Goal: Task Accomplishment & Management: Book appointment/travel/reservation

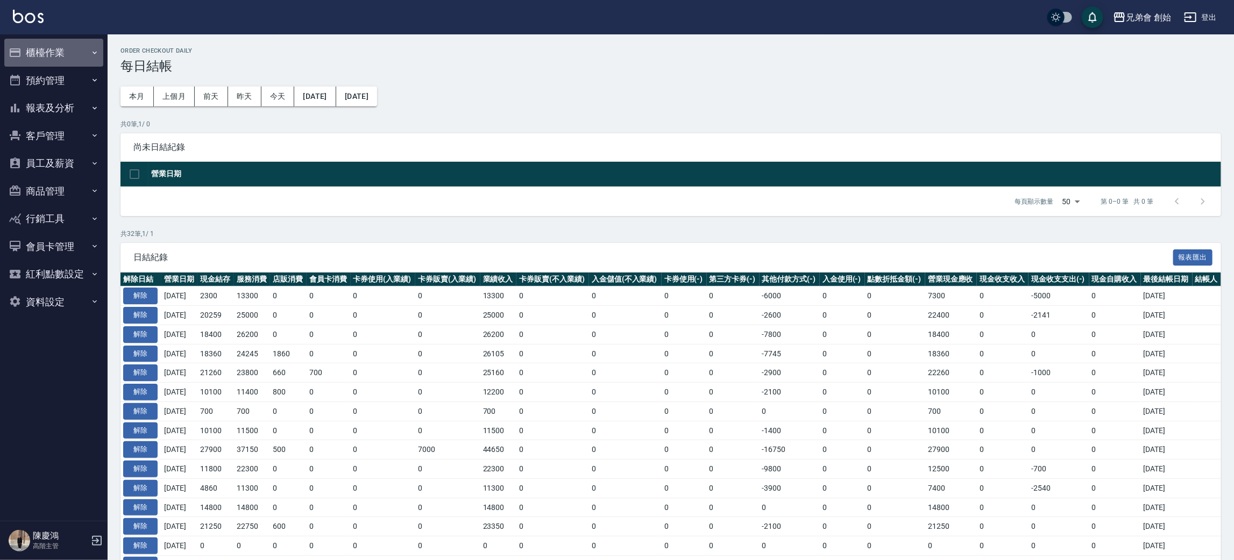
click at [79, 53] on button "櫃檯作業" at bounding box center [53, 53] width 99 height 28
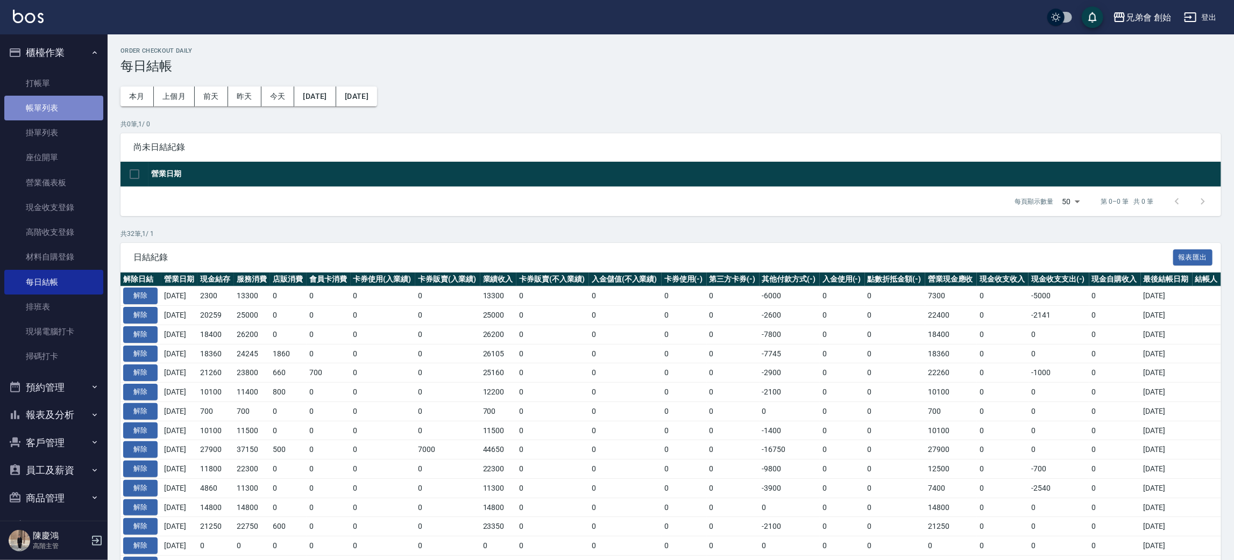
click at [70, 111] on link "帳單列表" at bounding box center [53, 108] width 99 height 25
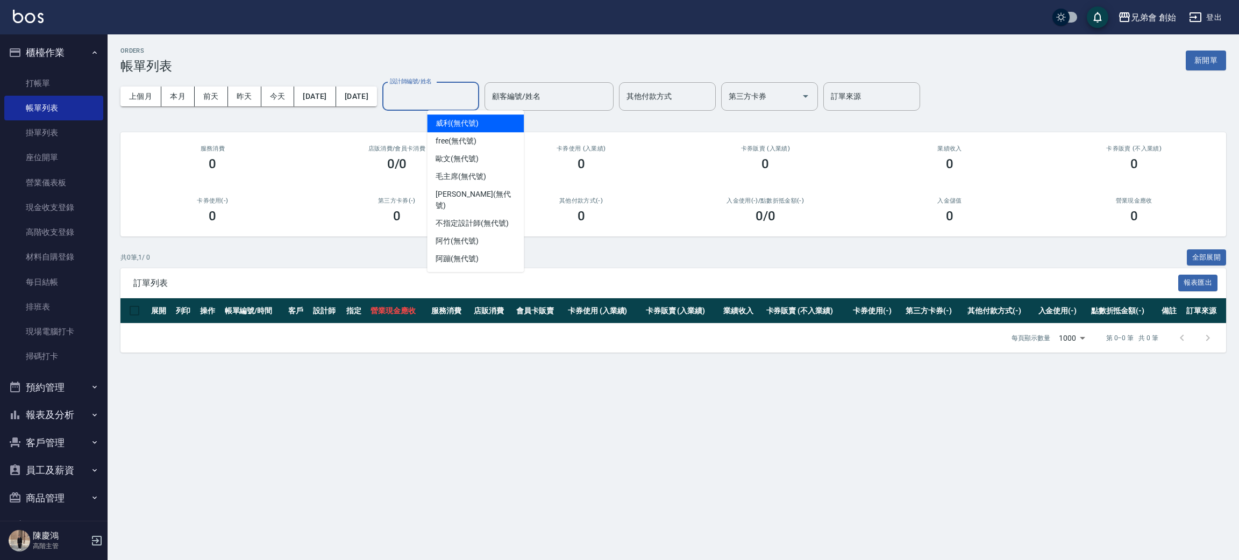
click at [462, 105] on input "設計師編號/姓名" at bounding box center [430, 96] width 87 height 19
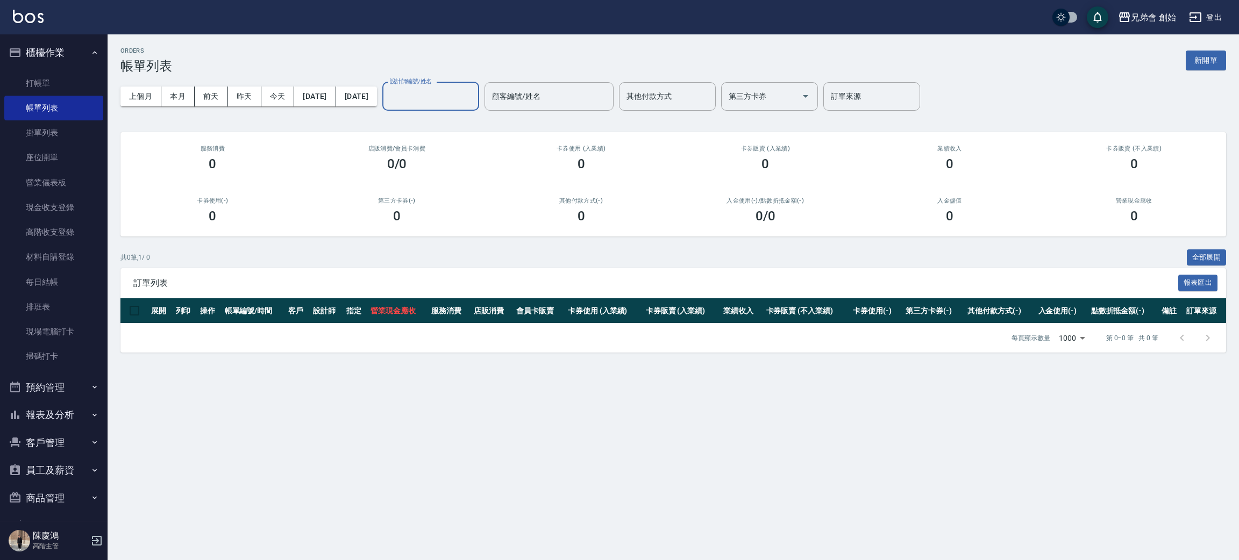
click at [479, 87] on div "設計師編號/姓名 設計師編號/姓名" at bounding box center [430, 96] width 97 height 29
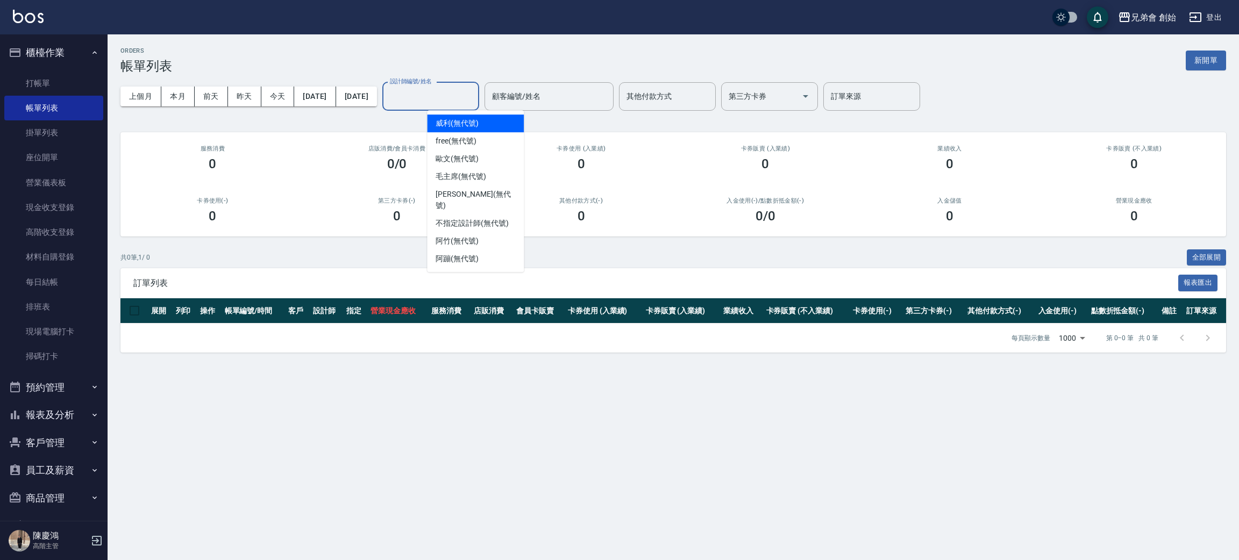
click at [474, 87] on input "設計師編號/姓名" at bounding box center [430, 96] width 87 height 19
click at [470, 164] on span "歐文 (無代號)" at bounding box center [457, 158] width 43 height 11
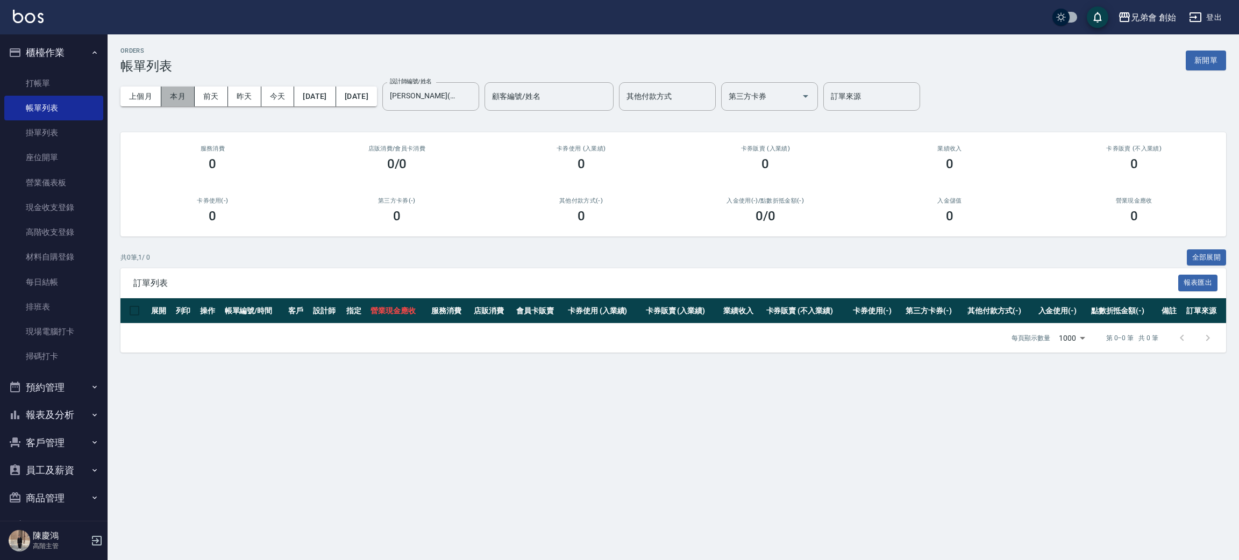
click at [176, 96] on button "本月" at bounding box center [177, 97] width 33 height 20
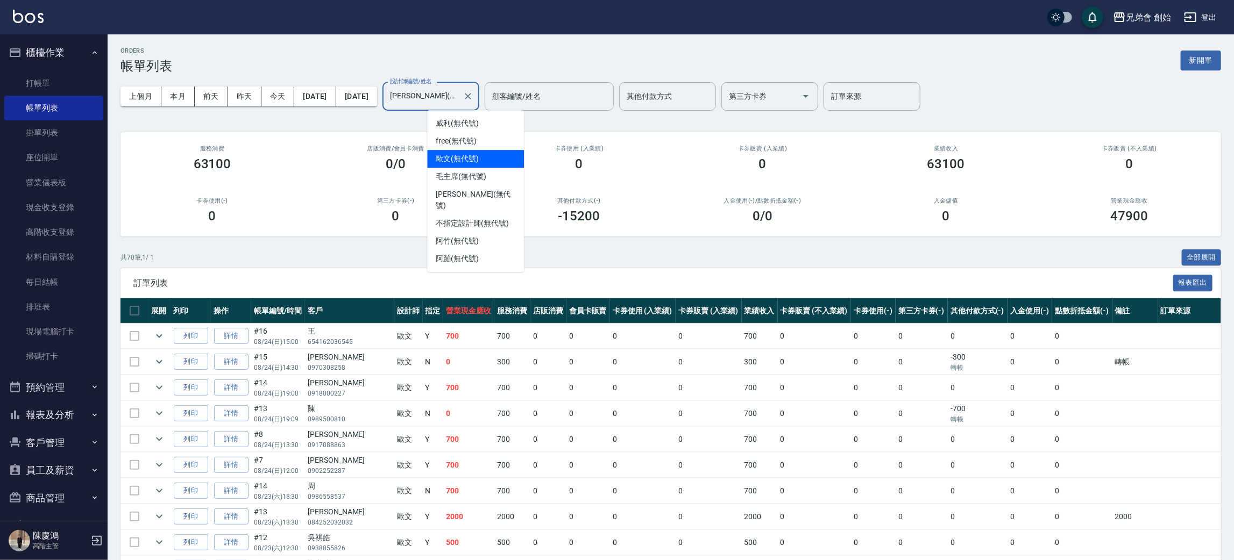
click at [458, 97] on input "歐文(無代號)" at bounding box center [422, 96] width 71 height 19
click at [464, 123] on span "威利 (無代號)" at bounding box center [457, 123] width 43 height 11
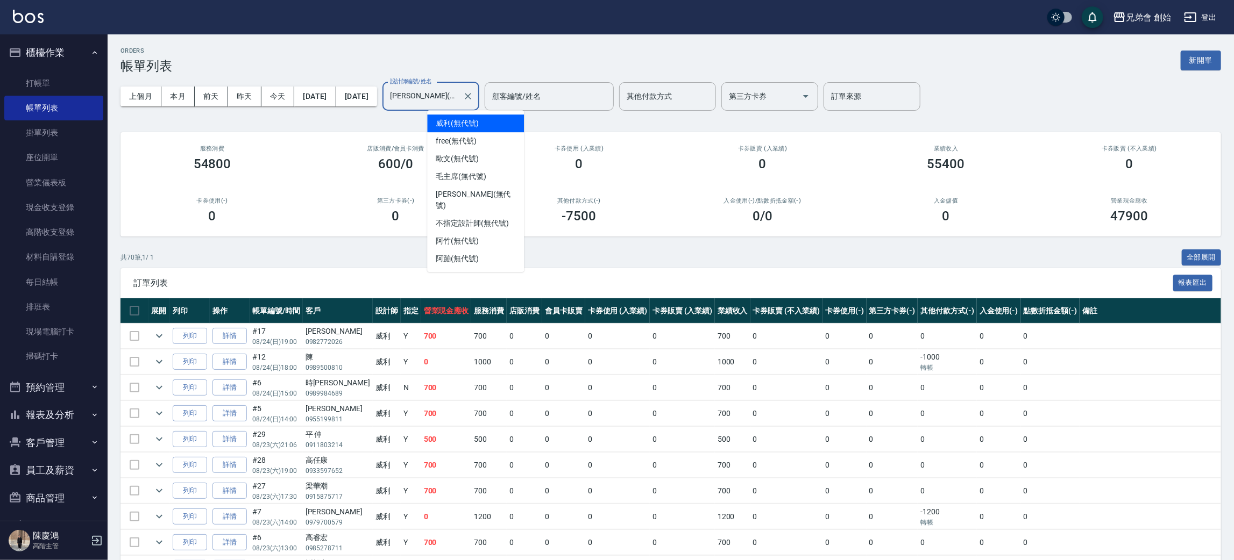
click at [458, 103] on input "威利(無代號)" at bounding box center [422, 96] width 71 height 19
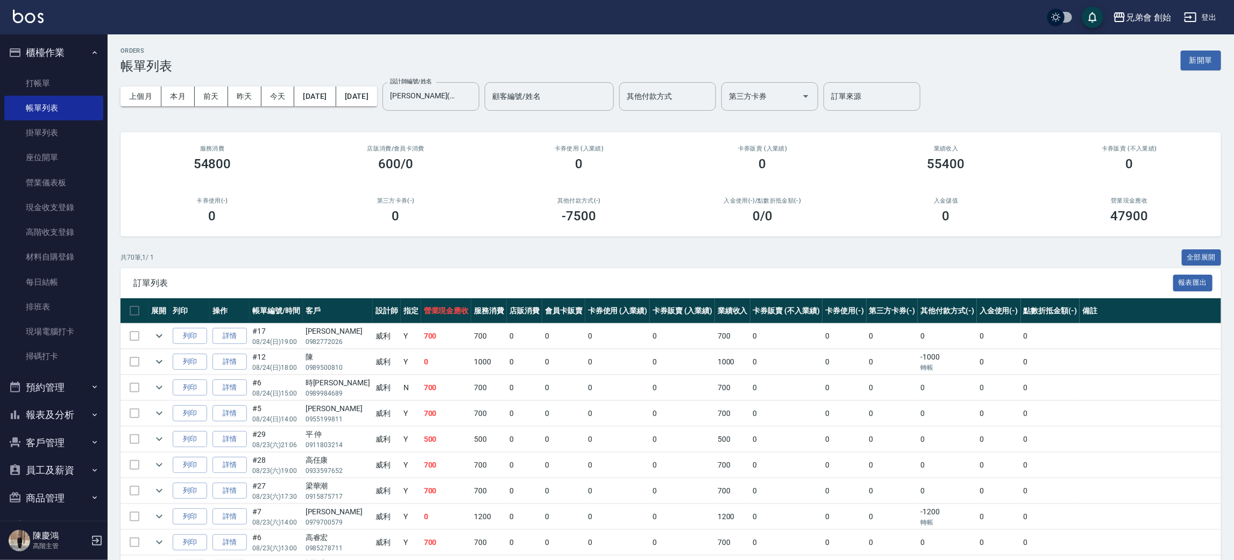
click at [389, 194] on div "第三方卡券(-) 0" at bounding box center [395, 210] width 183 height 52
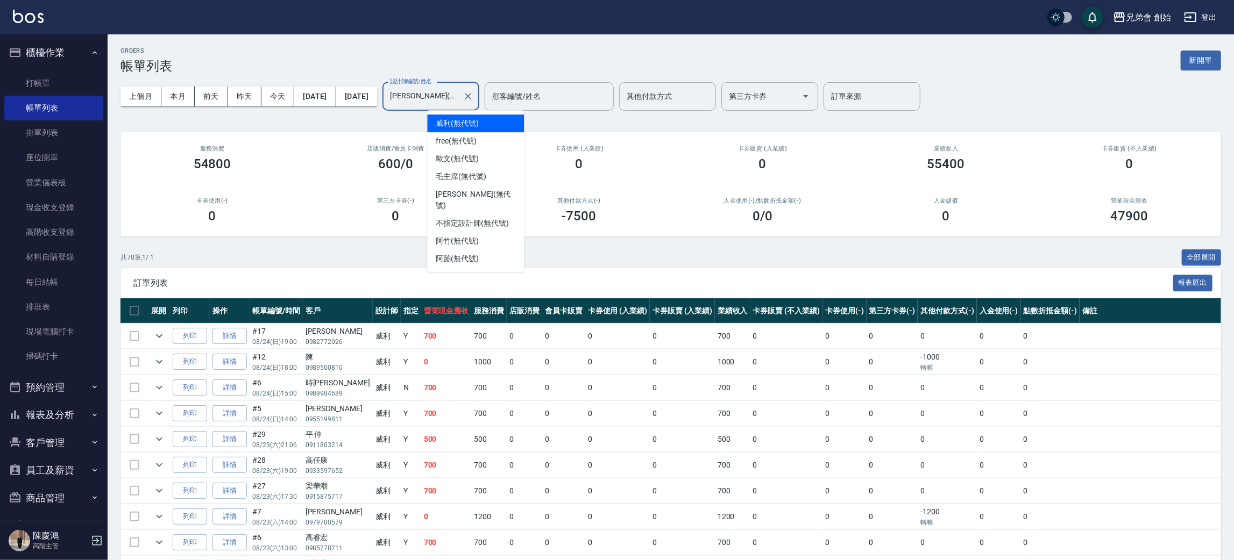
click at [458, 103] on input "威利(無代號)" at bounding box center [422, 96] width 71 height 19
click at [467, 253] on span "阿蹦 (無代號)" at bounding box center [457, 258] width 43 height 11
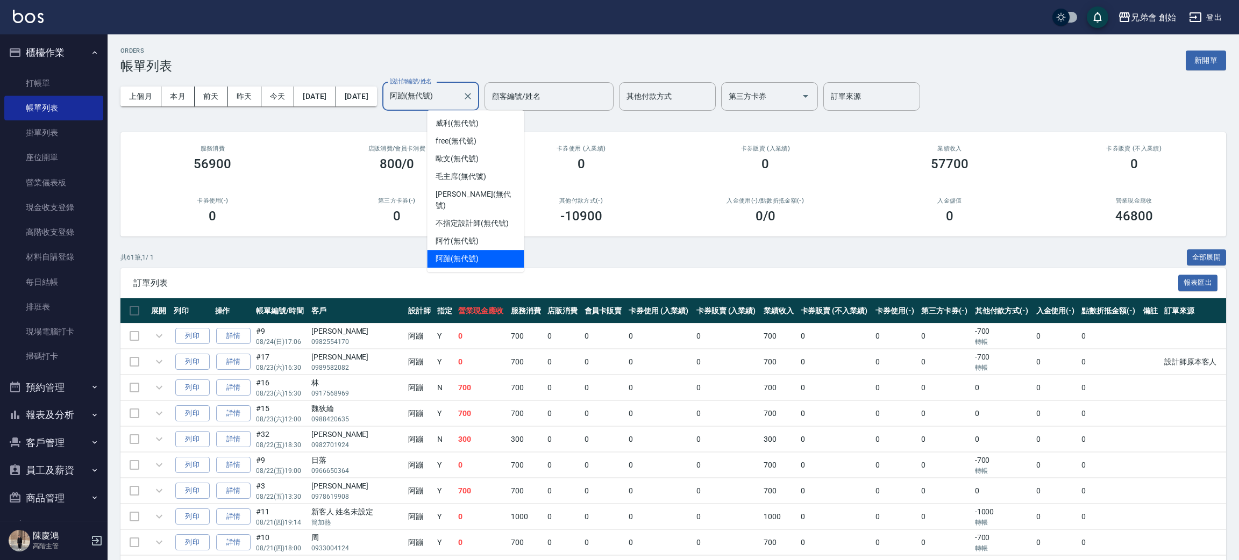
click at [458, 104] on input "阿蹦(無代號)" at bounding box center [422, 96] width 71 height 19
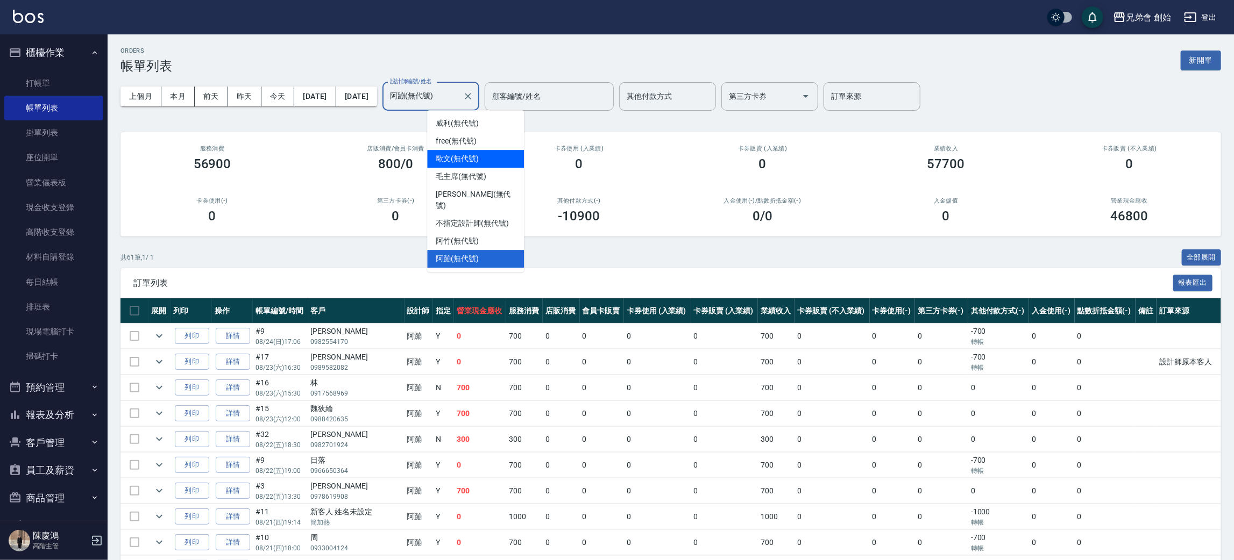
click at [464, 157] on span "歐文 (無代號)" at bounding box center [457, 158] width 43 height 11
type input "歐文(無代號)"
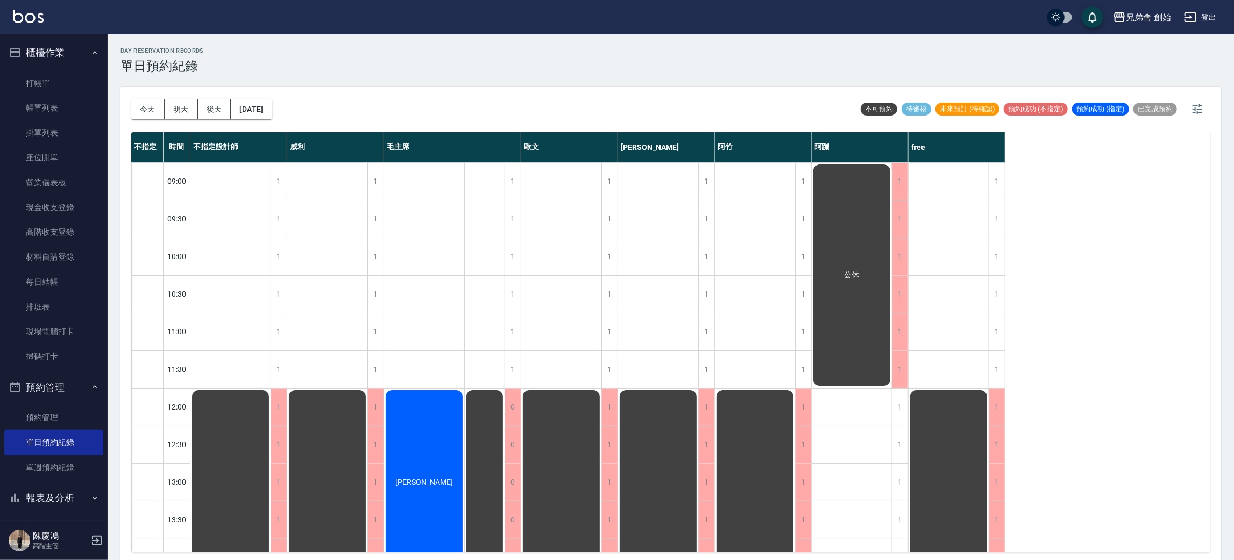
scroll to position [645, 0]
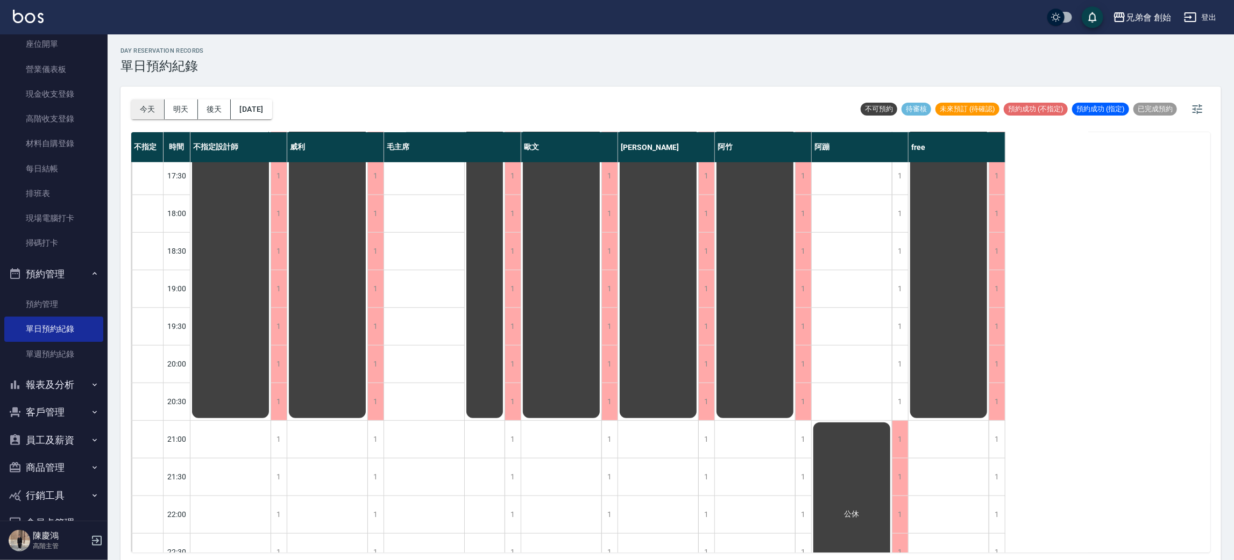
click at [155, 112] on button "今天" at bounding box center [147, 110] width 33 height 20
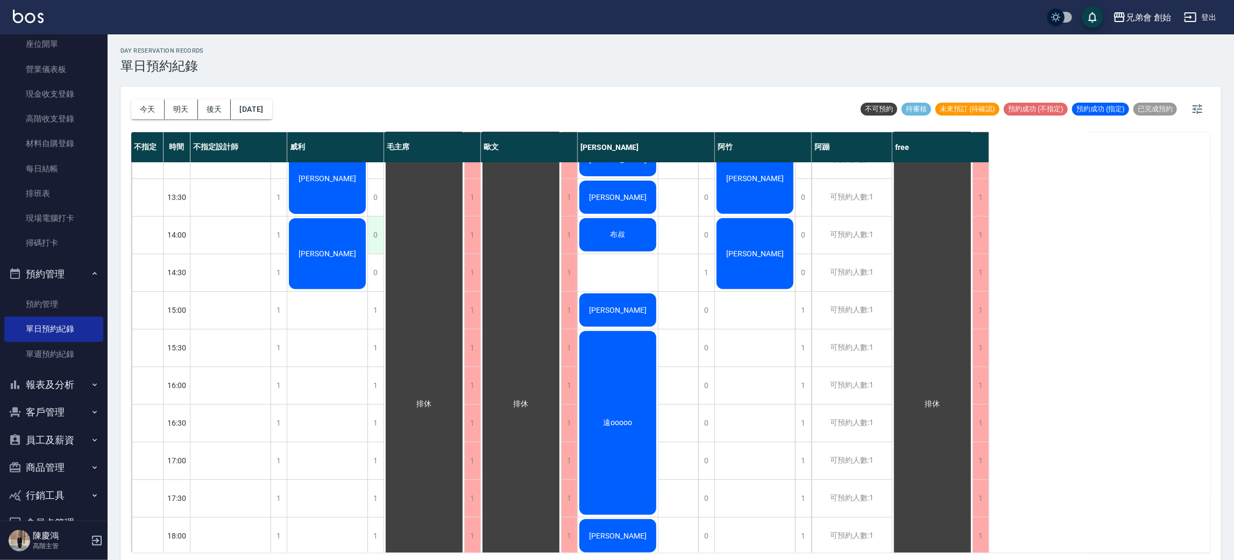
scroll to position [81, 0]
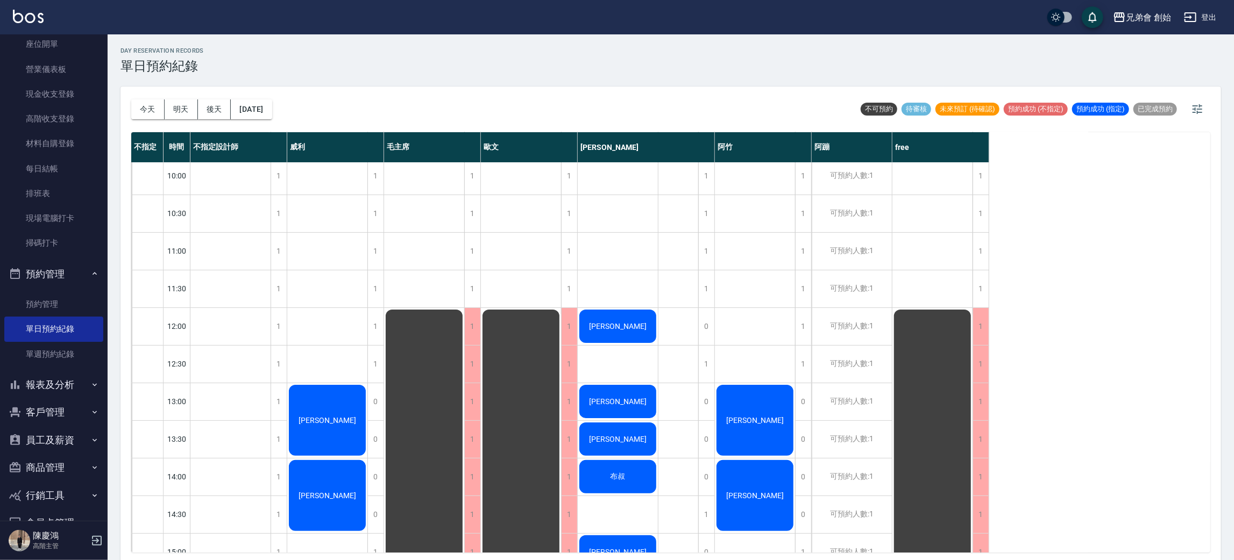
click at [374, 332] on div "1" at bounding box center [375, 326] width 16 height 37
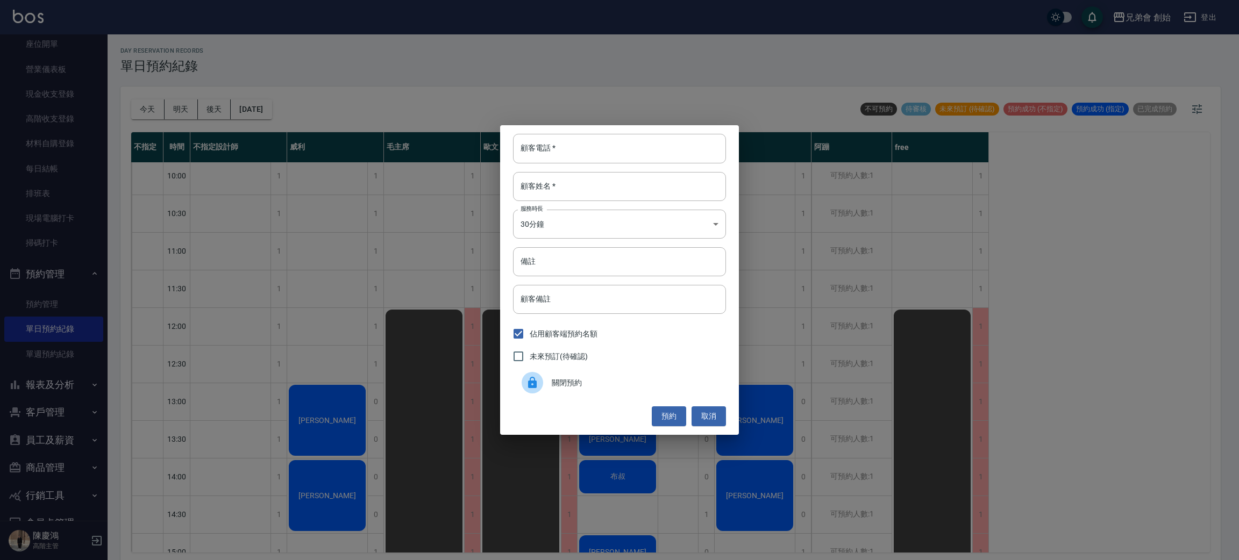
click at [563, 371] on div "關閉預約" at bounding box center [619, 383] width 213 height 30
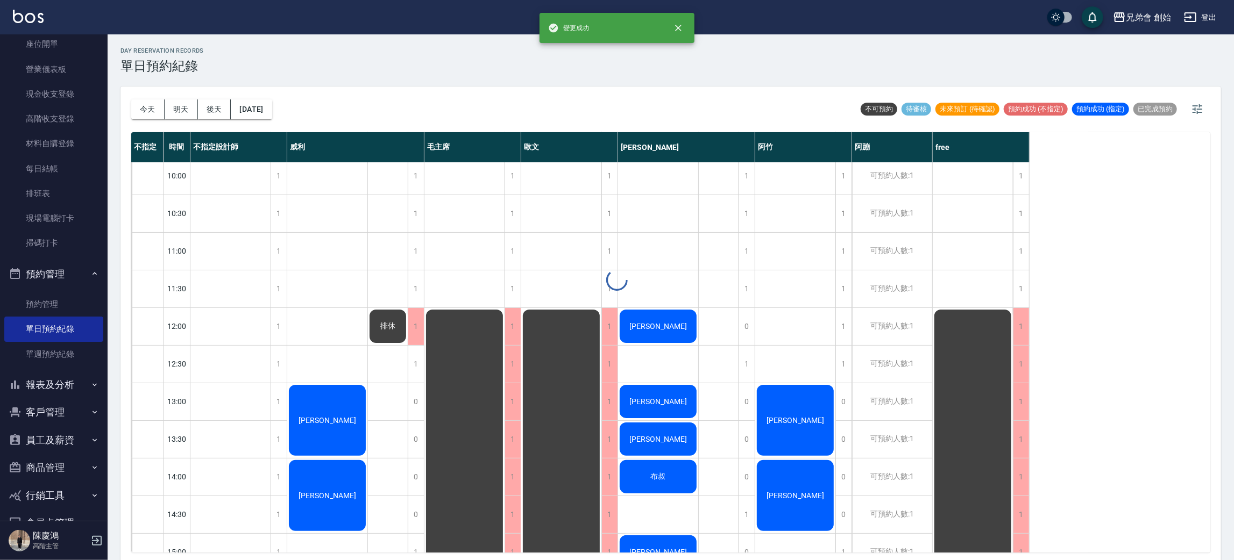
click at [377, 365] on div "day Reservation records 單日預約紀錄 今天 明天 後天 2025/08/26 不可預約 待審核 未來預訂 (待確認) 預約成功 (不指…" at bounding box center [671, 298] width 1126 height 529
click at [422, 361] on div "1" at bounding box center [416, 364] width 16 height 37
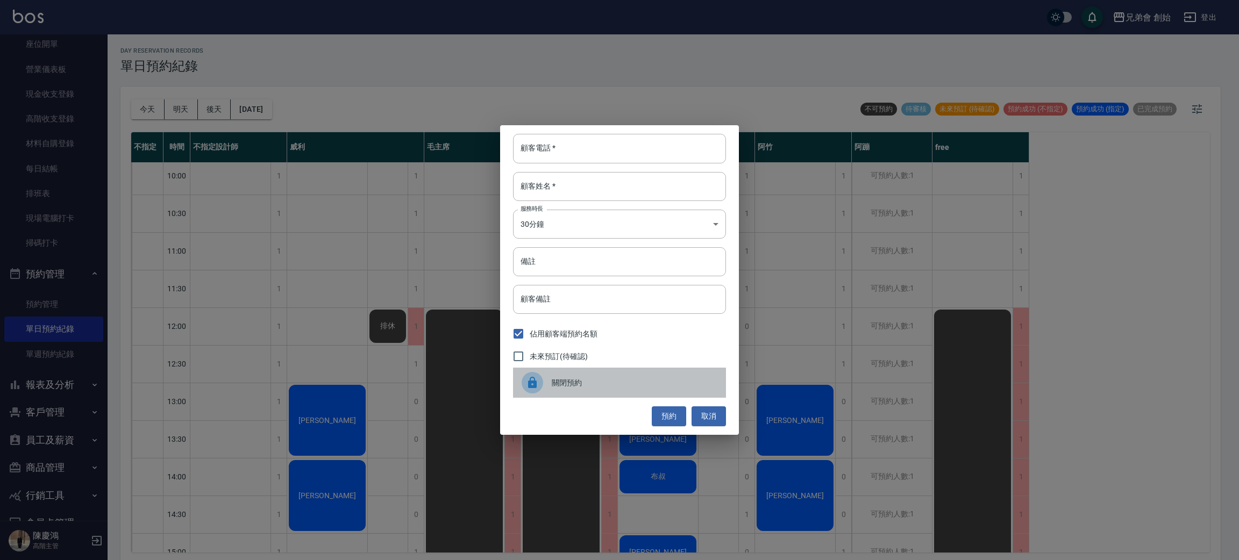
click at [567, 386] on span "關閉預約" at bounding box center [635, 383] width 166 height 11
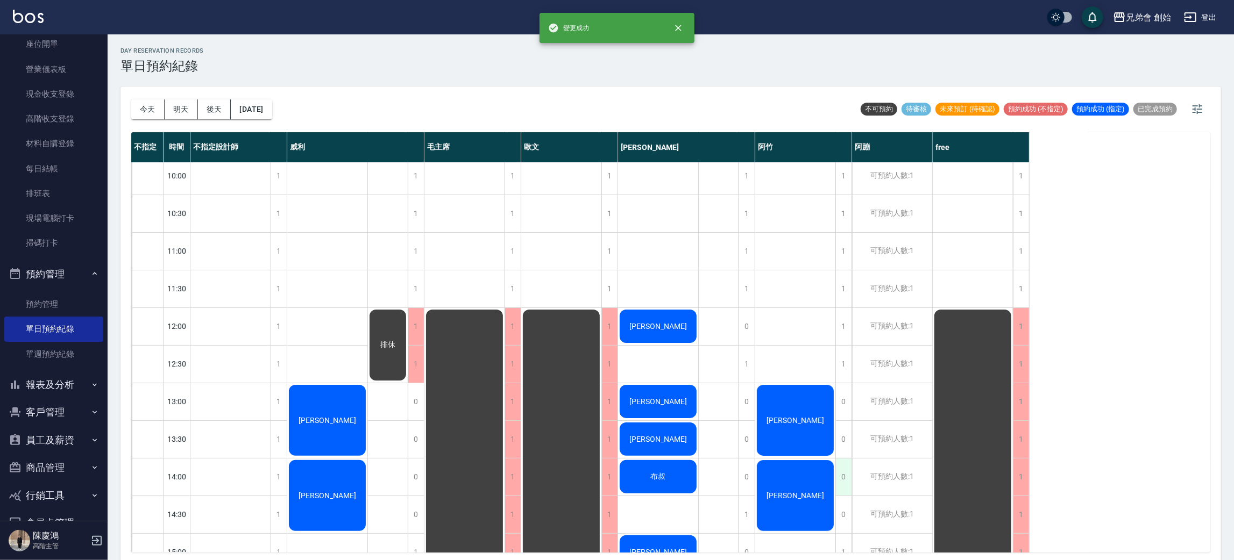
scroll to position [161, 0]
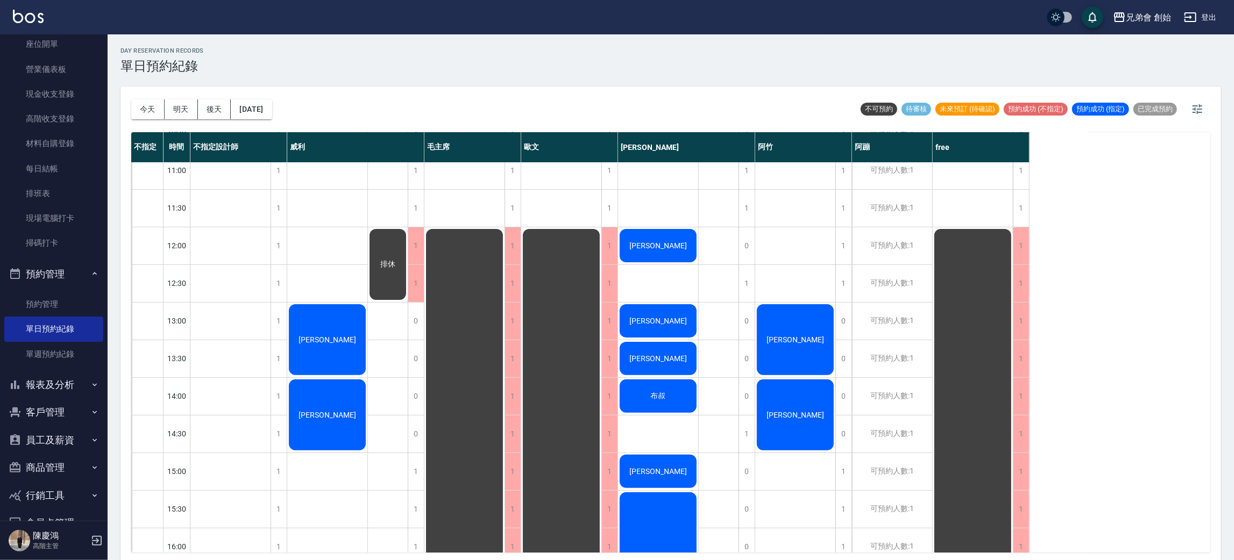
click at [789, 281] on div "barry 蘇奕勳 邱惠美" at bounding box center [795, 547] width 81 height 1092
click at [816, 289] on div "barry 蘇奕勳 邱惠美" at bounding box center [795, 547] width 81 height 1092
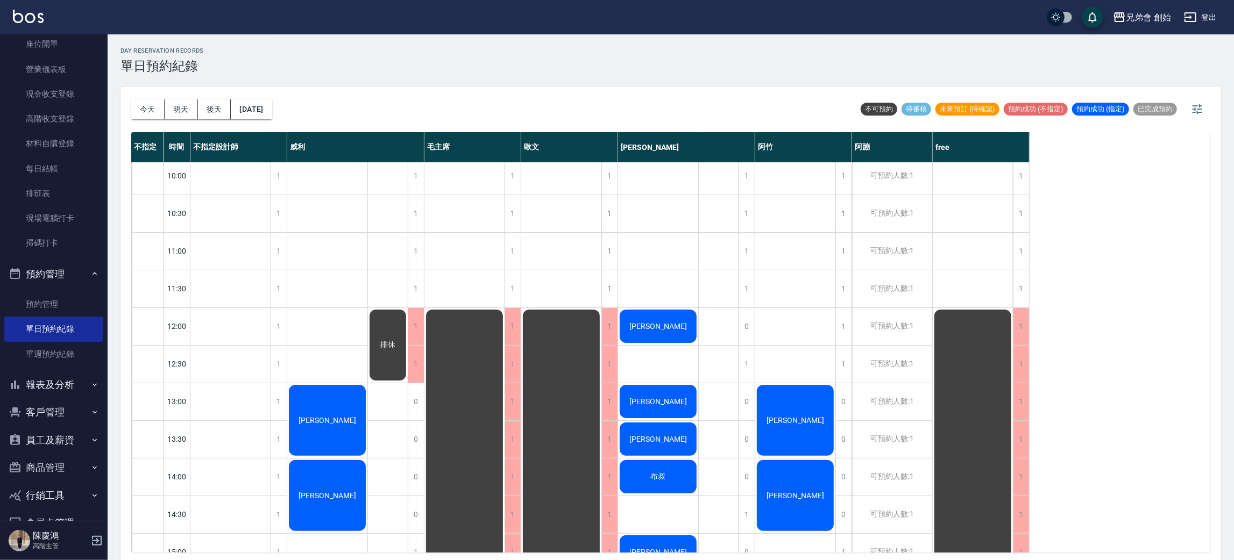
click at [896, 402] on div "可預約人數:1" at bounding box center [892, 401] width 80 height 37
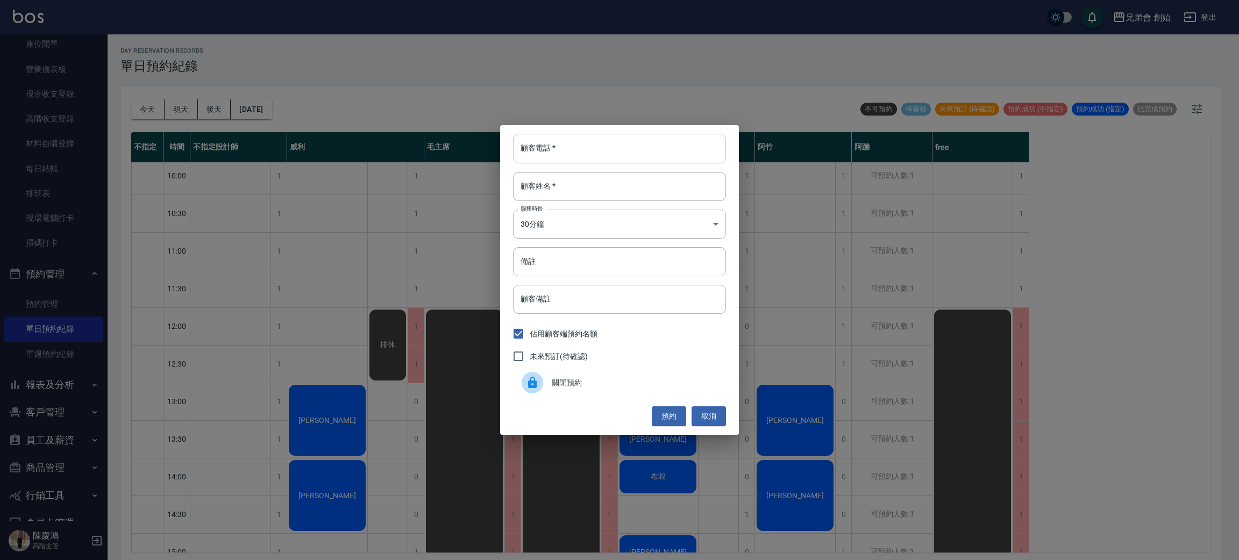
click at [615, 144] on input "顧客電話   *" at bounding box center [619, 148] width 213 height 29
type input "0958391119"
click at [593, 225] on body "兄弟會 創始 登出 櫃檯作業 打帳單 帳單列表 掛單列表 座位開單 營業儀表板 現金收支登錄 高階收支登錄 材料自購登錄 每日結帳 排班表 現場電腦打卡 掃碼…" at bounding box center [619, 282] width 1239 height 564
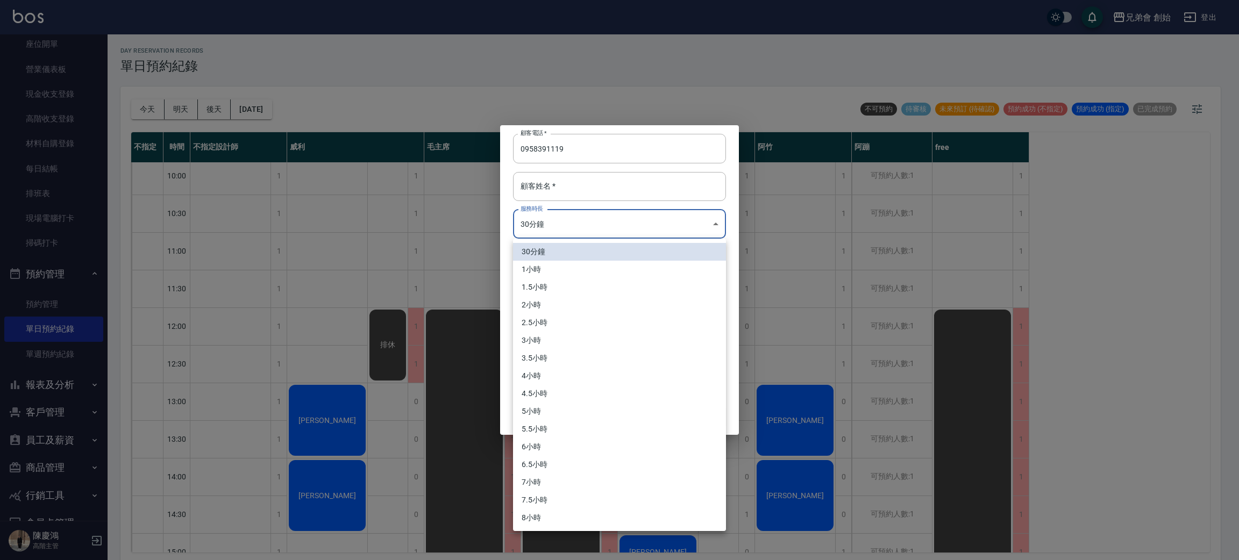
click at [556, 271] on li "1小時" at bounding box center [619, 270] width 213 height 18
type input "2"
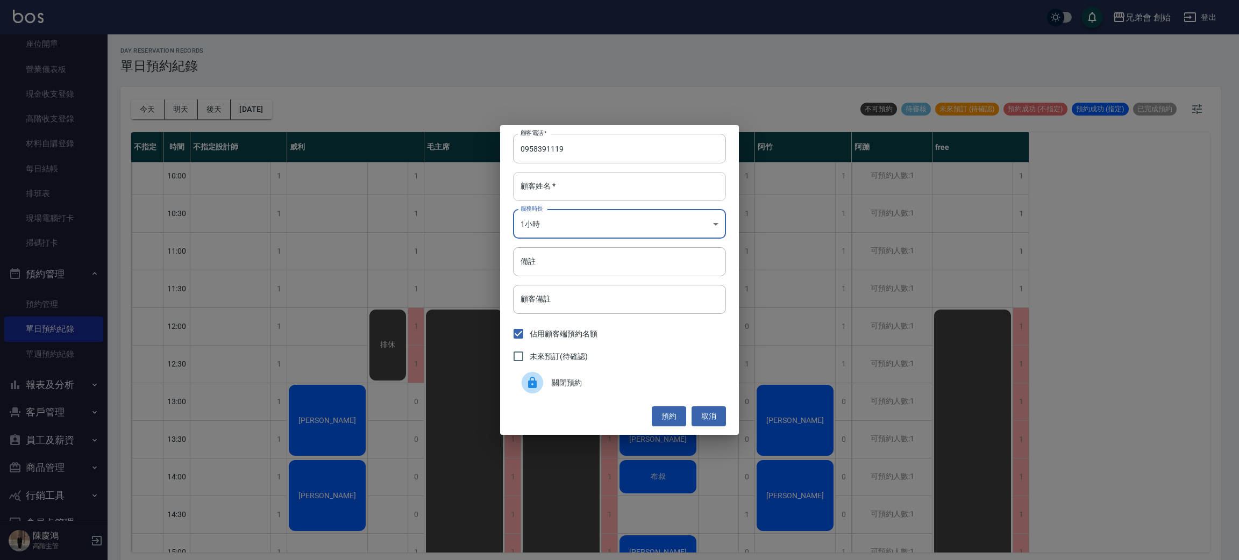
click at [605, 187] on input "顧客姓名   *" at bounding box center [619, 186] width 213 height 29
type input "?"
click at [666, 418] on button "預約" at bounding box center [669, 417] width 34 height 20
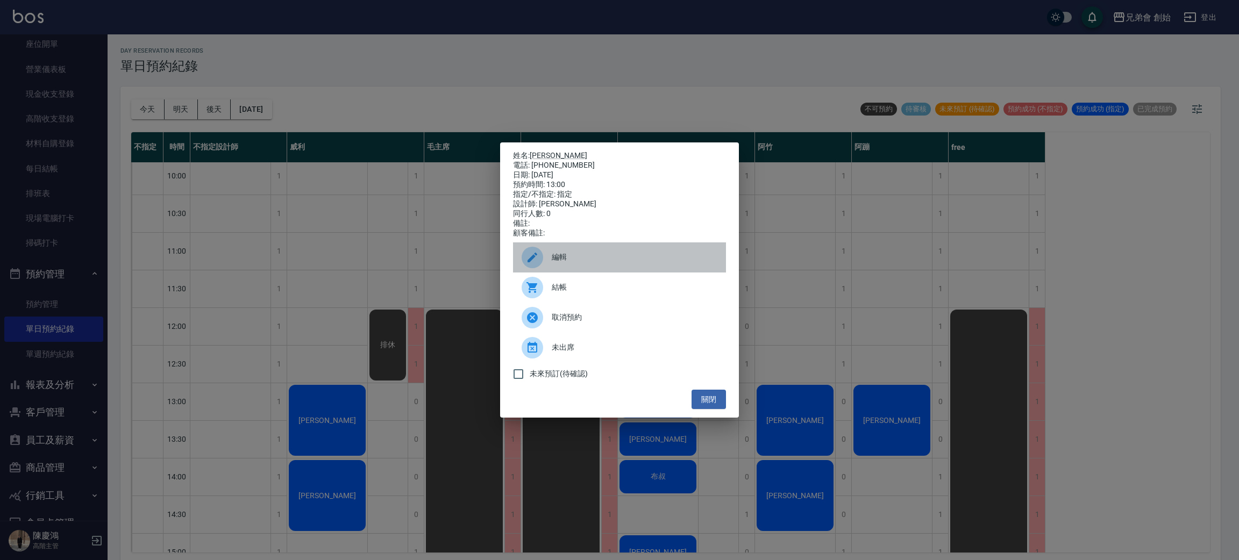
click at [572, 263] on span "編輯" at bounding box center [635, 257] width 166 height 11
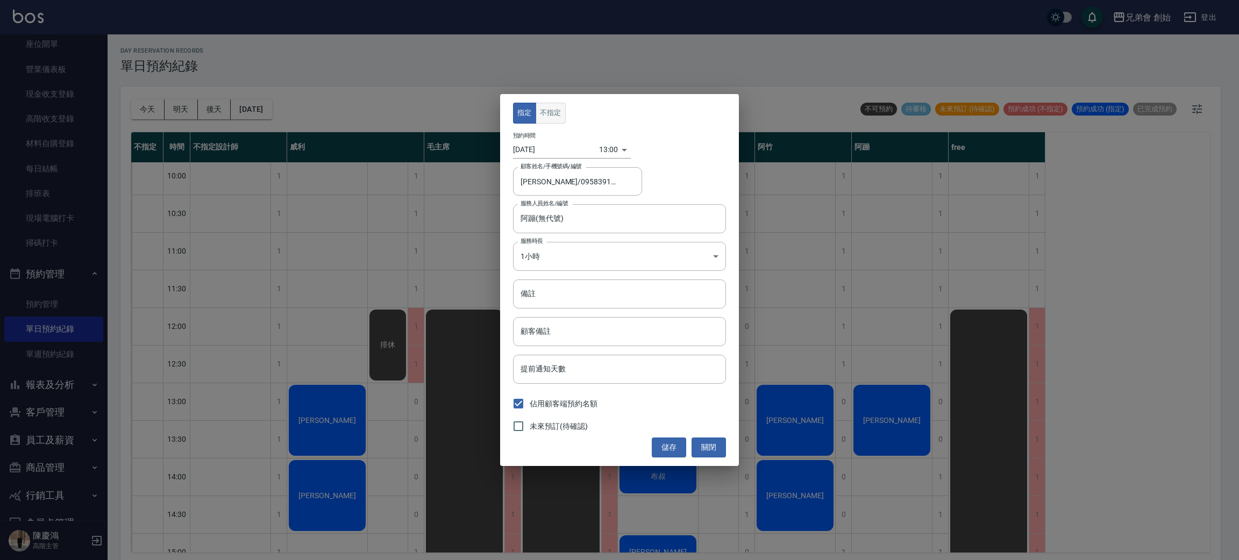
click at [553, 118] on button "不指定" at bounding box center [551, 113] width 30 height 21
click at [666, 451] on button "儲存" at bounding box center [669, 448] width 34 height 20
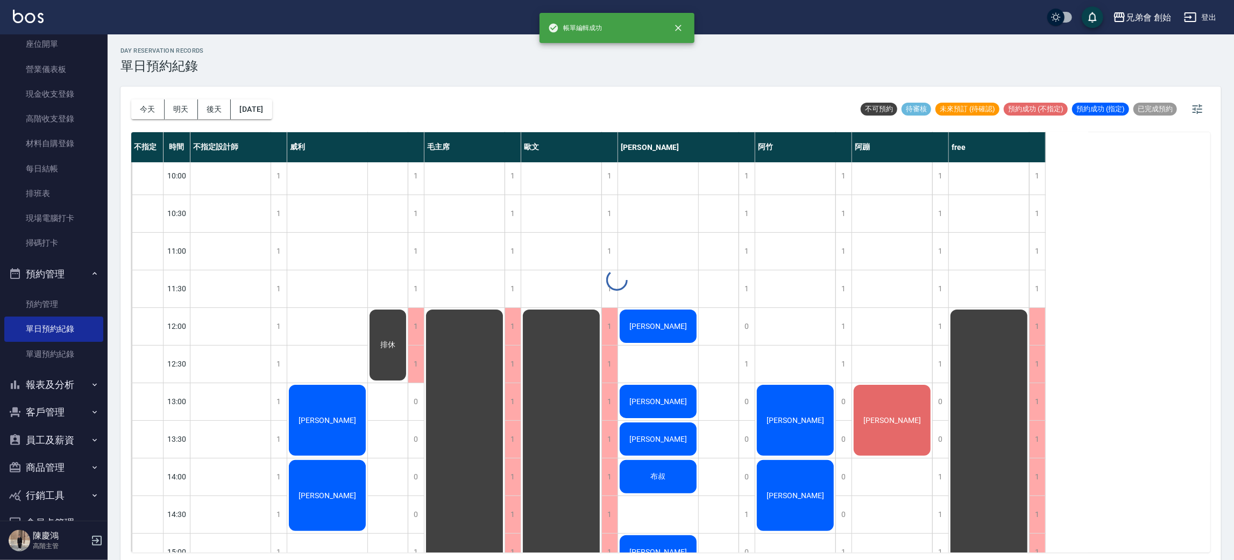
click at [879, 358] on div "day Reservation records 單日預約紀錄 今天 明天 後天 2025/08/26 不可預約 待審核 未來預訂 (待確認) 預約成功 (不指…" at bounding box center [671, 298] width 1126 height 529
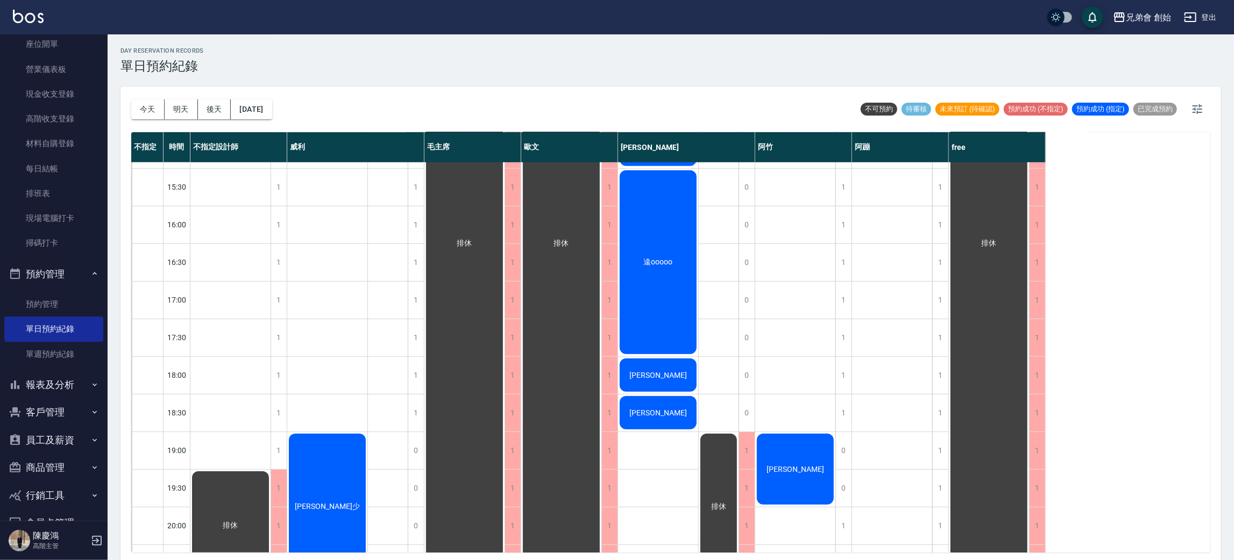
click at [364, 318] on div "鄒子恆 李晨軒 徐宣少" at bounding box center [327, 225] width 81 height 1092
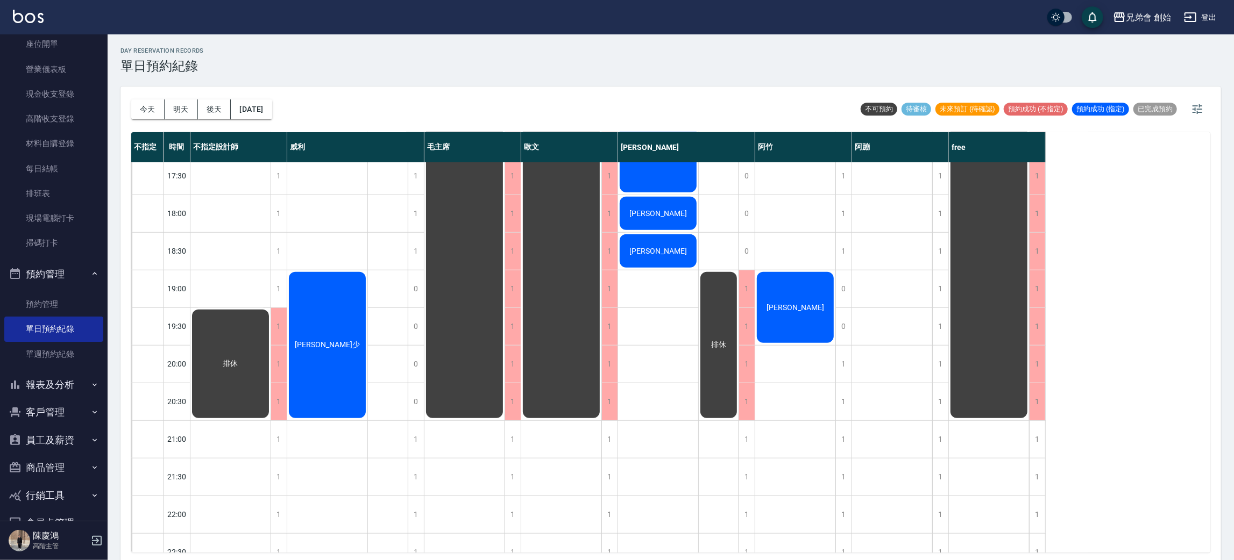
click at [271, 322] on div "徐宣少" at bounding box center [230, 364] width 80 height 112
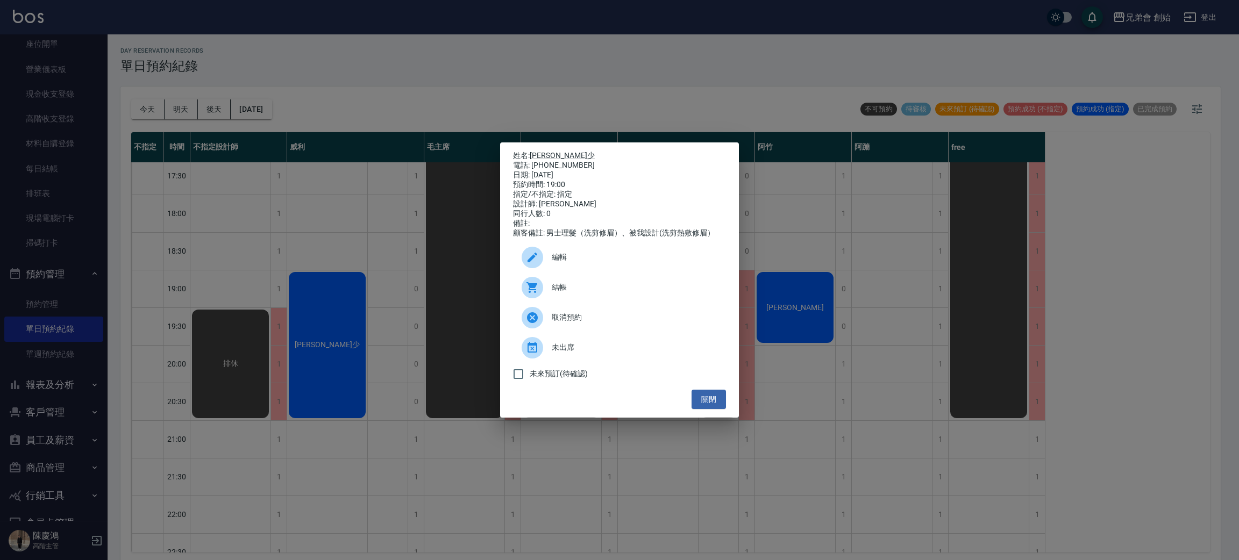
click at [621, 205] on div "設計師: 威利" at bounding box center [619, 205] width 213 height 10
click at [541, 151] on link "徐宣少" at bounding box center [562, 155] width 65 height 9
click at [477, 103] on div "姓名: 徐宣少 電話: 0989300373 日期: 2025/08/26 預約時間: 19:00 指定/不指定: 指定 設計師: 威利 同行人數: 0 備註…" at bounding box center [619, 280] width 1239 height 560
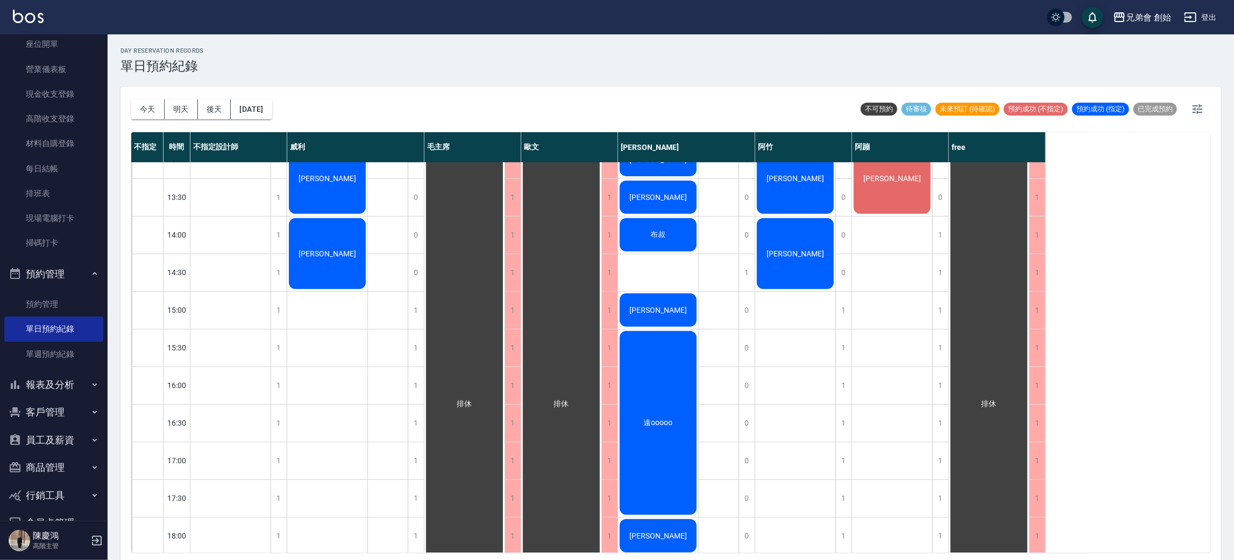
scroll to position [81, 0]
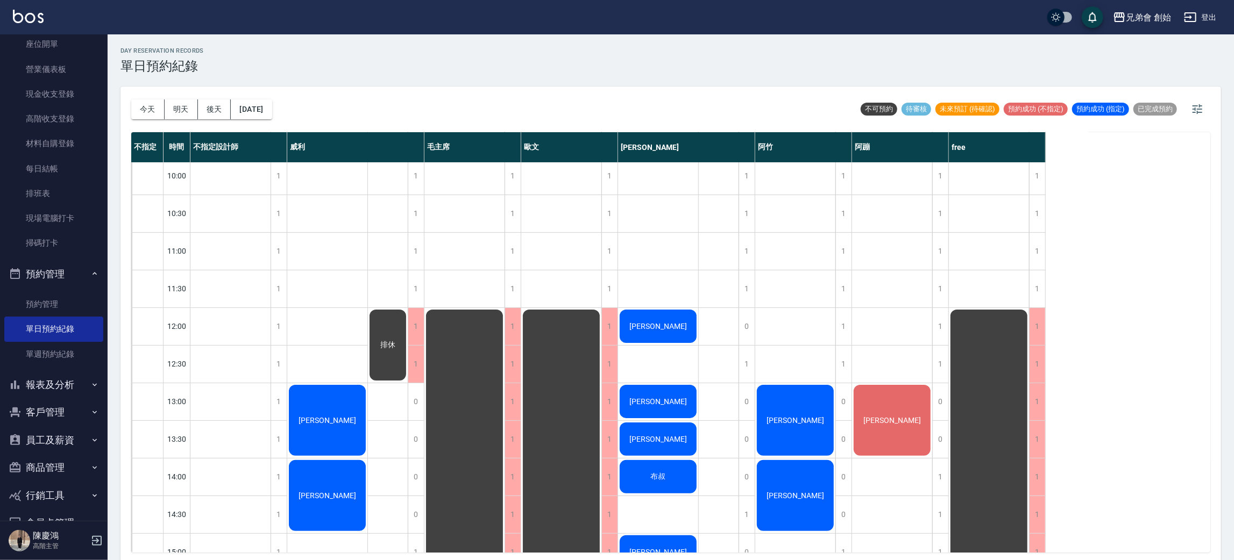
drag, startPoint x: 481, startPoint y: 273, endPoint x: 553, endPoint y: 273, distance: 71.5
click at [146, 111] on button "今天" at bounding box center [147, 110] width 33 height 20
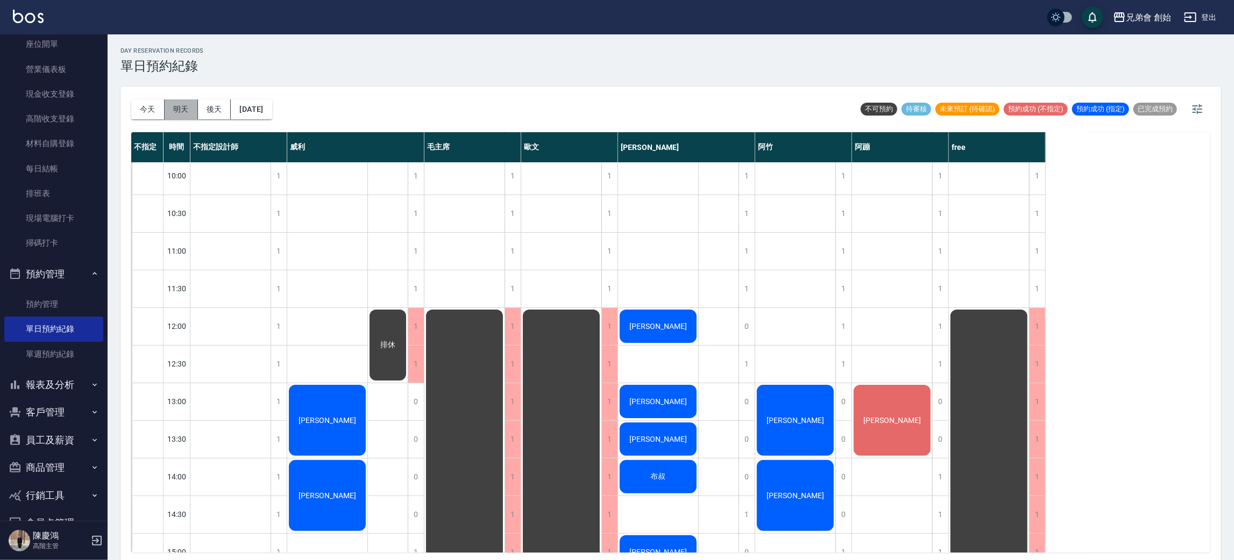
click at [180, 111] on button "明天" at bounding box center [181, 110] width 33 height 20
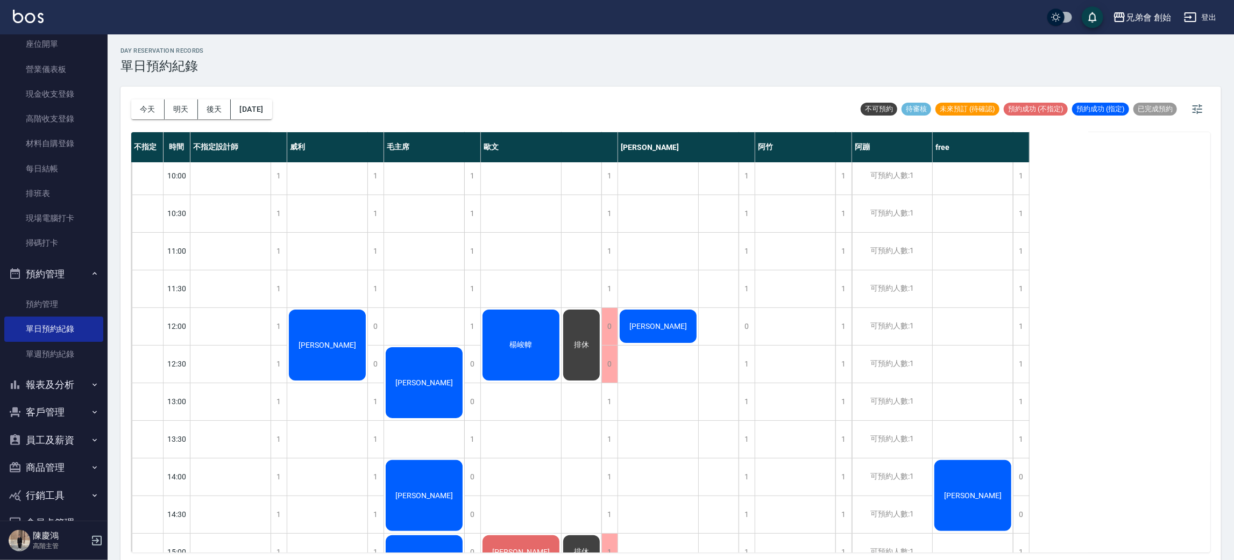
click at [129, 108] on div "今天 明天 後天 2025/08/27 不可預約 待審核 未來預訂 (待確認) 預約成功 (不指定) 預約成功 (指定) 已完成預約 不指定 時間 不指定設計…" at bounding box center [670, 325] width 1100 height 477
click at [146, 117] on button "今天" at bounding box center [147, 110] width 33 height 20
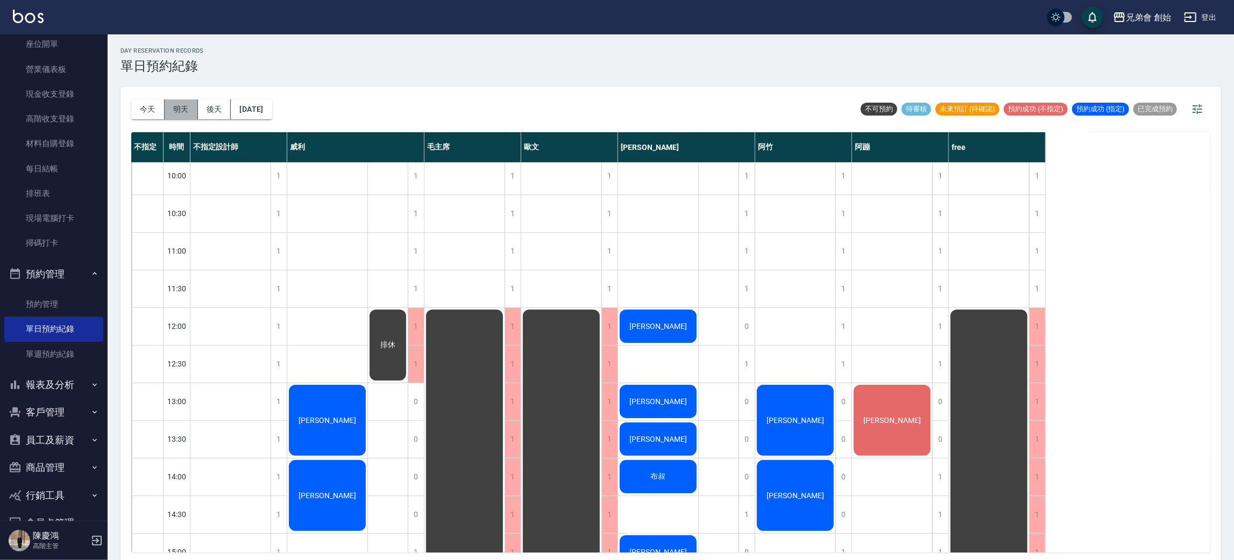
click at [178, 106] on button "明天" at bounding box center [181, 110] width 33 height 20
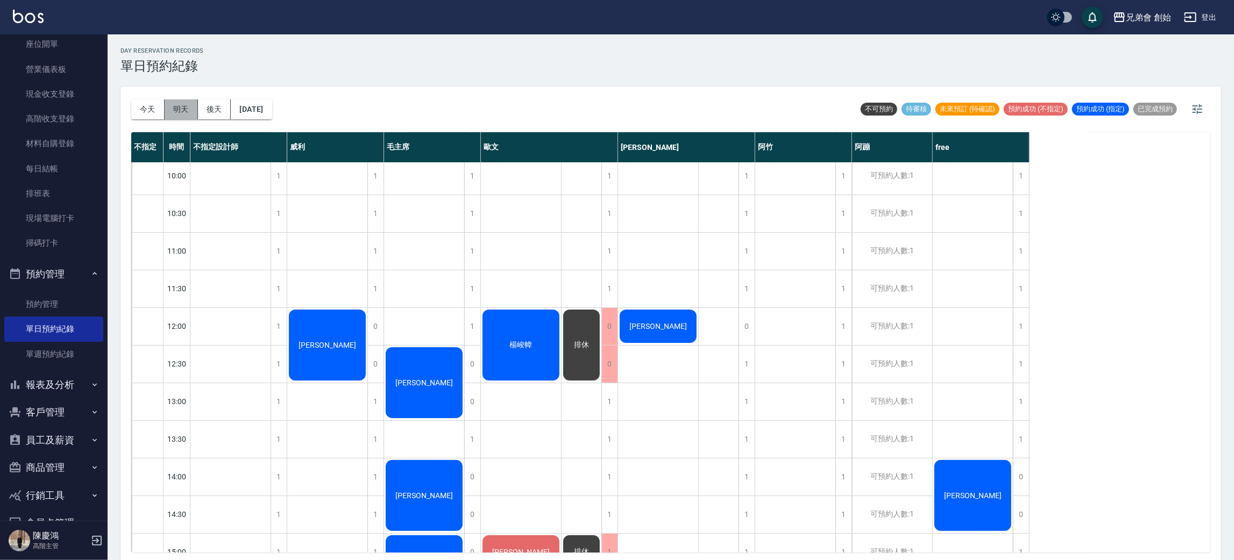
click at [177, 109] on button "明天" at bounding box center [181, 110] width 33 height 20
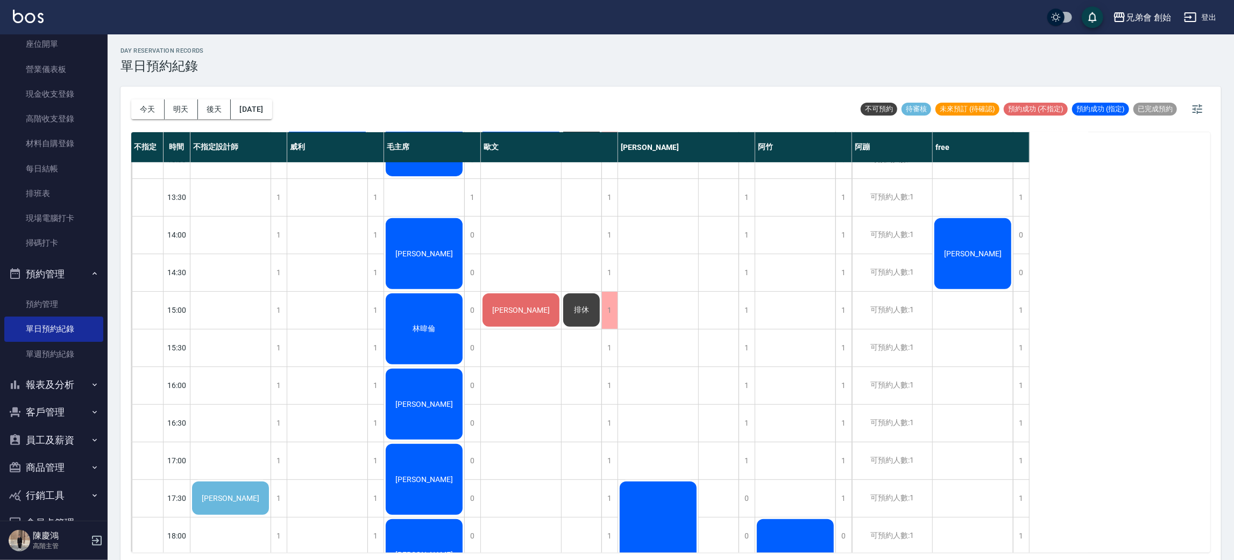
scroll to position [81, 0]
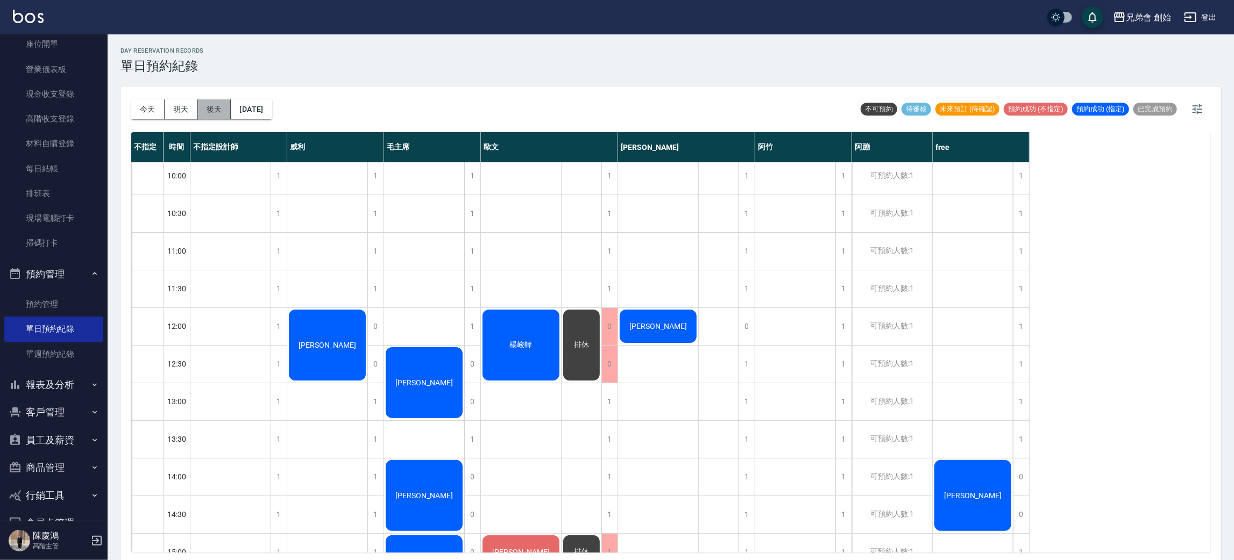
click at [212, 106] on button "後天" at bounding box center [214, 110] width 33 height 20
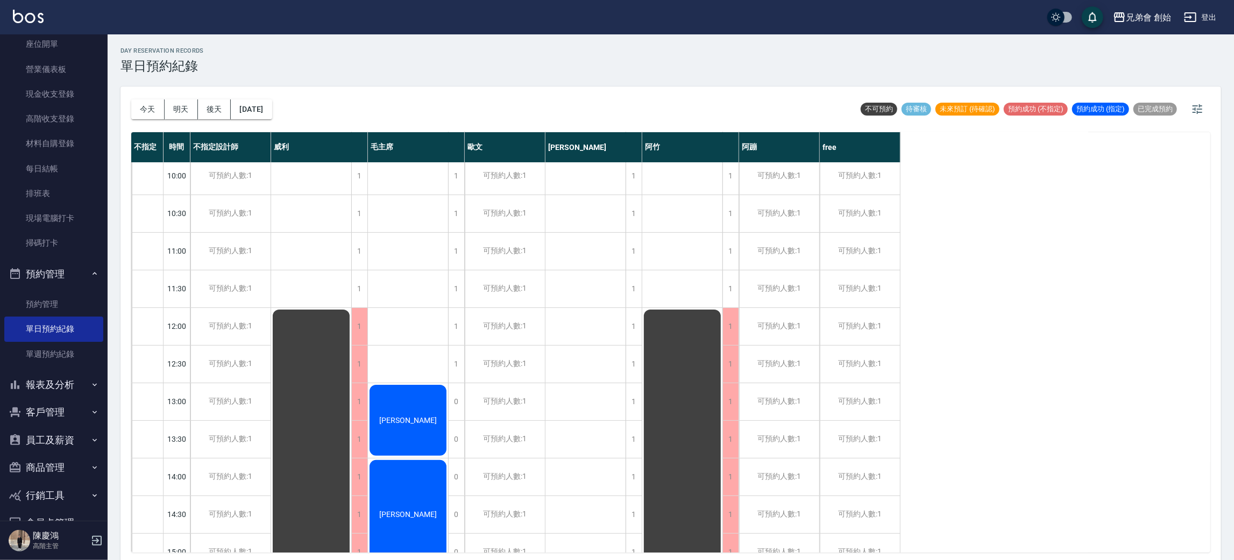
scroll to position [161, 0]
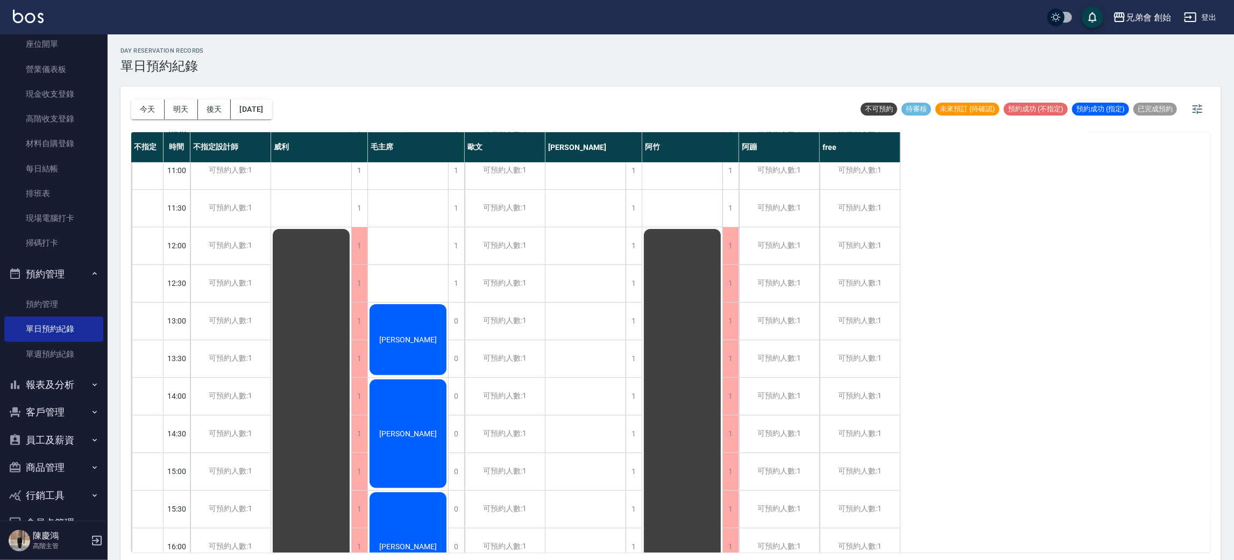
click at [425, 256] on div "彭晉緯 徐鵬翔 王子平 陳和鋐" at bounding box center [408, 547] width 81 height 1092
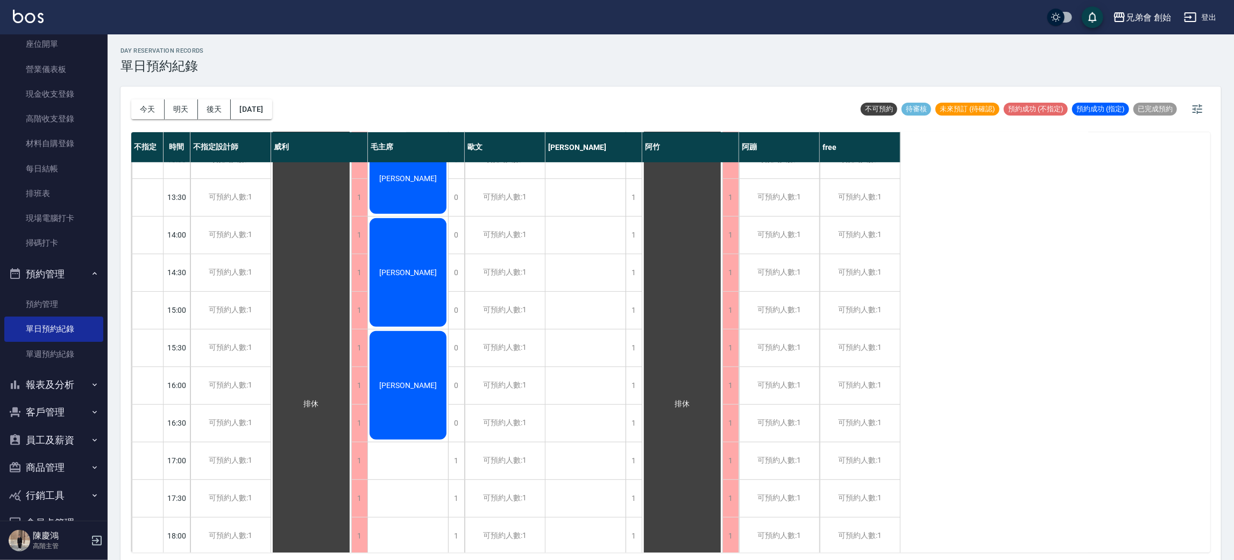
scroll to position [565, 0]
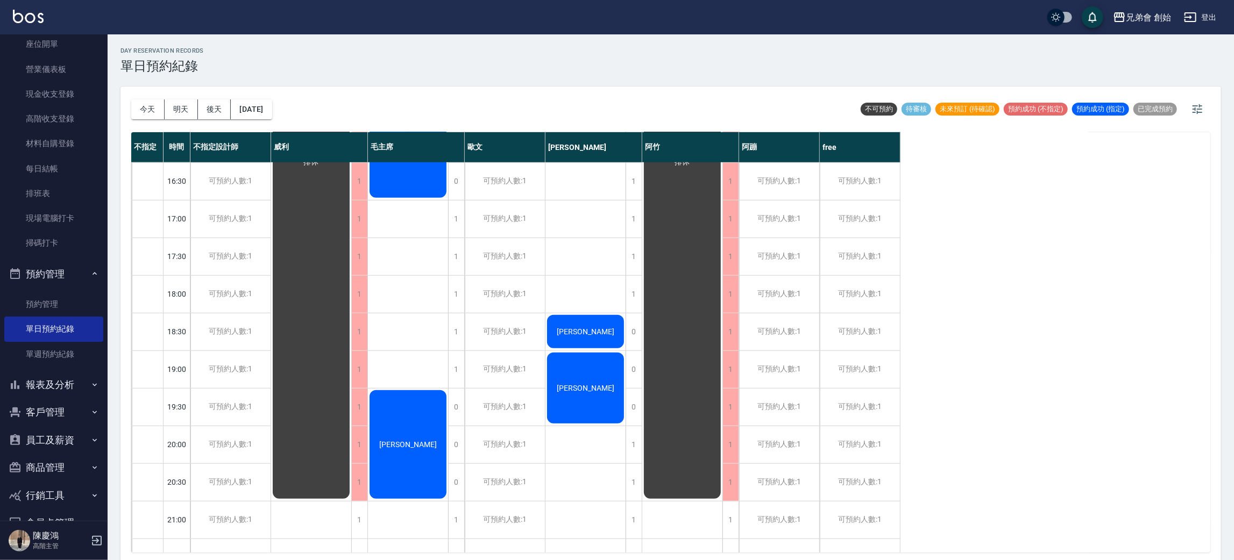
click at [456, 96] on div "今天 明天 後天 2025/08/28 不可預約 待審核 未來預訂 (待確認) 預約成功 (不指定) 預約成功 (指定) 已完成預約" at bounding box center [670, 110] width 1079 height 46
click at [404, 218] on div "彭晉緯 徐鵬翔 王子平 陳和鋐" at bounding box center [408, 144] width 81 height 1092
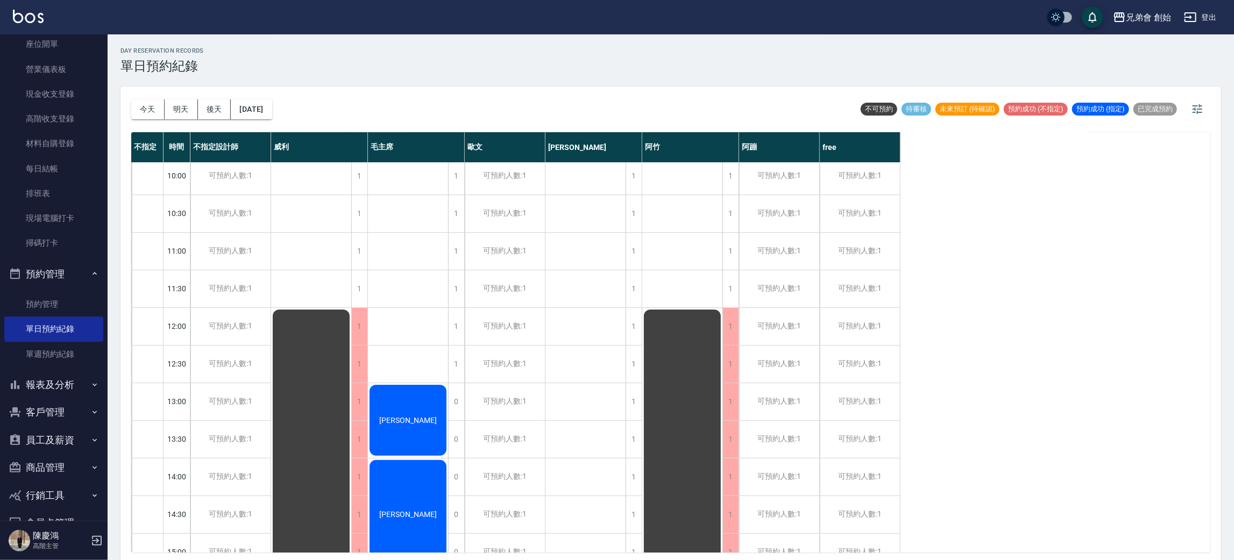
scroll to position [0, 0]
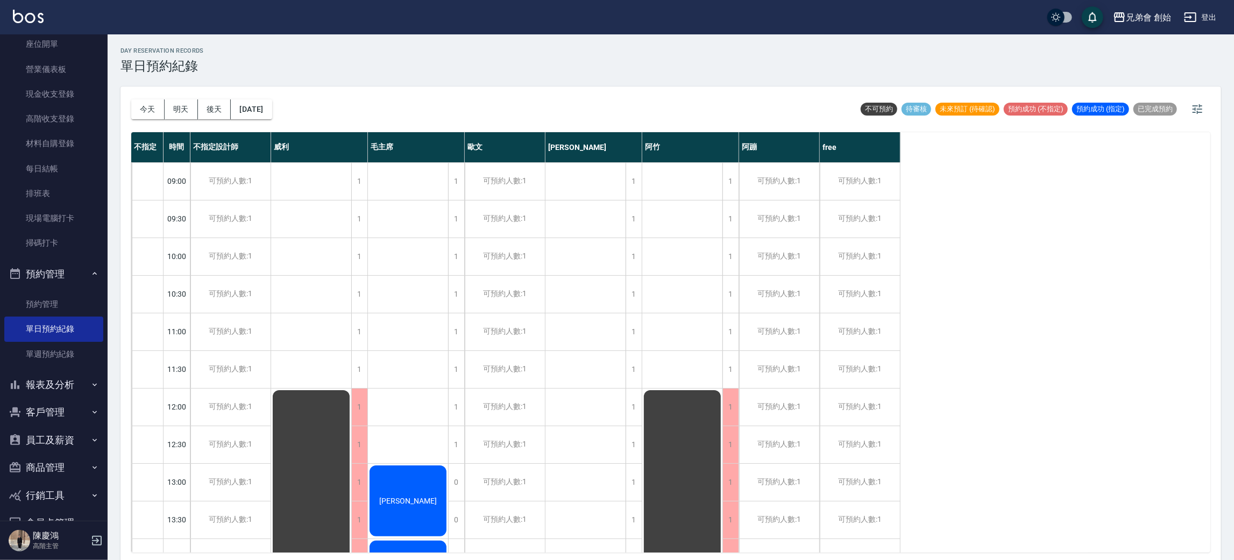
click at [300, 103] on div "今天 明天 後天 2025/08/28 不可預約 待審核 未來預訂 (待確認) 預約成功 (不指定) 預約成功 (指定) 已完成預約" at bounding box center [670, 110] width 1079 height 46
click at [272, 109] on button "2025/08/28" at bounding box center [251, 110] width 41 height 20
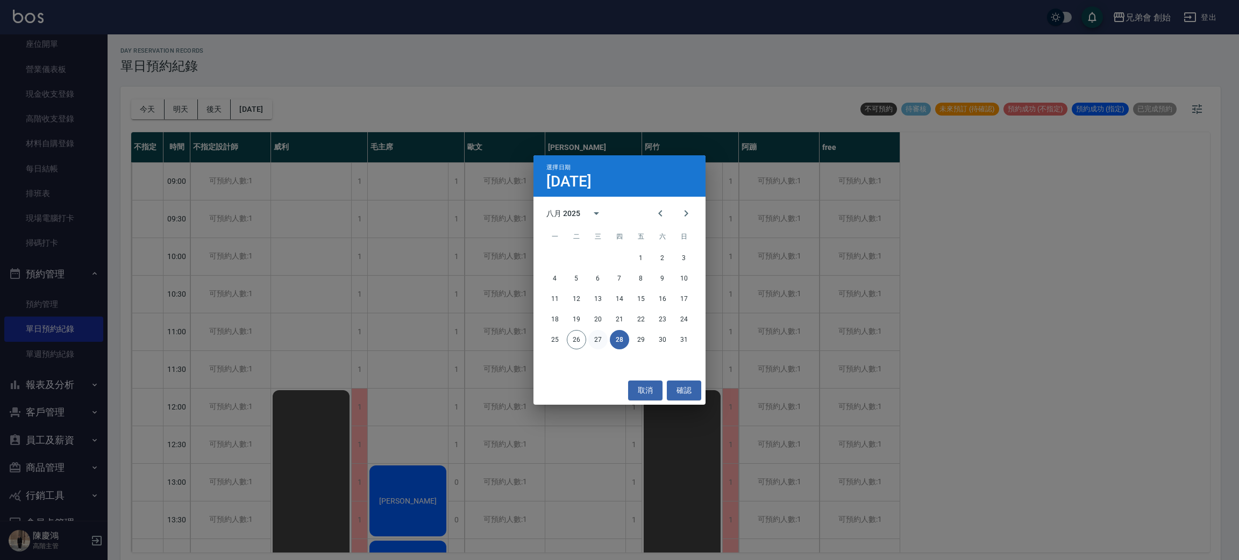
click at [595, 340] on button "27" at bounding box center [597, 339] width 19 height 19
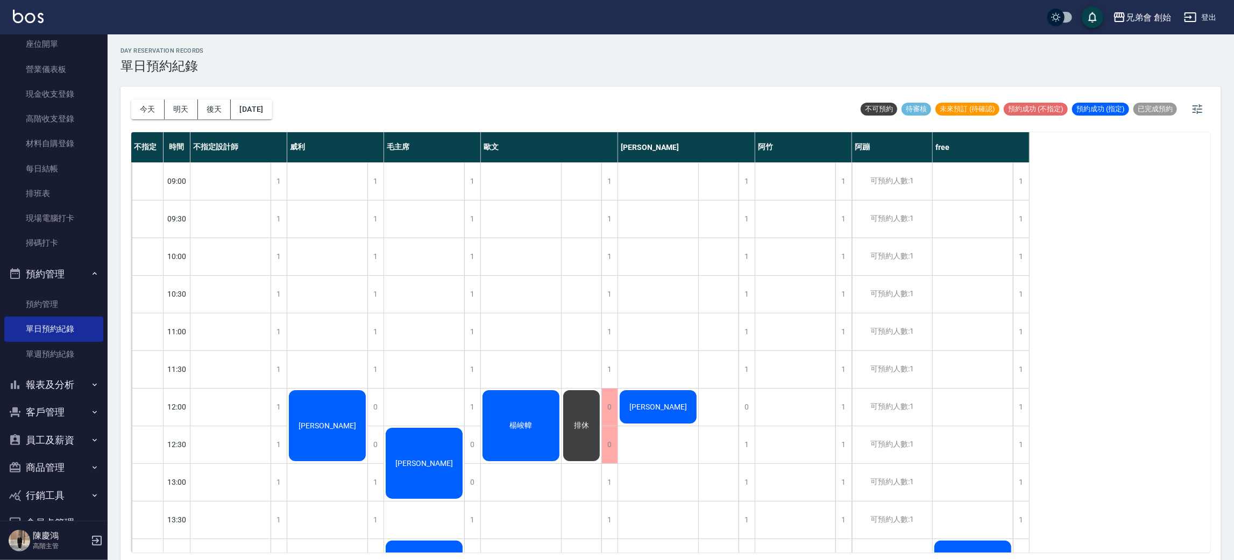
click at [269, 116] on button "2025/08/27" at bounding box center [251, 110] width 41 height 20
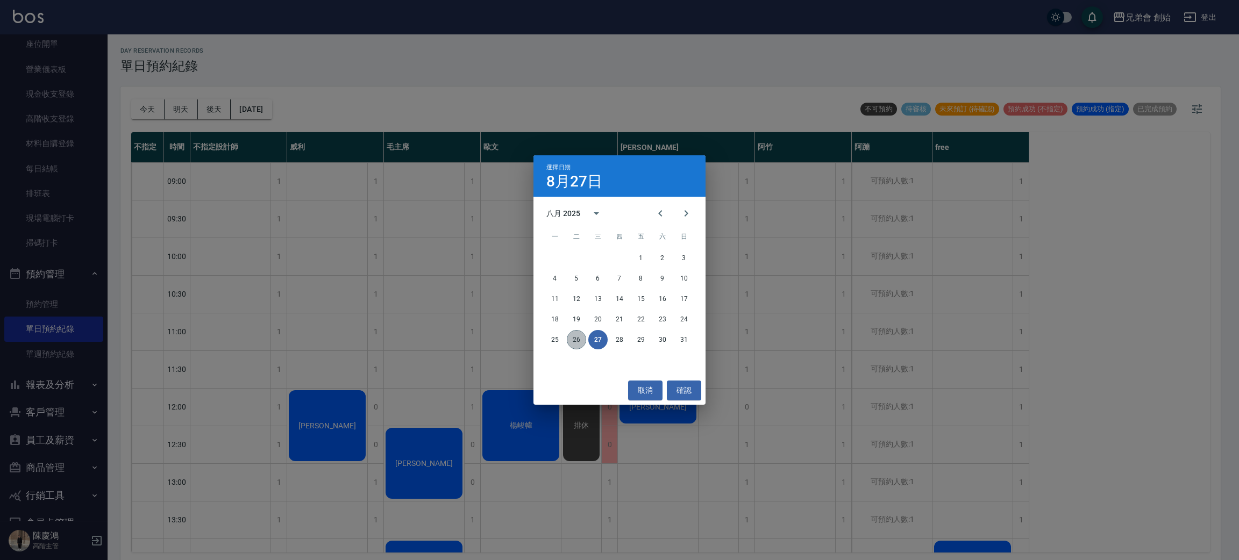
click at [575, 338] on button "26" at bounding box center [576, 339] width 19 height 19
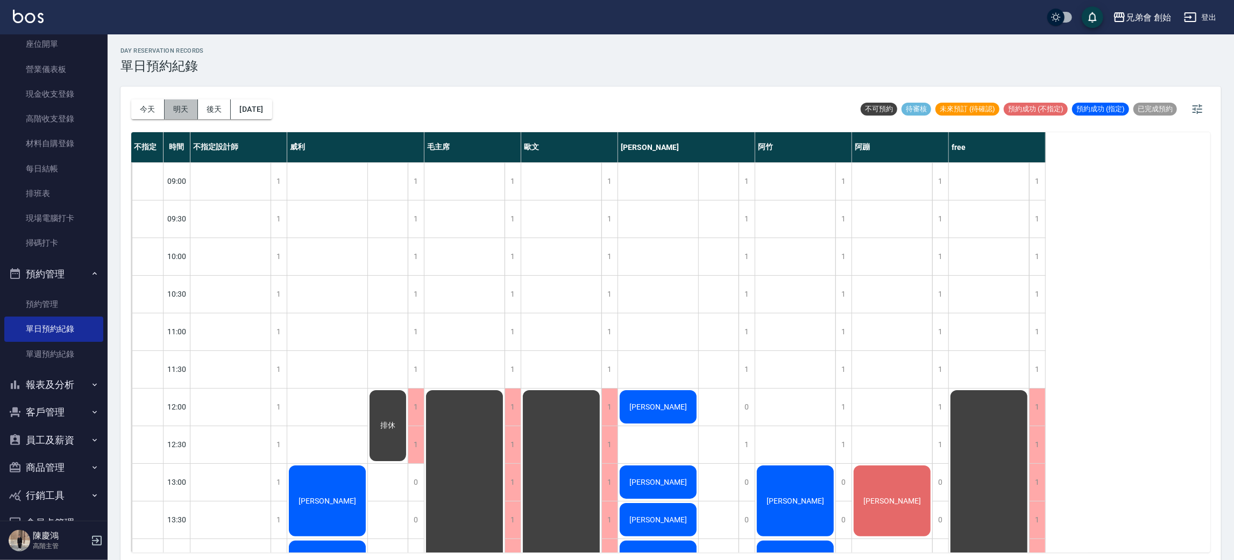
drag, startPoint x: 166, startPoint y: 112, endPoint x: 180, endPoint y: 108, distance: 14.1
click at [167, 111] on button "明天" at bounding box center [181, 110] width 33 height 20
click at [180, 108] on div at bounding box center [617, 280] width 1234 height 560
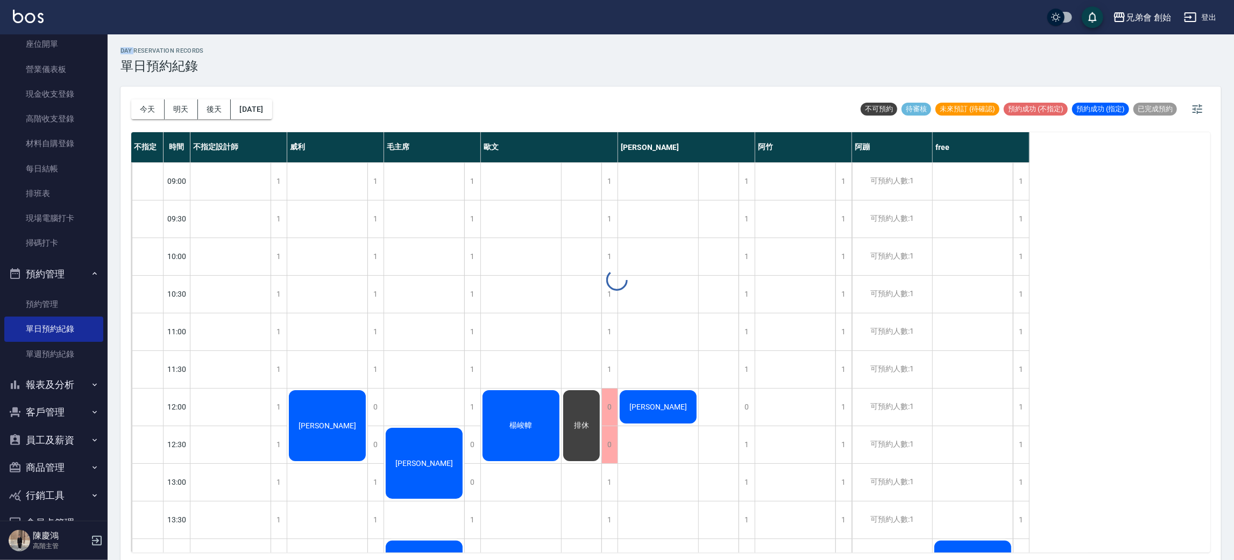
click at [180, 108] on div at bounding box center [617, 280] width 1234 height 560
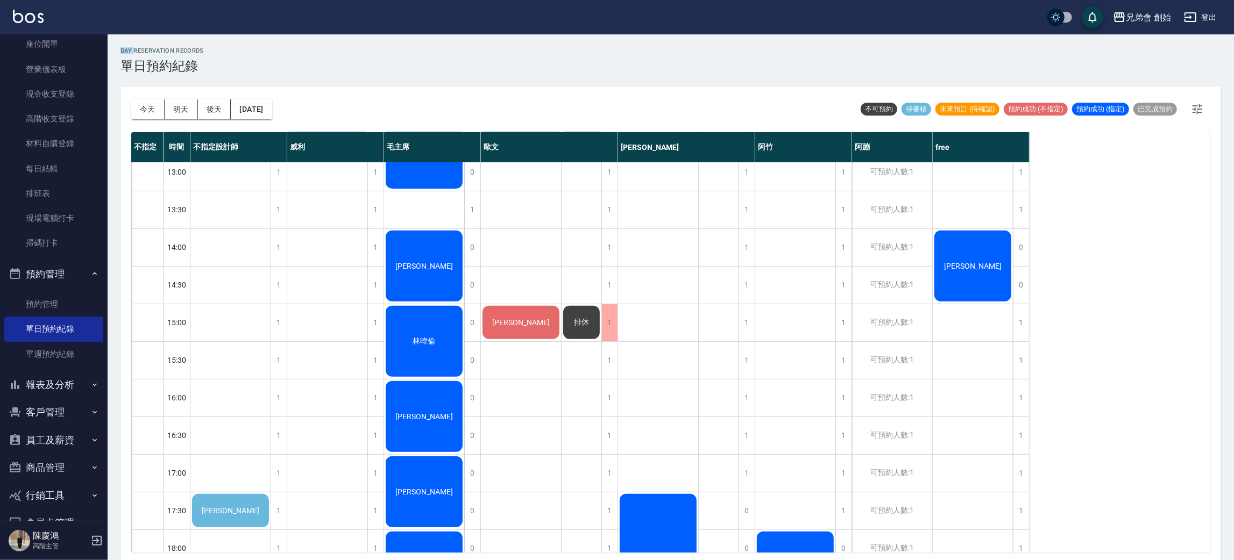
scroll to position [68, 0]
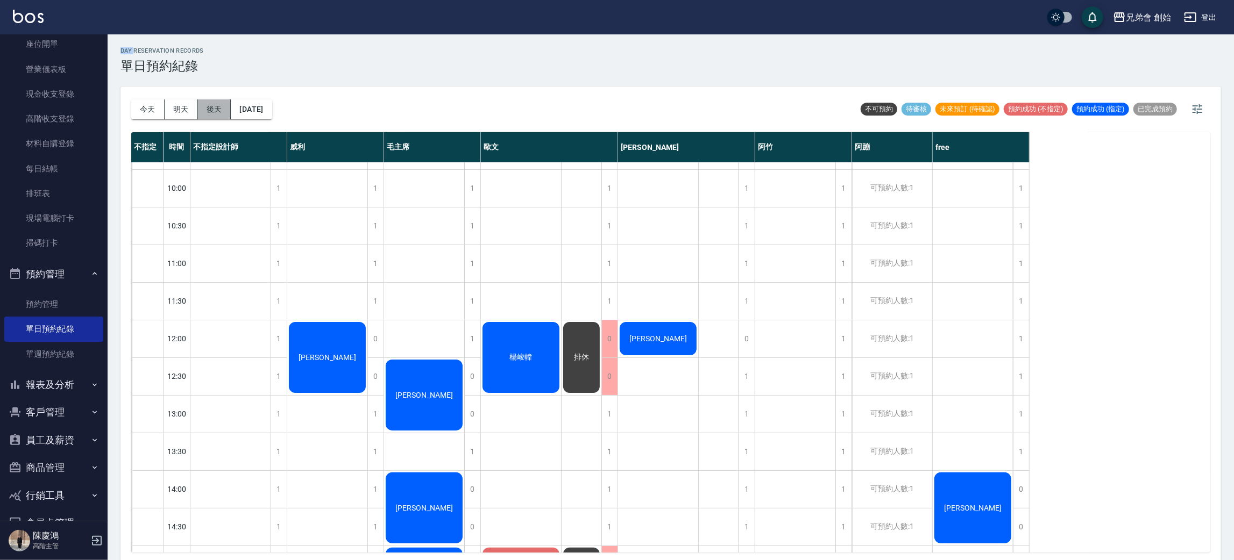
click at [210, 109] on button "後天" at bounding box center [214, 110] width 33 height 20
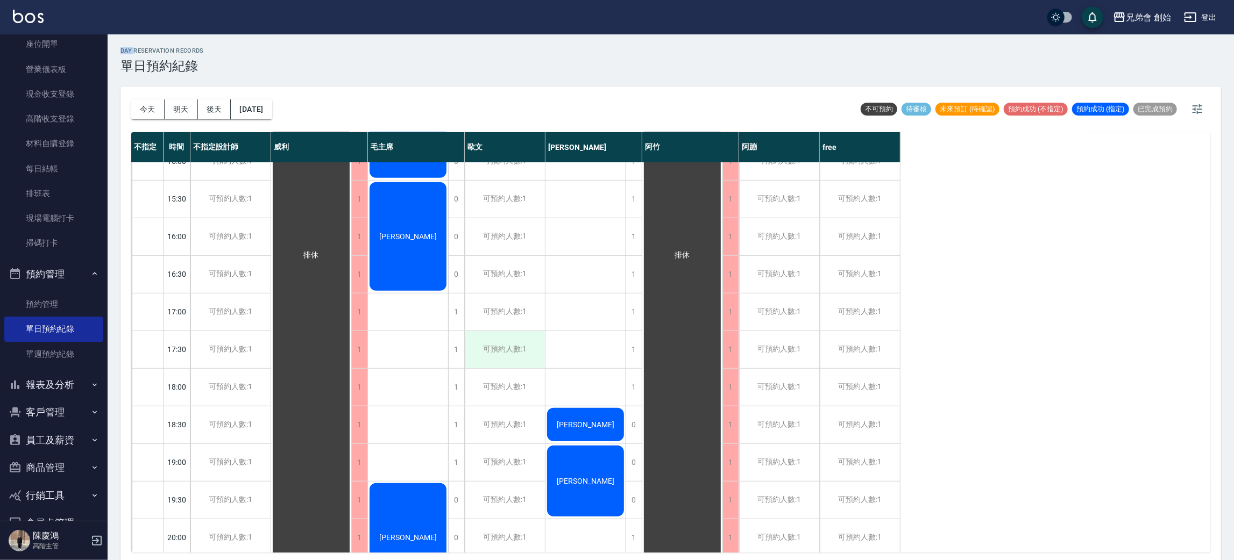
scroll to position [714, 0]
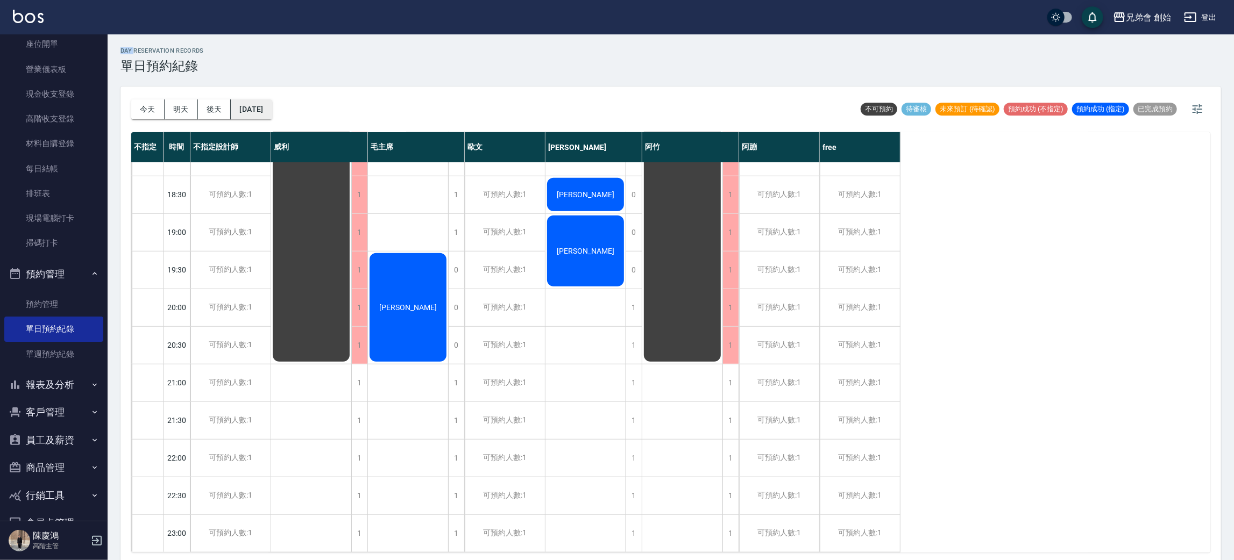
click at [260, 100] on button "2025/08/28" at bounding box center [251, 110] width 41 height 20
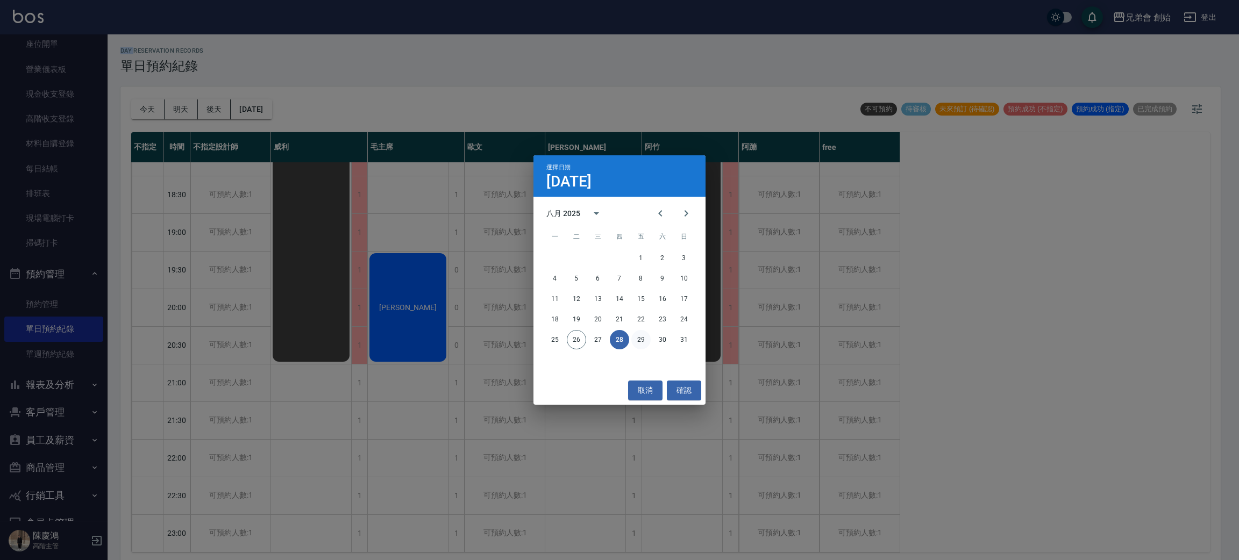
click at [638, 333] on button "29" at bounding box center [640, 339] width 19 height 19
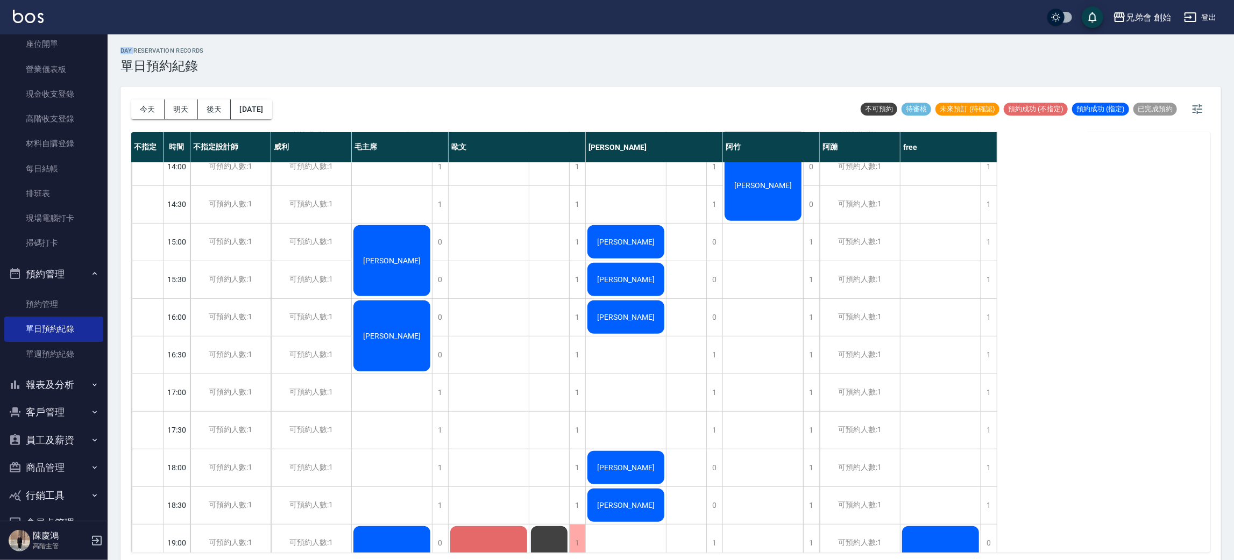
scroll to position [149, 0]
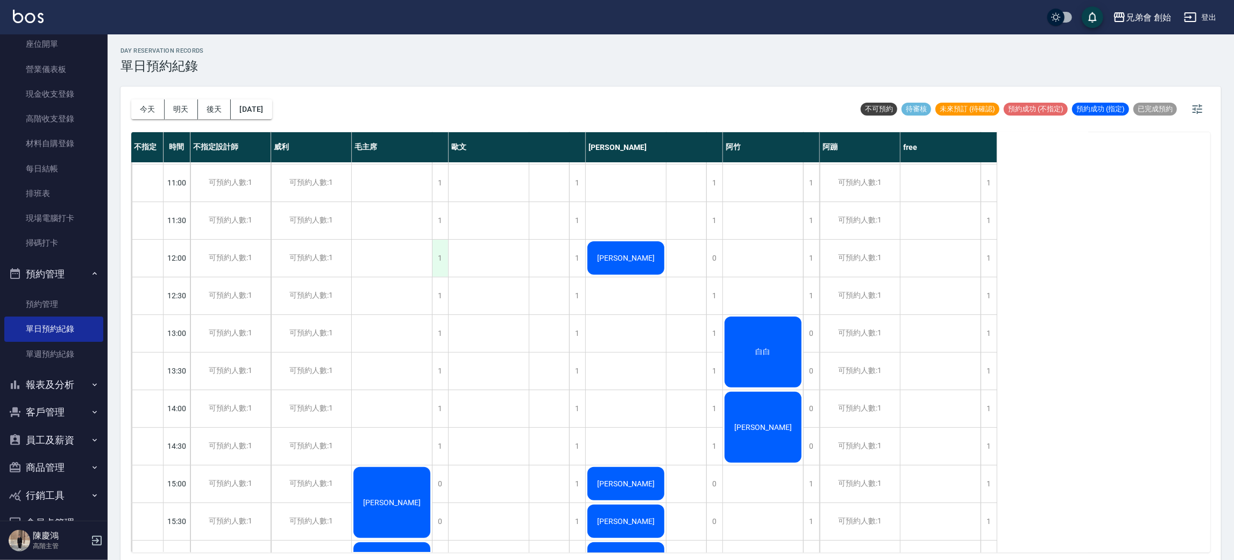
click at [442, 257] on div "1" at bounding box center [440, 258] width 16 height 37
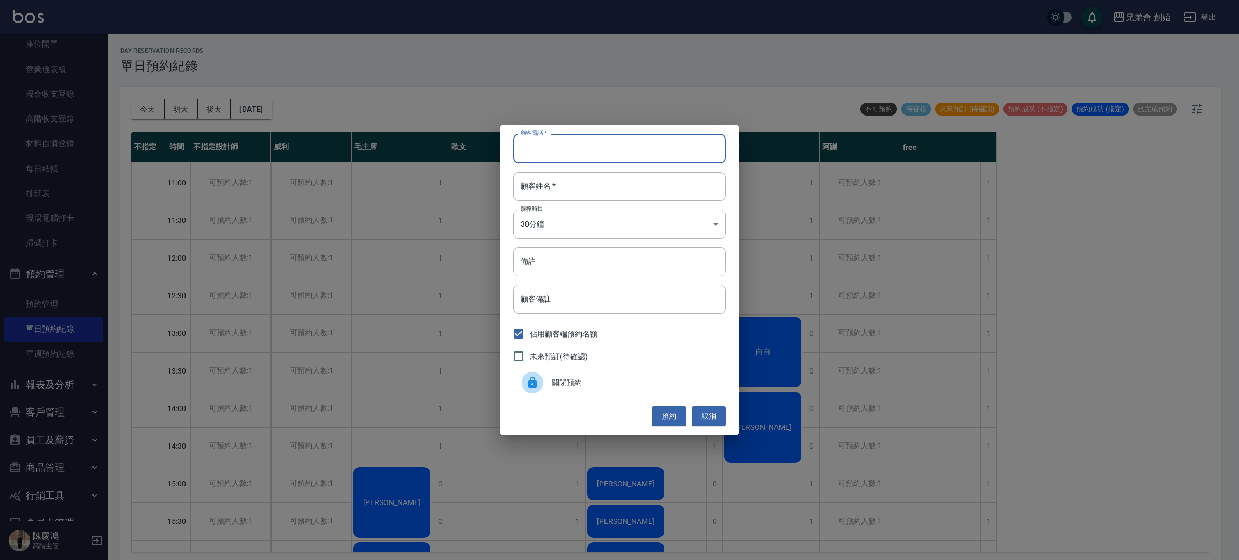
click at [645, 144] on input "顧客電話   *" at bounding box center [619, 148] width 213 height 29
type input "0978033918"
click at [589, 173] on input "顧客姓名   *" at bounding box center [619, 186] width 213 height 29
type input "?"
click at [557, 216] on body "兄弟會 創始 登出 櫃檯作業 打帳單 帳單列表 掛單列表 座位開單 營業儀表板 現金收支登錄 高階收支登錄 材料自購登錄 每日結帳 排班表 現場電腦打卡 掃碼…" at bounding box center [619, 282] width 1239 height 564
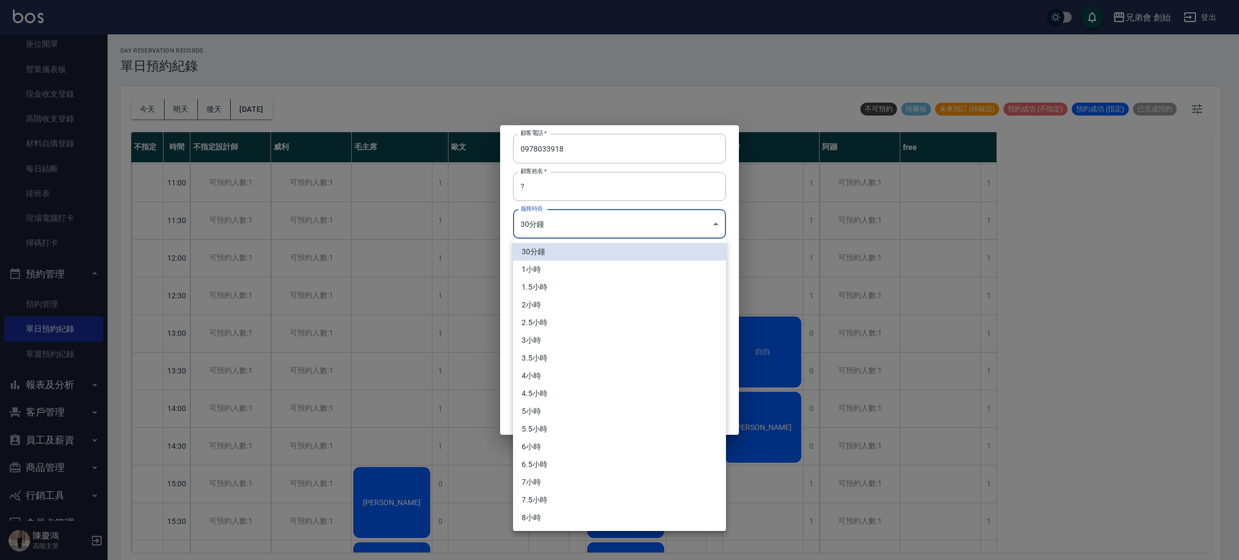
click at [579, 340] on li "3小時" at bounding box center [619, 341] width 213 height 18
type input "6"
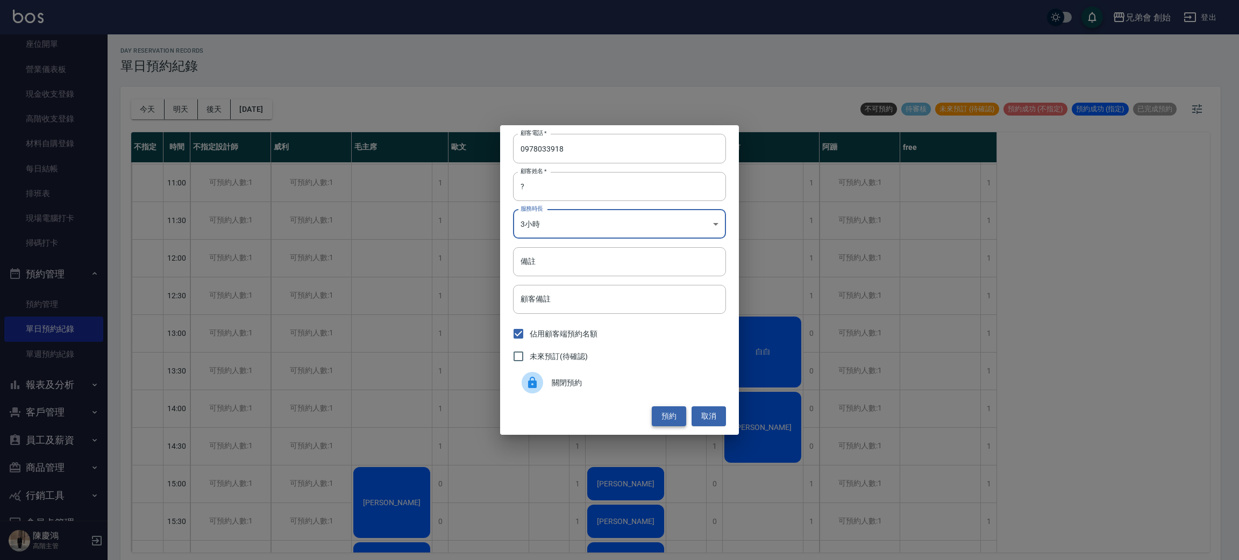
click at [665, 408] on button "預約" at bounding box center [669, 417] width 34 height 20
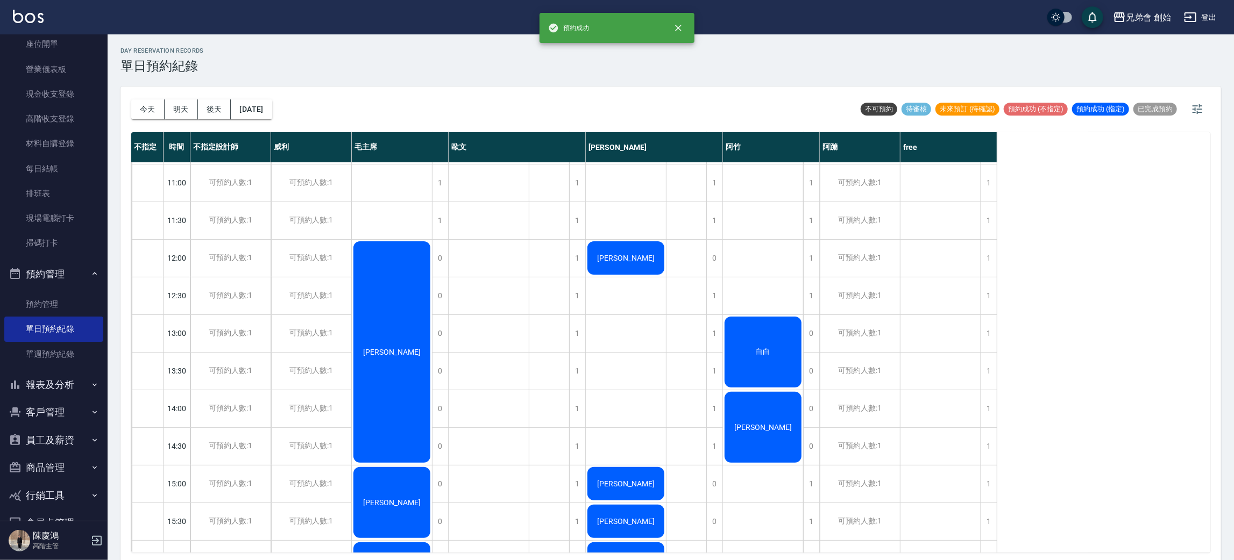
click at [400, 204] on div "范翔瑞 陳宗浦 梁靖祥 戴先賢" at bounding box center [392, 559] width 81 height 1092
click at [389, 307] on div "范翔瑞" at bounding box center [392, 352] width 80 height 225
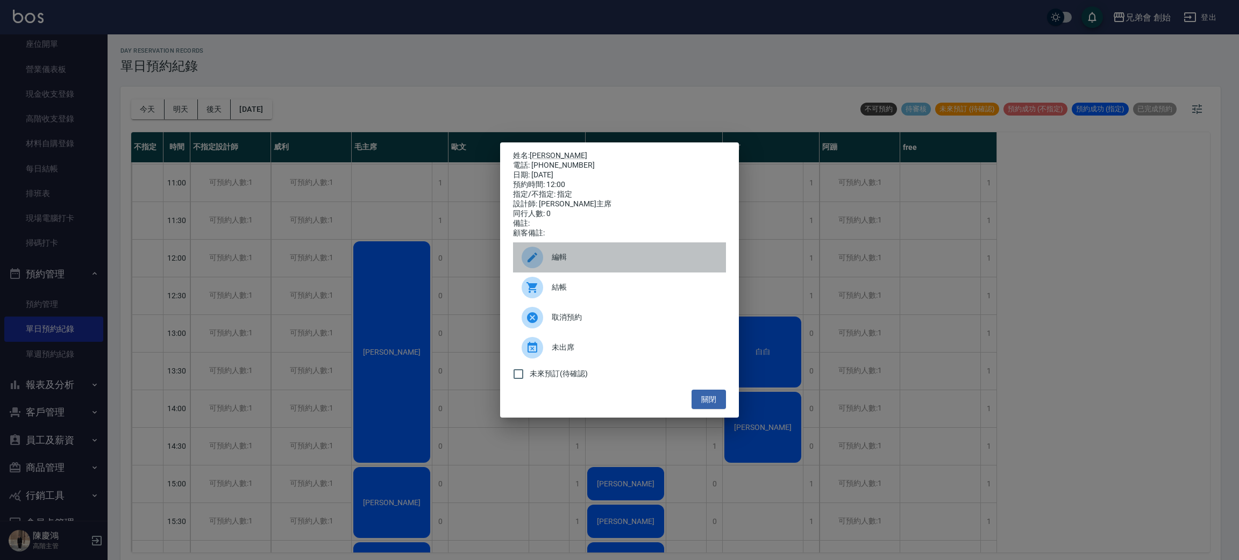
click at [601, 258] on span "編輯" at bounding box center [635, 257] width 166 height 11
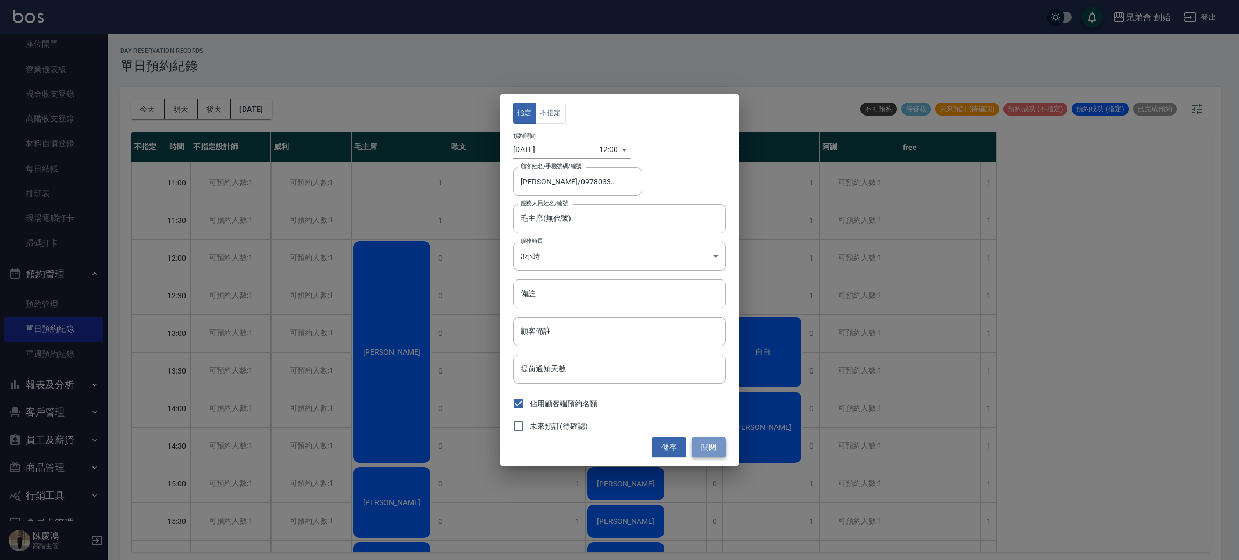
click at [712, 448] on button "關閉" at bounding box center [709, 448] width 34 height 20
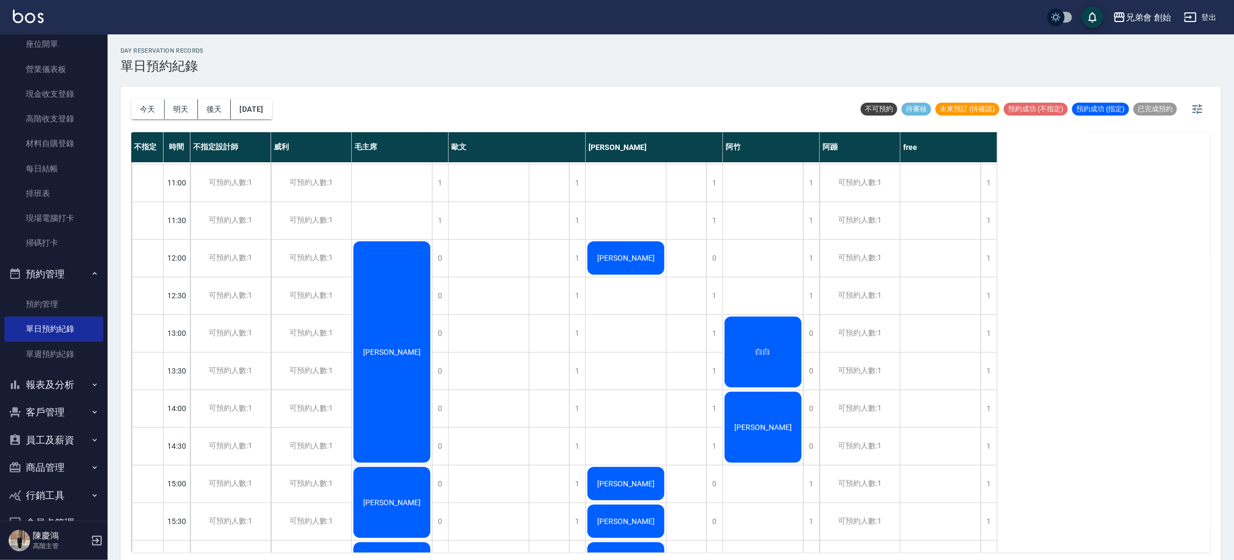
click at [403, 219] on div "范翔瑞 陳宗浦 梁靖祥 戴先賢" at bounding box center [392, 559] width 81 height 1092
click at [271, 110] on button "2025/08/29" at bounding box center [251, 110] width 41 height 20
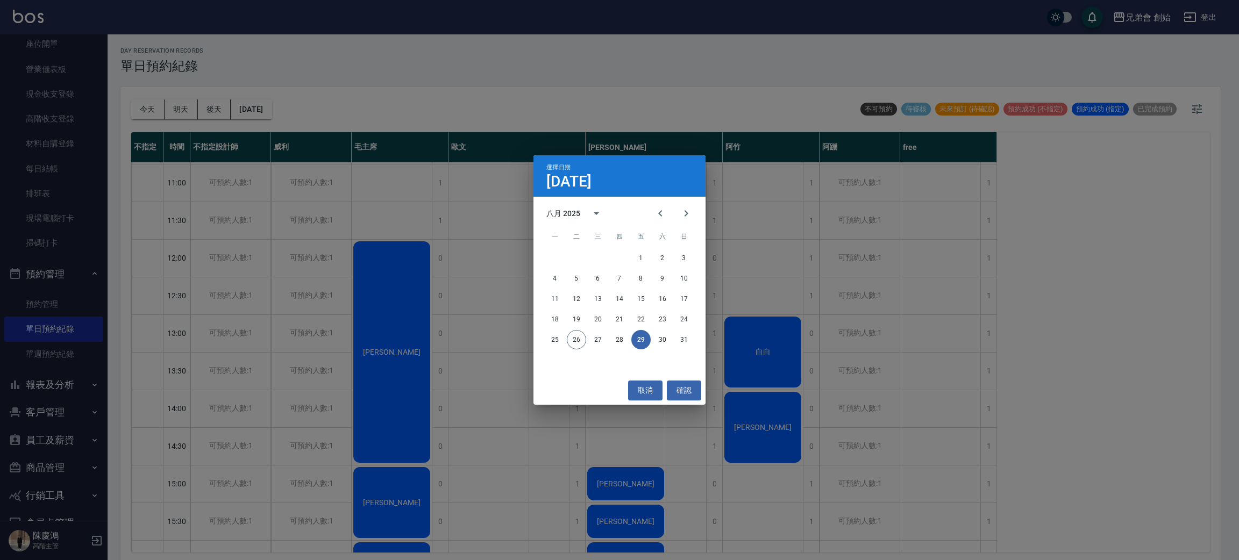
click at [565, 96] on div "選擇日期 8月29日 八月 2025 一 二 三 四 五 六 日 1 2 3 4 5 6 7 8 9 10 11 12 13 14 15 16 17 18 1…" at bounding box center [619, 280] width 1239 height 560
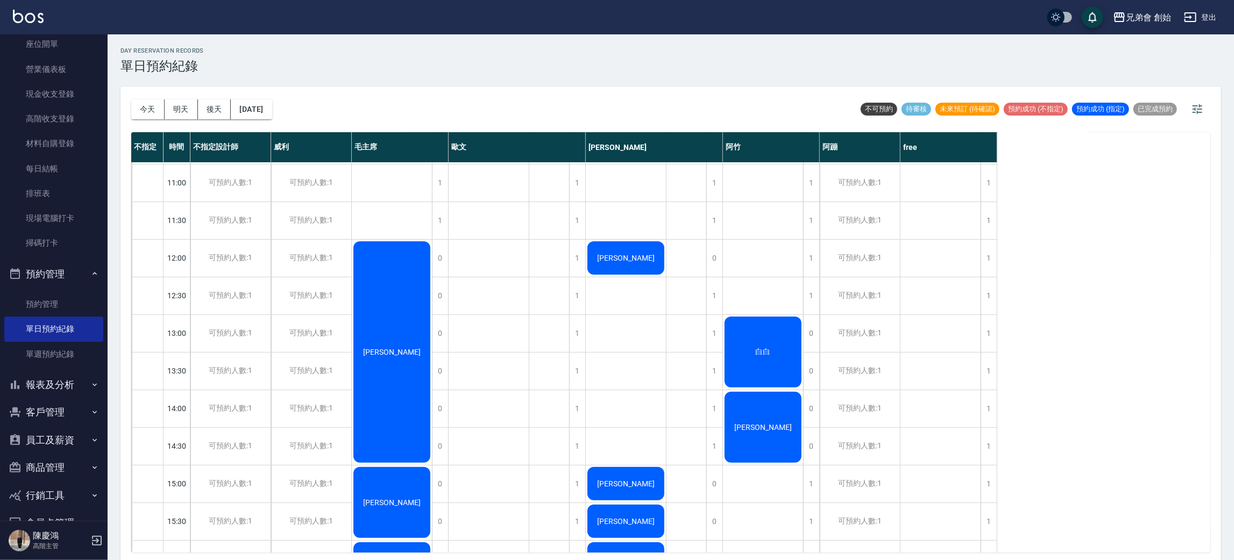
click at [396, 326] on div "范翔瑞" at bounding box center [392, 352] width 80 height 225
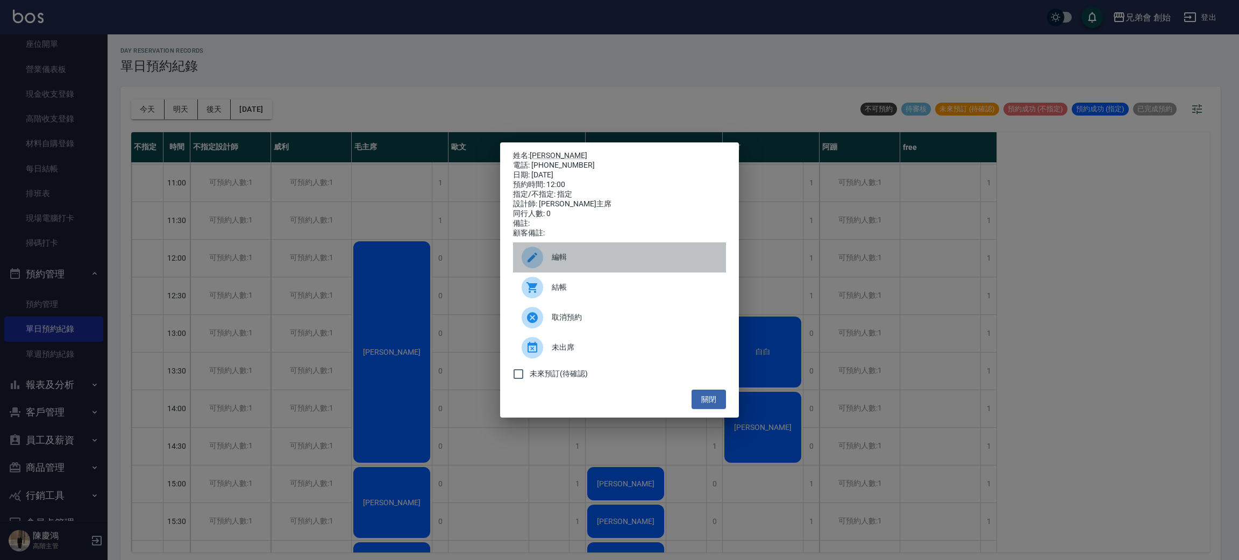
click at [619, 263] on span "編輯" at bounding box center [635, 257] width 166 height 11
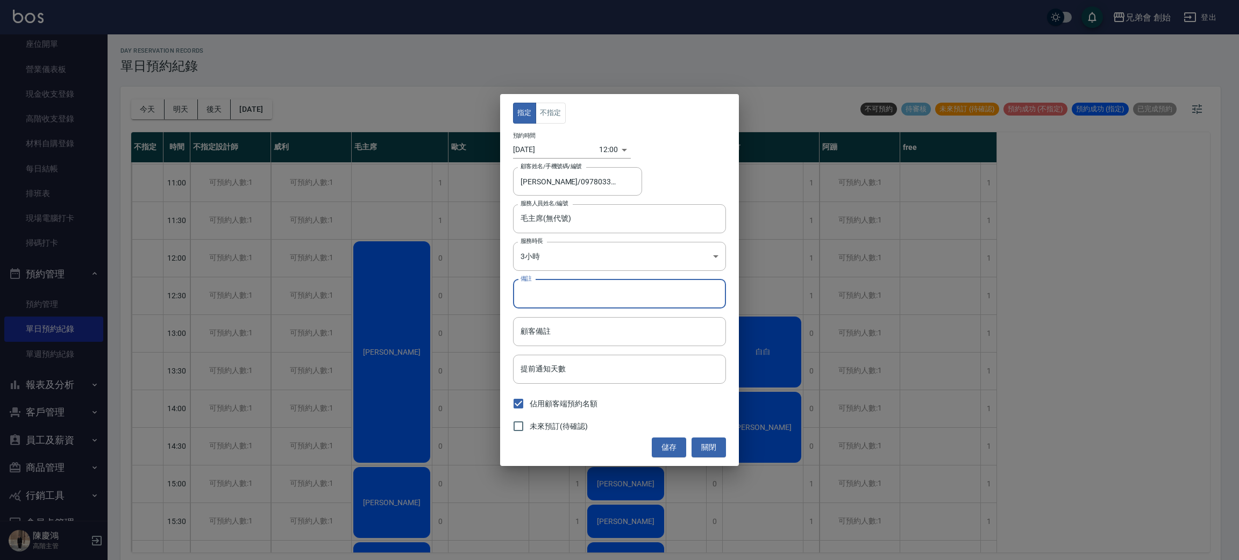
click at [610, 295] on input "備註" at bounding box center [619, 294] width 213 height 29
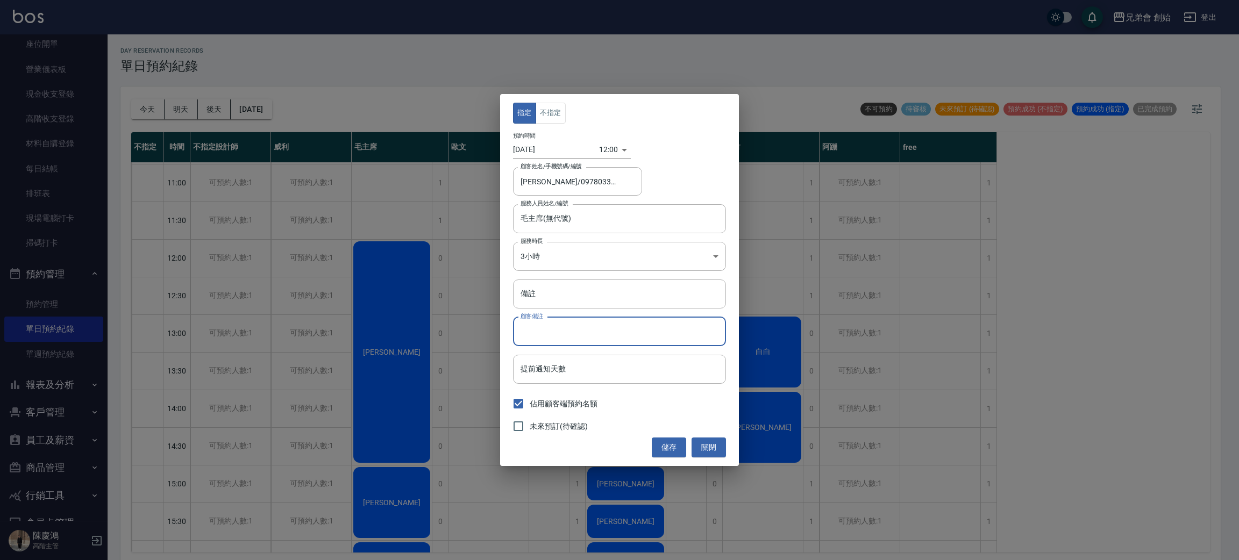
click at [564, 326] on input "顧客備註" at bounding box center [619, 331] width 213 height 29
click at [572, 299] on input "備註" at bounding box center [619, 294] width 213 height 29
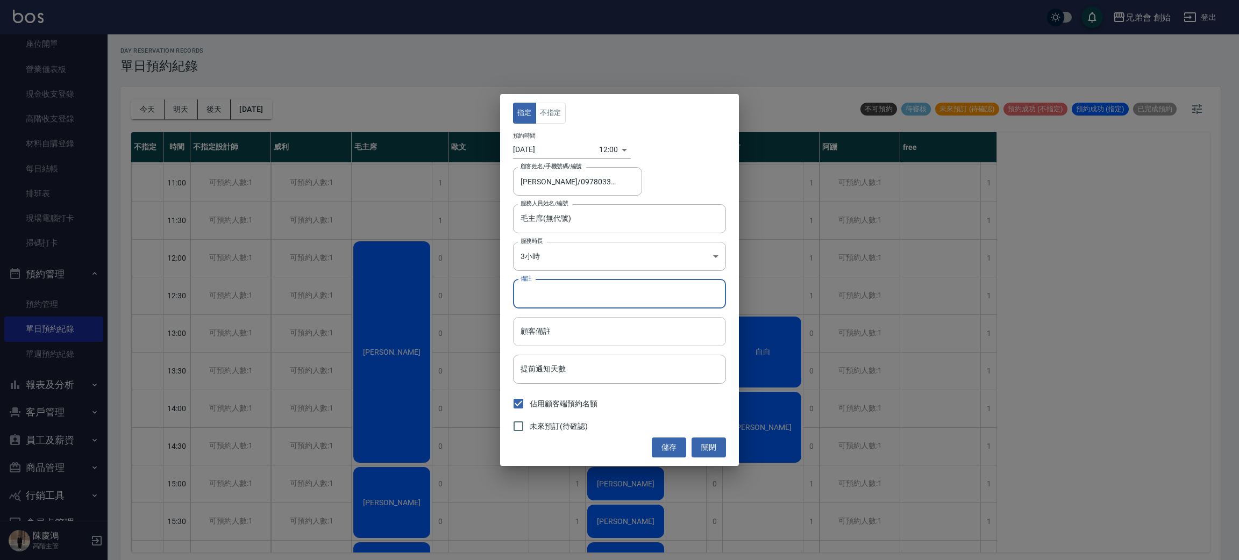
click at [557, 345] on input "顧客備註" at bounding box center [619, 331] width 213 height 29
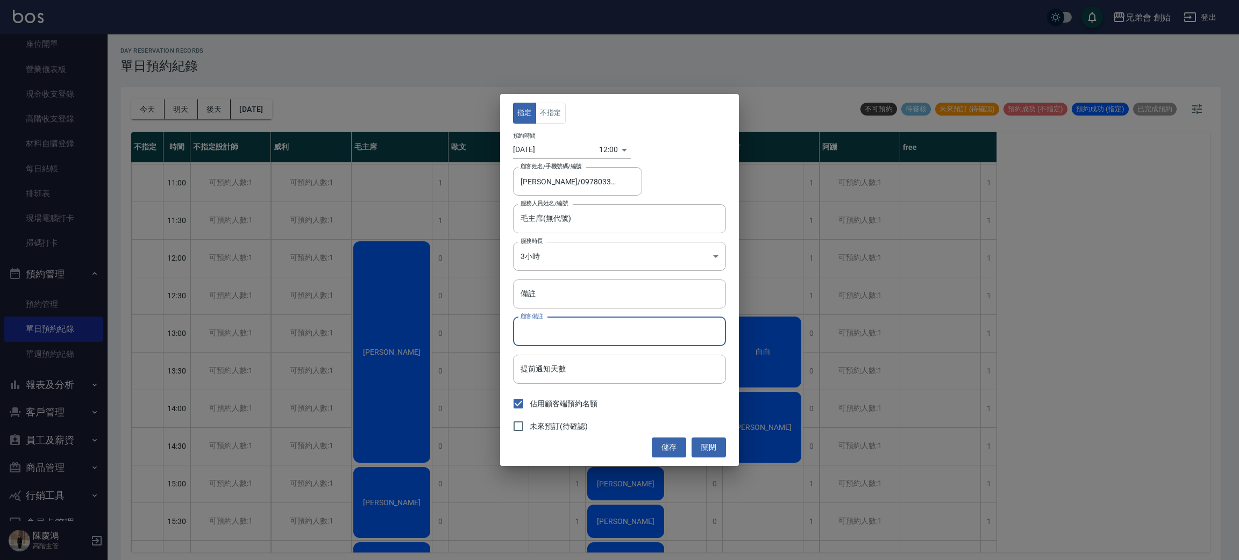
click at [566, 319] on input "顧客備註" at bounding box center [619, 331] width 213 height 29
click at [570, 338] on input "顧客備註" at bounding box center [619, 331] width 213 height 29
click at [571, 338] on input "顧客備註" at bounding box center [619, 331] width 213 height 29
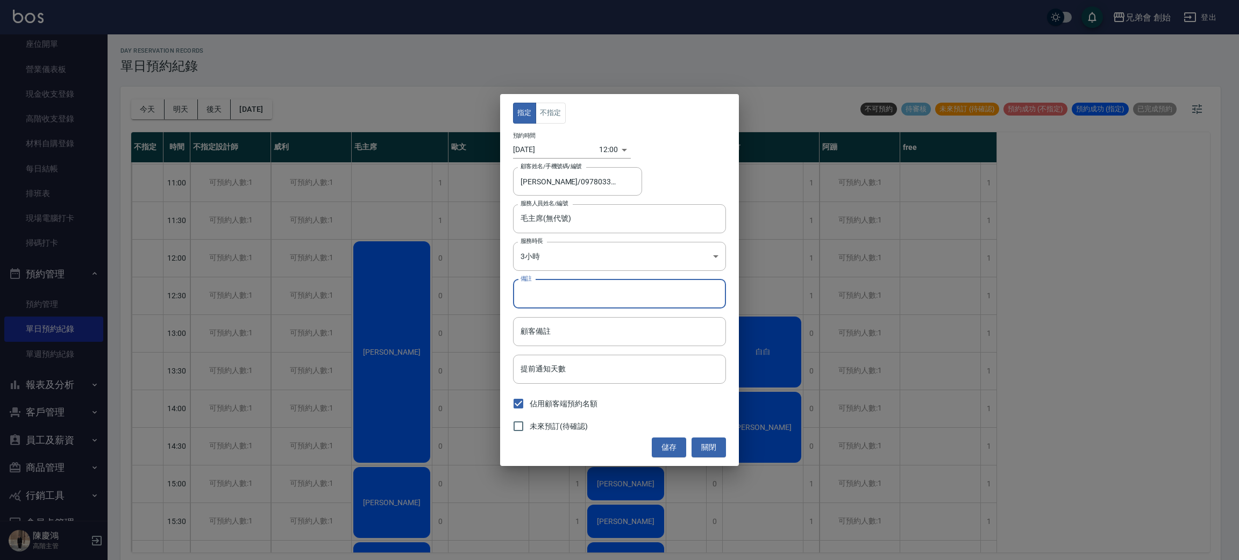
click at [602, 287] on input "備註" at bounding box center [619, 294] width 213 height 29
type input "d"
click at [385, 223] on div "指定 不指定 預約時間 2025/08/29 12:00 1756440000000 顧客姓名/手機號碼/編號 范翔瑞/0978033918 顧客姓名/手機號…" at bounding box center [619, 280] width 1239 height 560
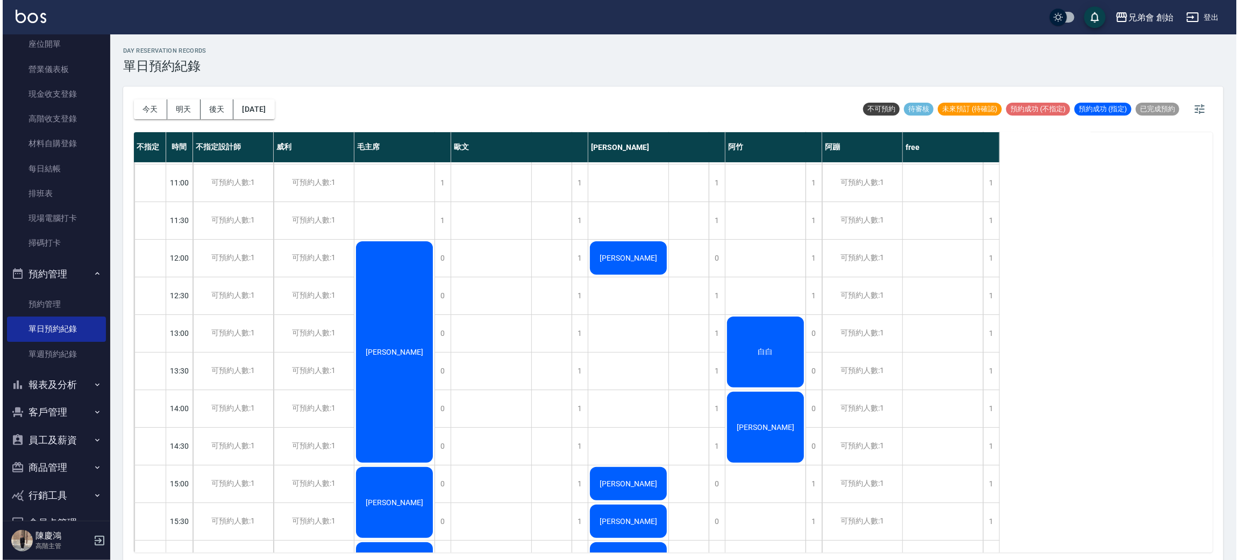
scroll to position [391, 0]
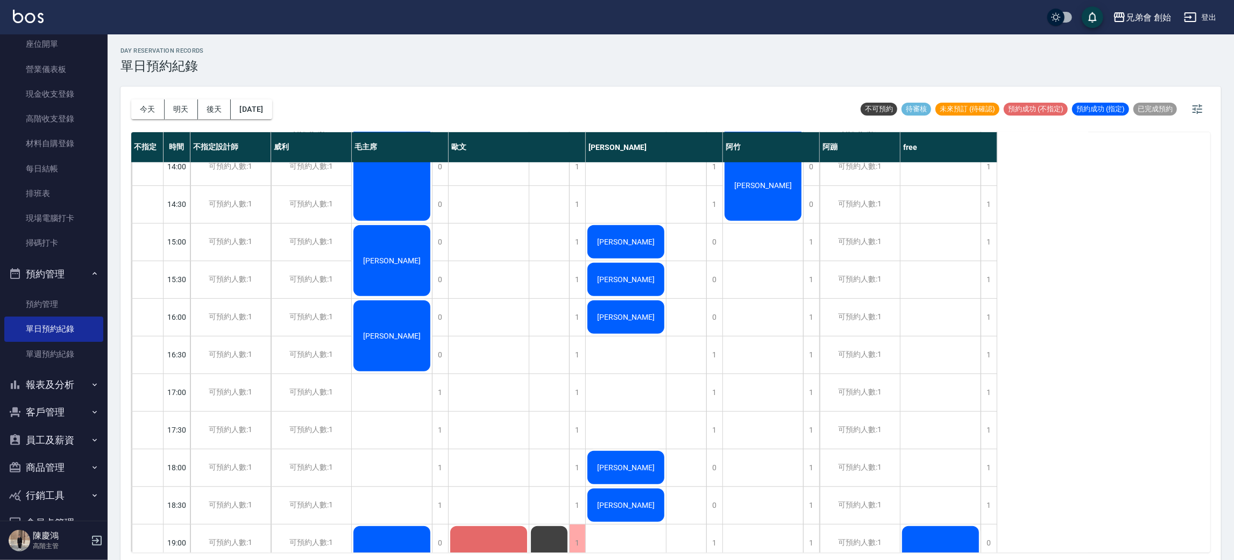
click at [366, 223] on div "陳宗浦" at bounding box center [392, 110] width 80 height 225
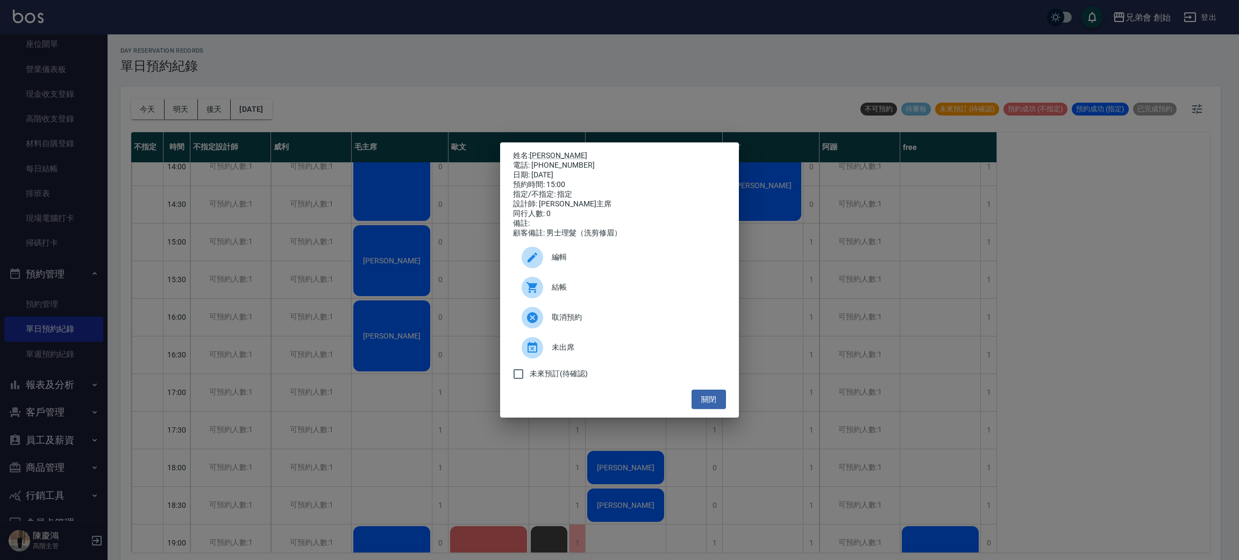
click at [381, 329] on div "姓名: 陳宗浦 電話: 0965276130 日期: 2025/08/29 預約時間: 15:00 指定/不指定: 指定 設計師: 毛主席 同行人數: 0 備…" at bounding box center [619, 280] width 1239 height 560
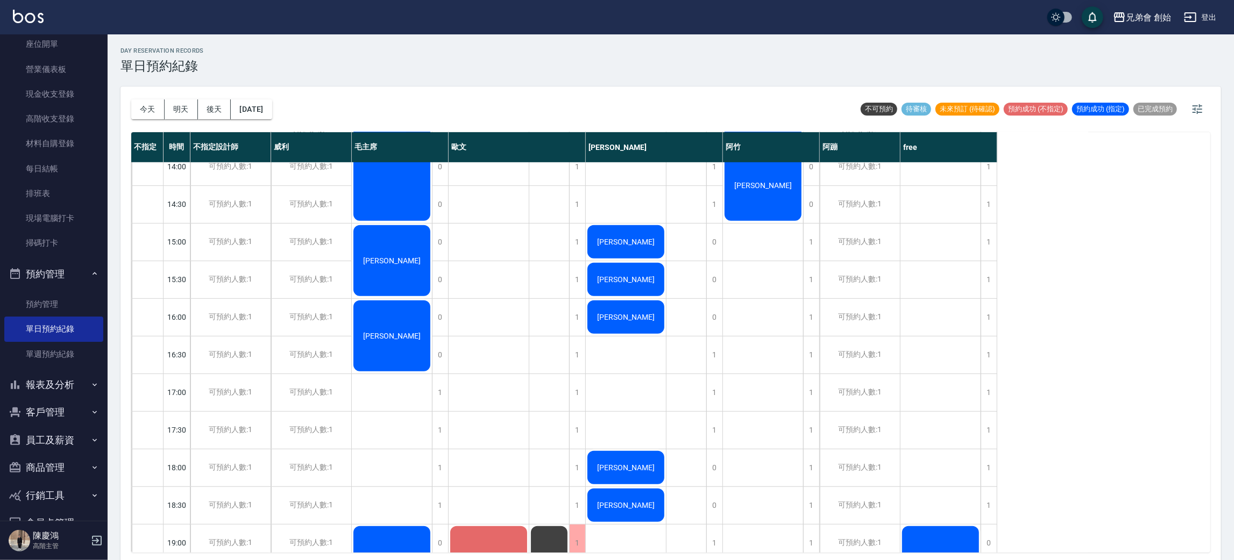
click at [381, 115] on span "梁靖祥" at bounding box center [392, 110] width 62 height 9
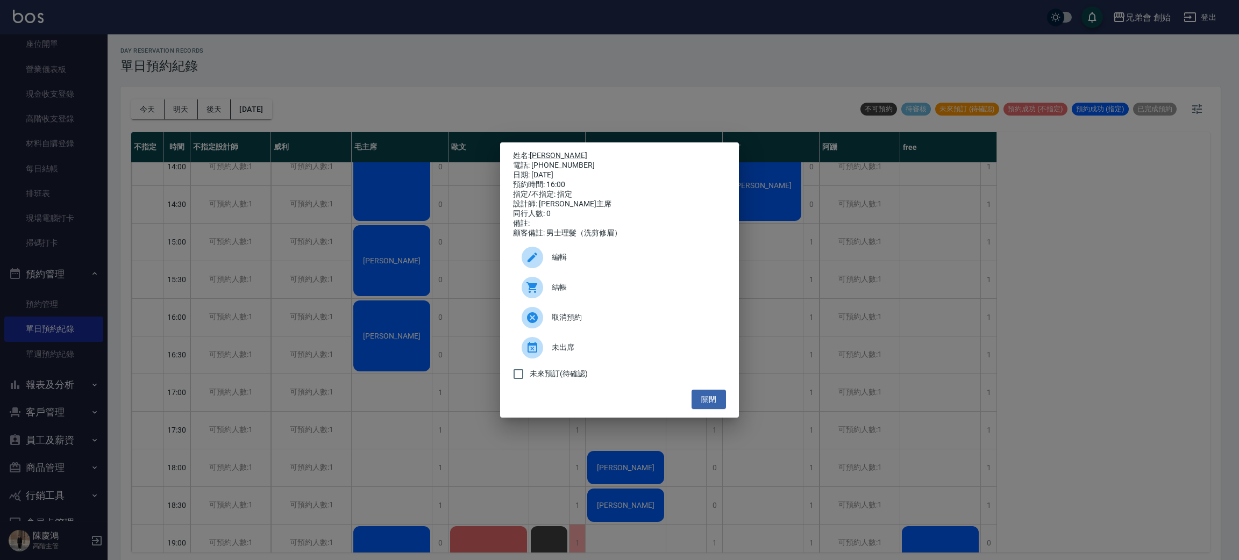
click at [385, 416] on div "姓名: 梁靖祥 電話: 0933176897 日期: 2025/08/29 預約時間: 16:00 指定/不指定: 指定 設計師: 毛主席 同行人數: 0 備…" at bounding box center [619, 280] width 1239 height 560
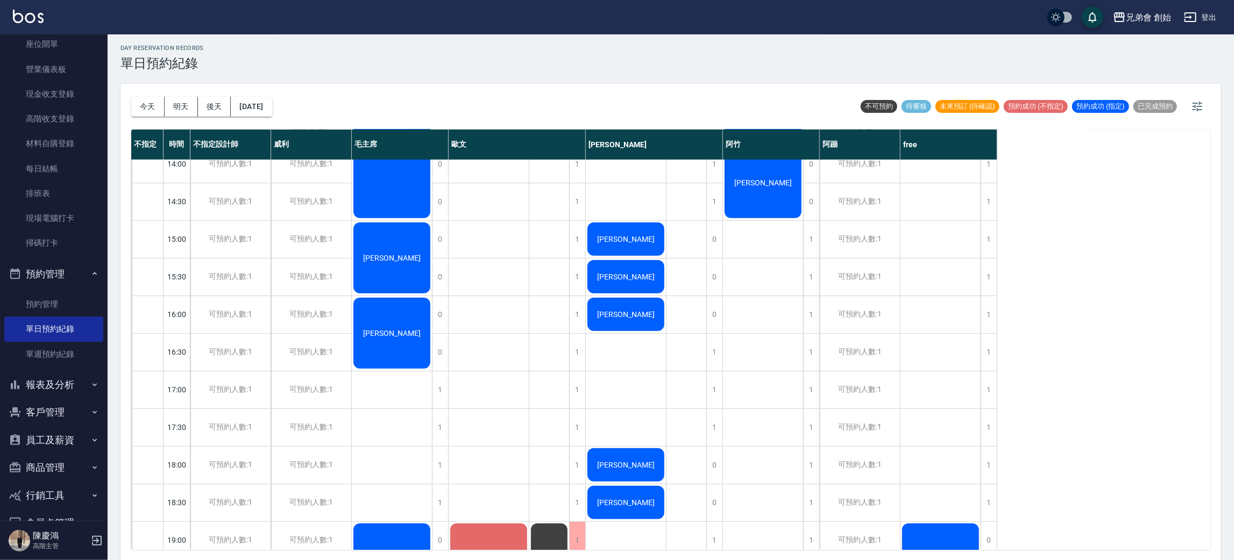
scroll to position [714, 0]
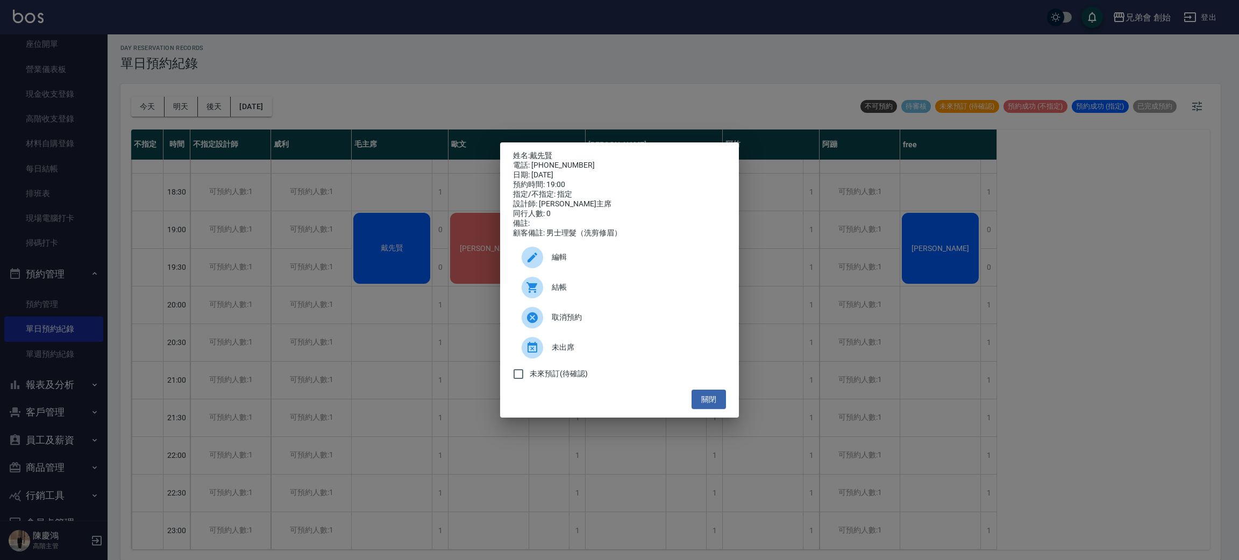
drag, startPoint x: 417, startPoint y: 357, endPoint x: 375, endPoint y: 193, distance: 169.3
click at [417, 356] on div "姓名: 戴先賢 電話: 0930776090 日期: 2025/08/29 預約時間: 19:00 指定/不指定: 指定 設計師: 毛主席 同行人數: 0 備…" at bounding box center [619, 280] width 1239 height 560
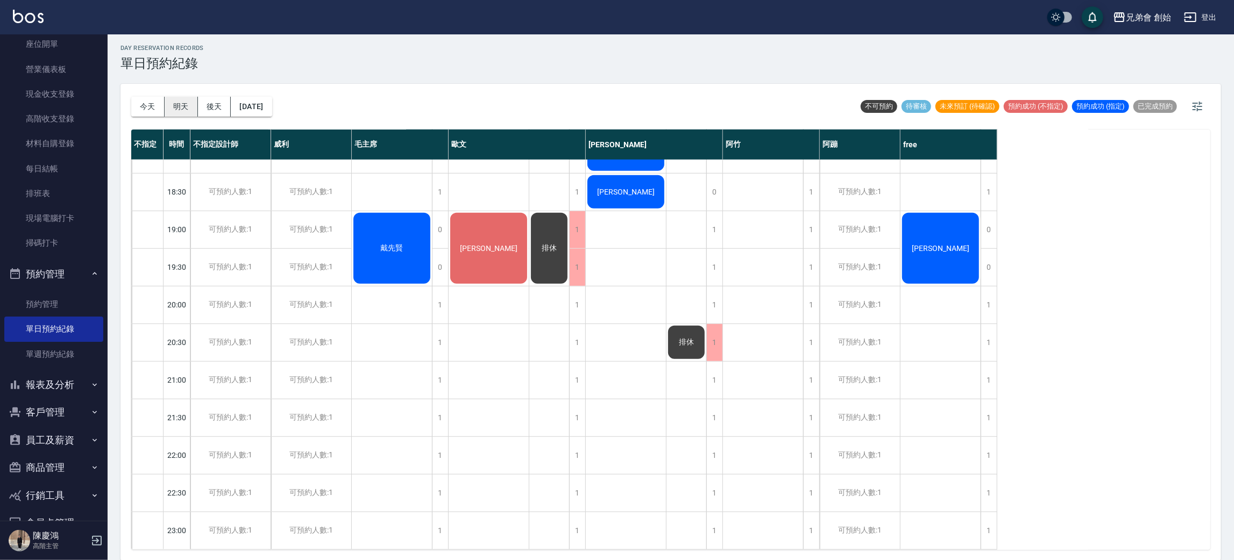
click at [190, 103] on button "明天" at bounding box center [181, 107] width 33 height 20
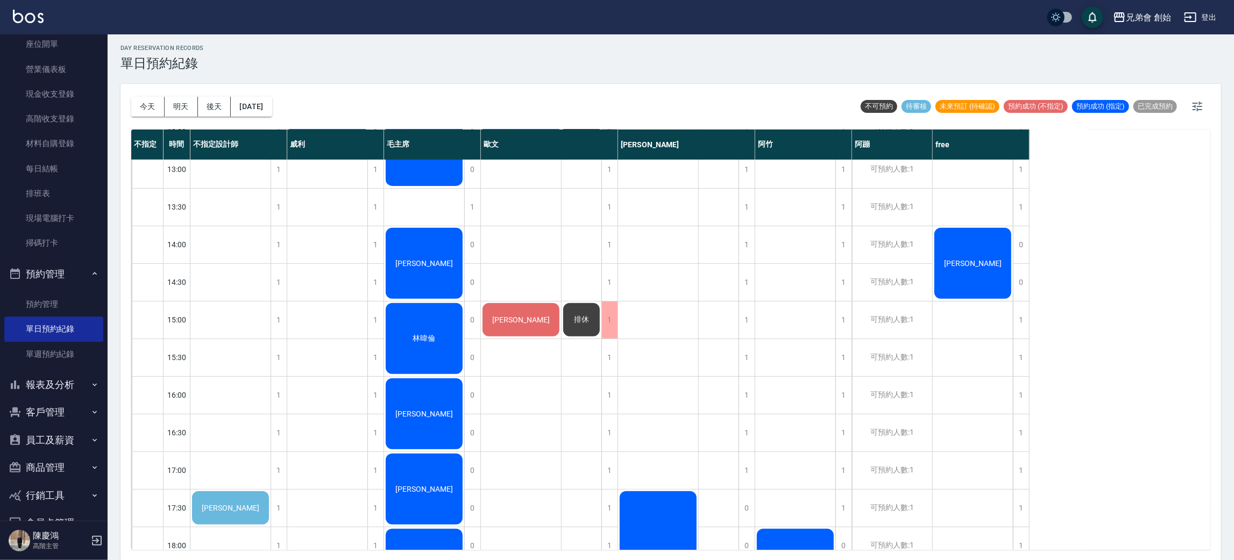
scroll to position [68, 0]
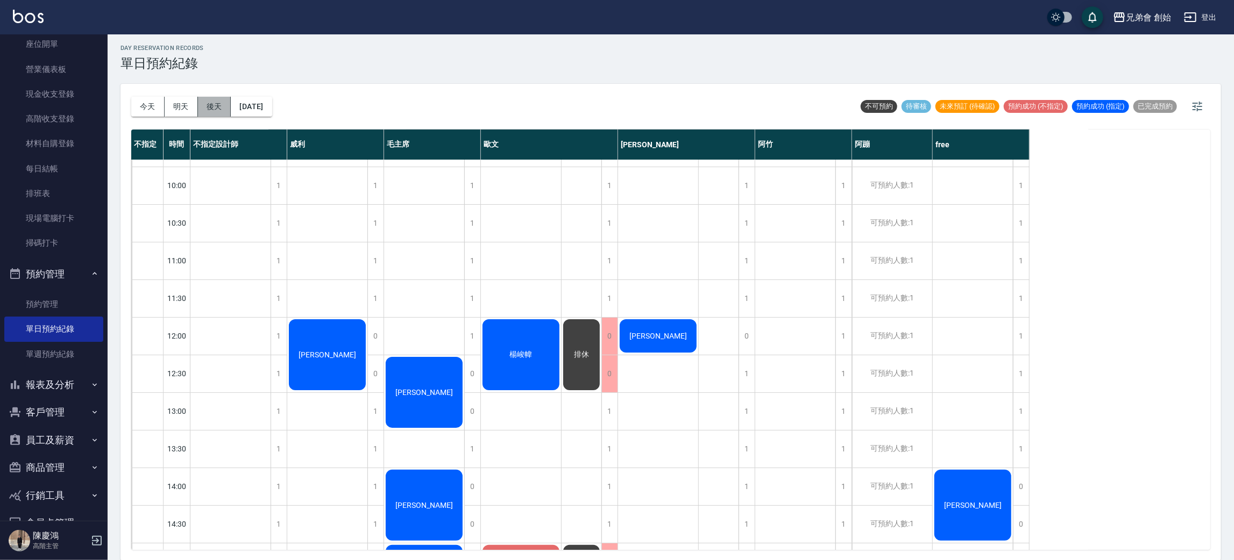
click at [207, 109] on button "後天" at bounding box center [214, 107] width 33 height 20
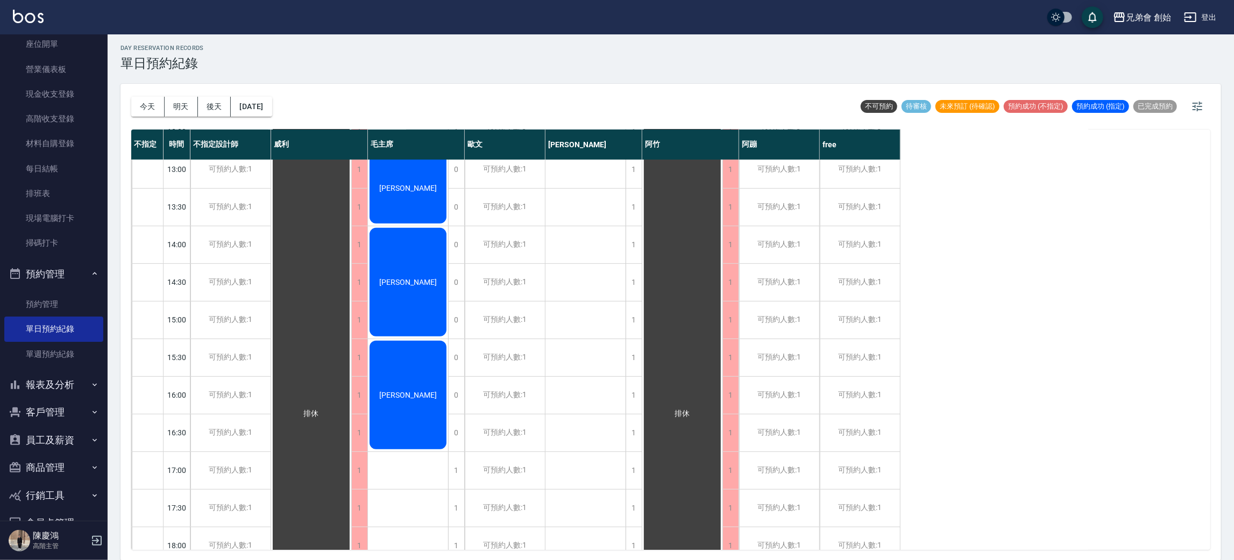
scroll to position [391, 0]
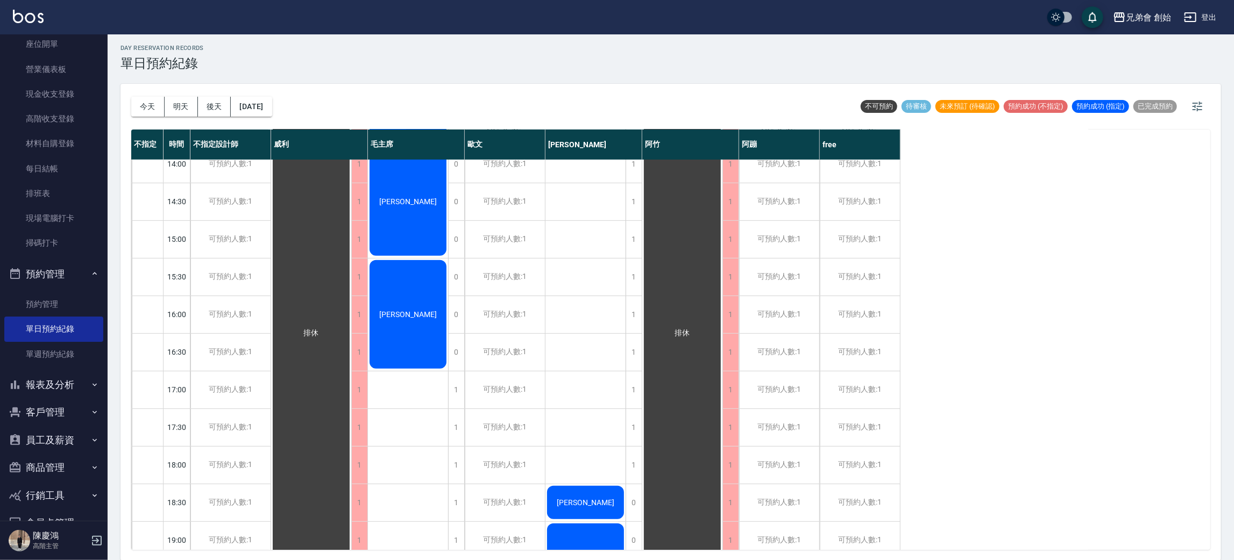
click at [321, 329] on span "徐鵬翔" at bounding box center [311, 334] width 19 height 10
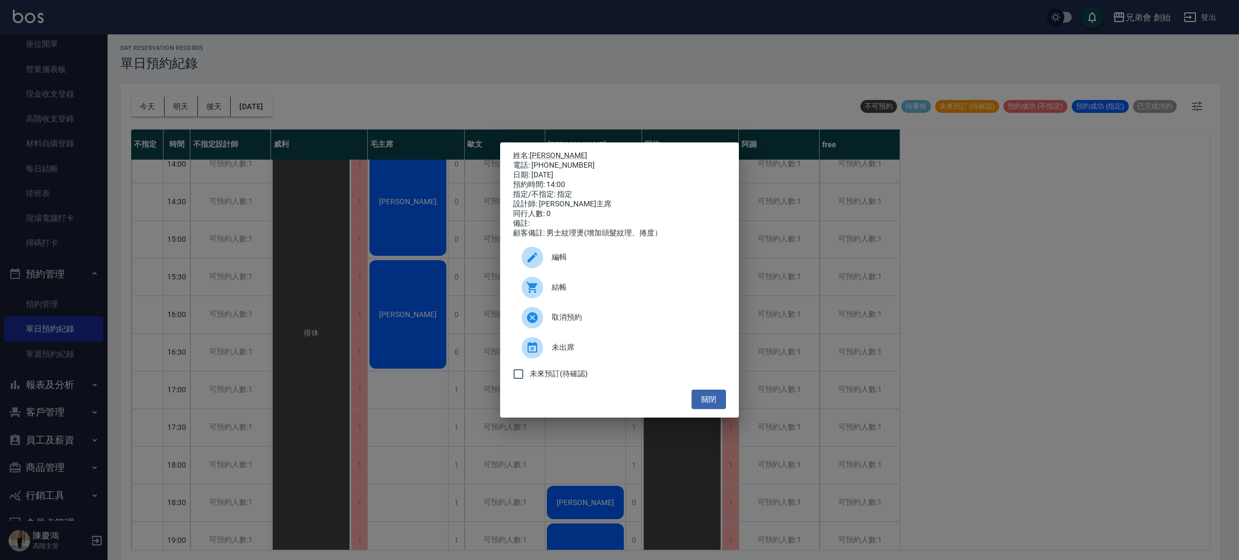
click at [401, 315] on div "姓名: 徐鵬翔 電話: 0988158568 日期: 2025/08/28 預約時間: 14:00 指定/不指定: 指定 設計師: 毛主席 同行人數: 0 備…" at bounding box center [619, 280] width 1239 height 560
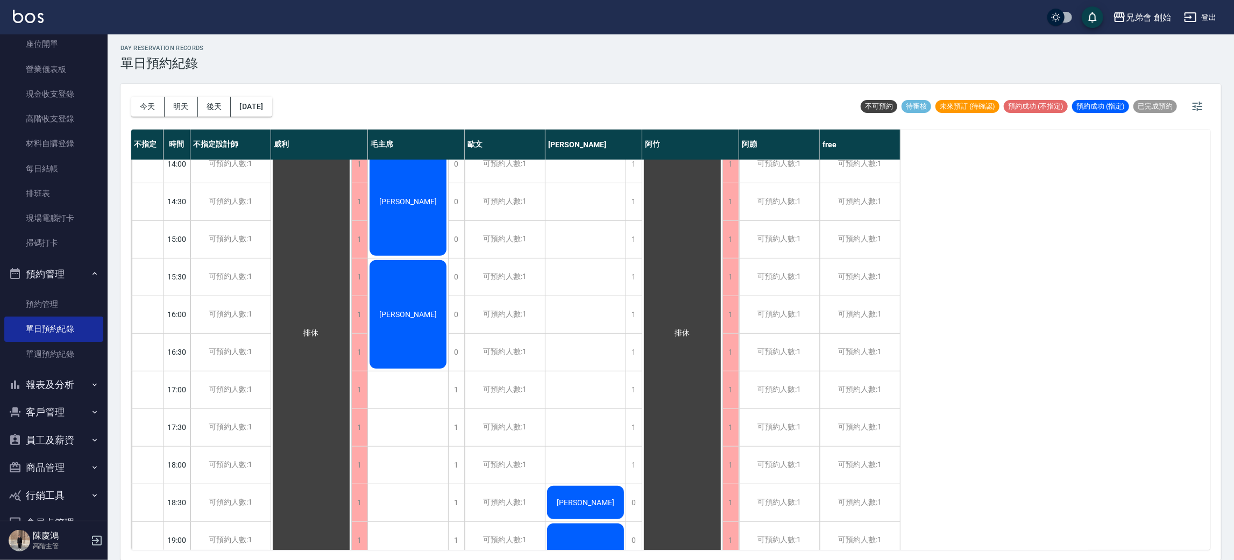
click at [321, 329] on span "王子平" at bounding box center [311, 334] width 19 height 10
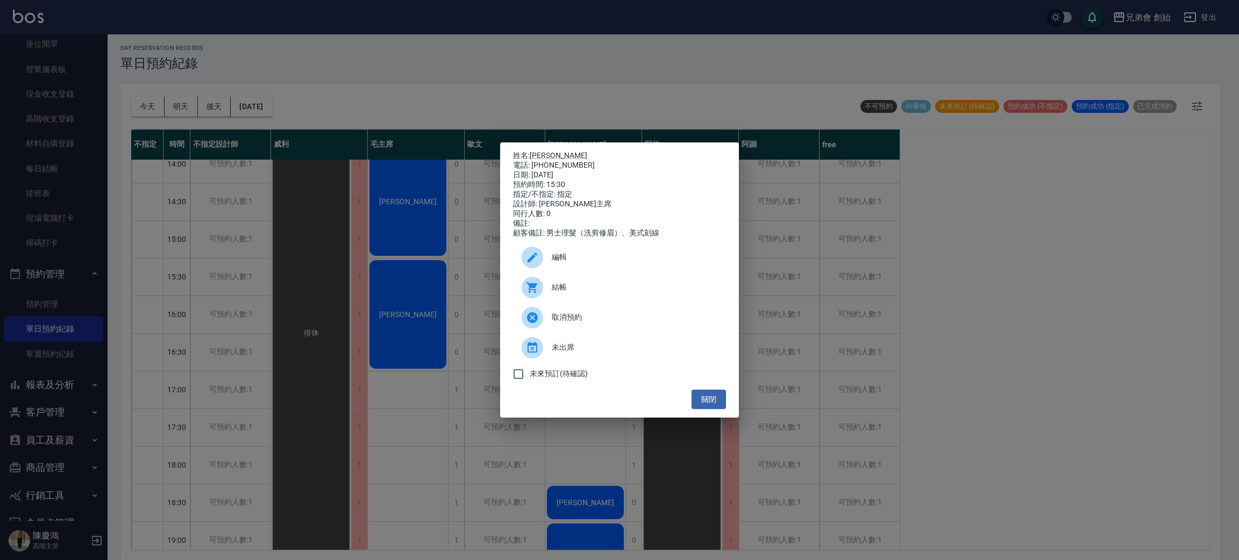
click at [410, 413] on div "姓名: 王子平 電話: 0929936119 日期: 2025/08/28 預約時間: 15:30 指定/不指定: 指定 設計師: 毛主席 同行人數: 0 備…" at bounding box center [619, 280] width 1239 height 560
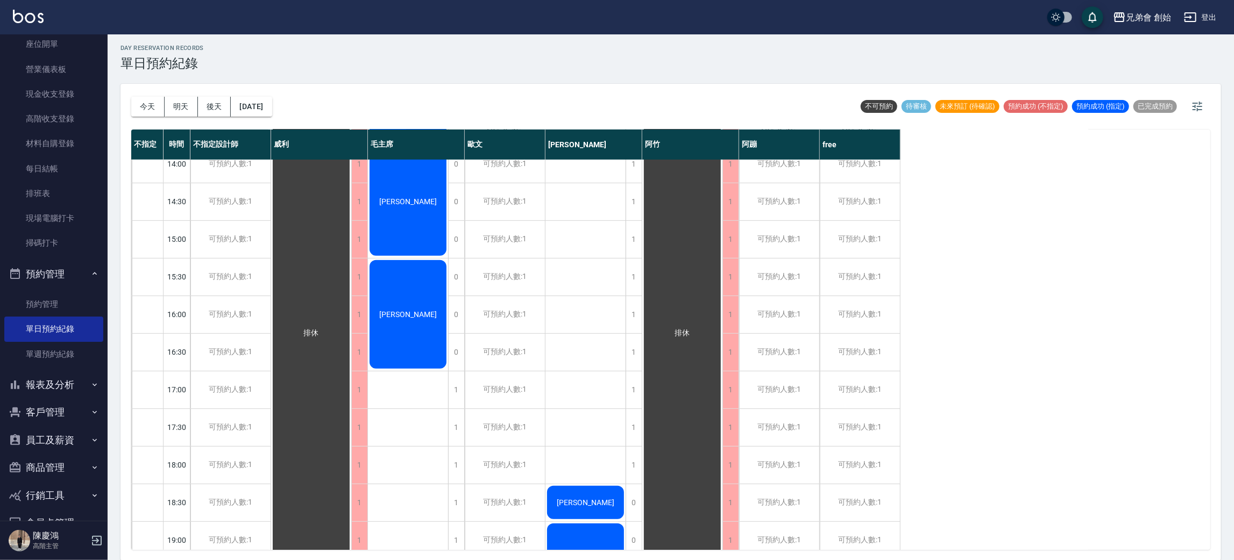
click at [351, 214] on div "徐鵬翔" at bounding box center [311, 333] width 80 height 677
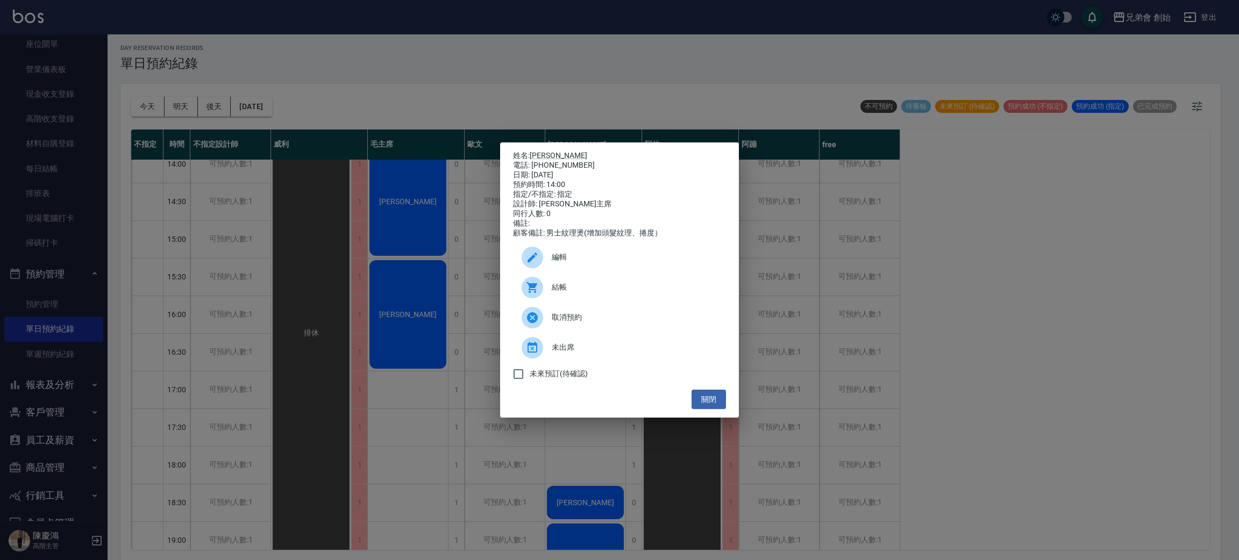
click at [432, 301] on div "姓名: 徐鵬翔 電話: 0988158568 日期: 2025/08/28 預約時間: 14:00 指定/不指定: 指定 設計師: 毛主席 同行人數: 0 備…" at bounding box center [619, 280] width 1239 height 560
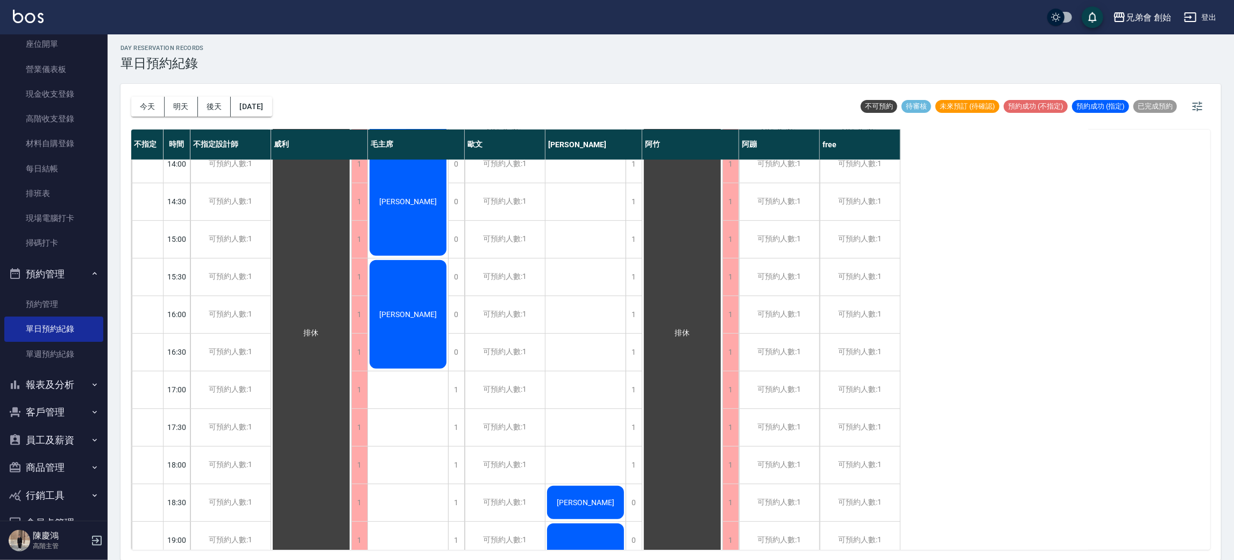
click at [351, 303] on div "王子平" at bounding box center [311, 333] width 80 height 677
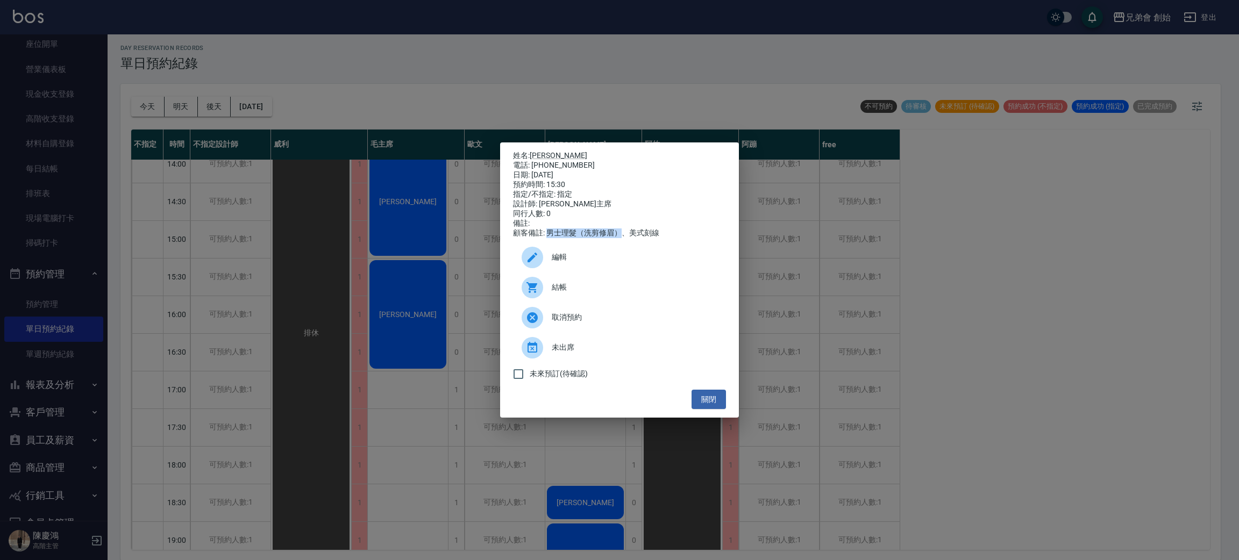
drag, startPoint x: 548, startPoint y: 240, endPoint x: 623, endPoint y: 241, distance: 75.8
click at [623, 238] on div "顧客備註: 男士理髮（洗剪修眉）、美式刻線" at bounding box center [619, 234] width 213 height 10
copy div "男士理髮（洗剪修眉）"
click at [241, 103] on div "姓名: 王子平 電話: 0929936119 日期: 2025/08/28 預約時間: 15:30 指定/不指定: 指定 設計師: 毛主席 同行人數: 0 備…" at bounding box center [619, 280] width 1239 height 560
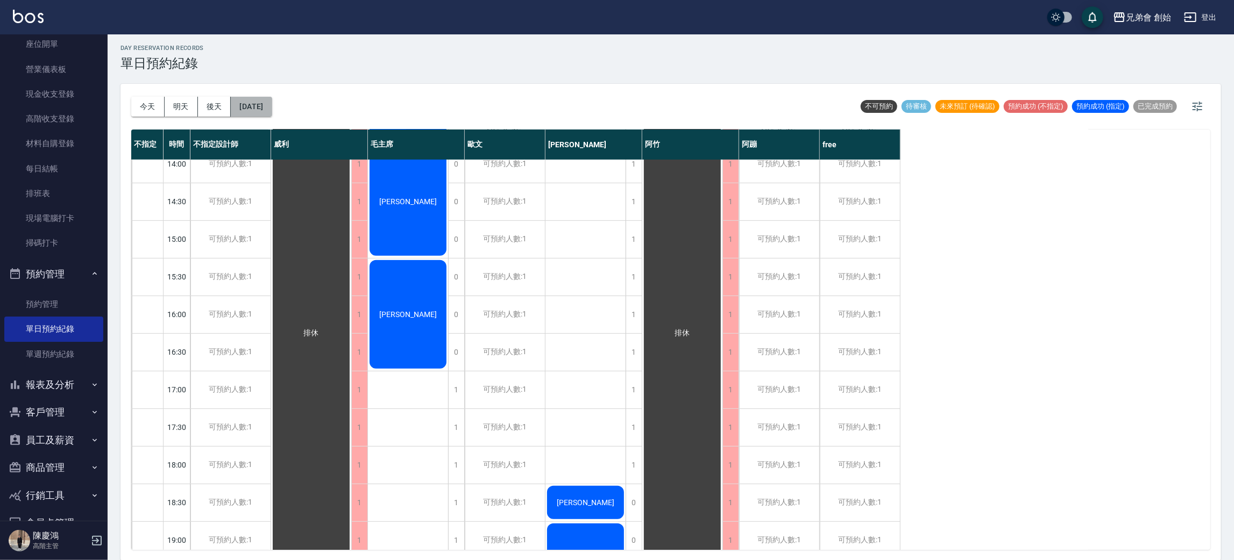
click at [264, 111] on button "2025/08/28" at bounding box center [251, 107] width 41 height 20
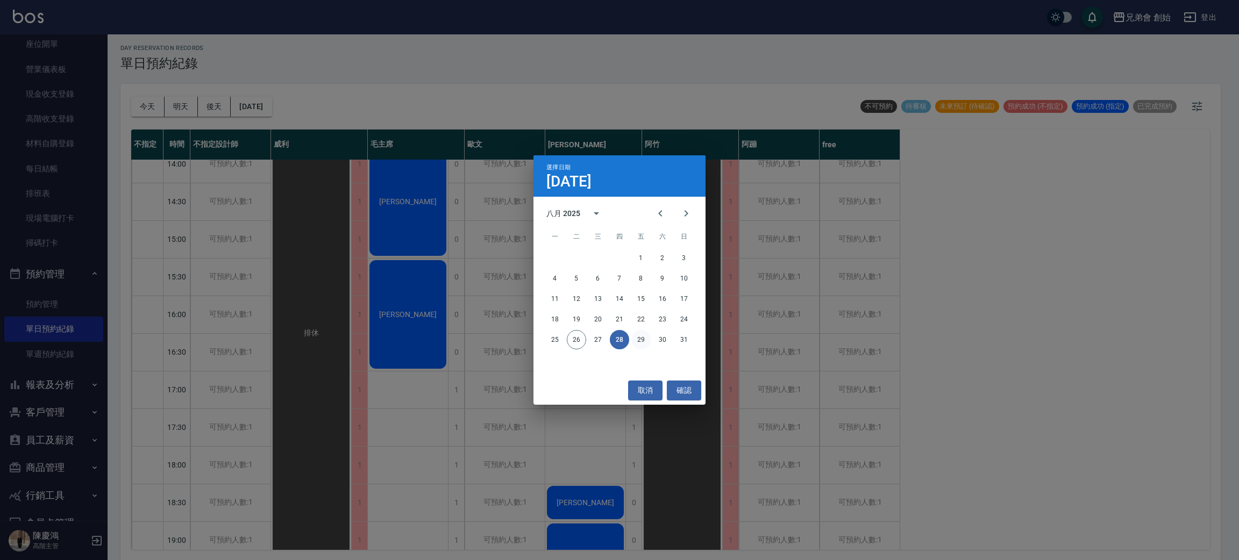
click at [642, 337] on button "29" at bounding box center [640, 339] width 19 height 19
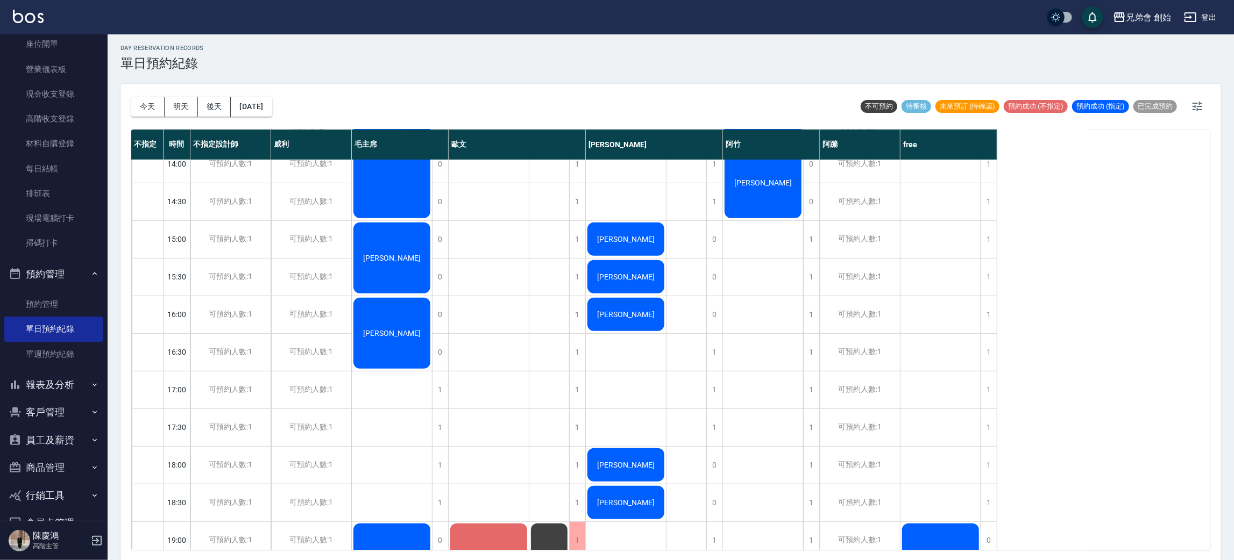
scroll to position [149, 0]
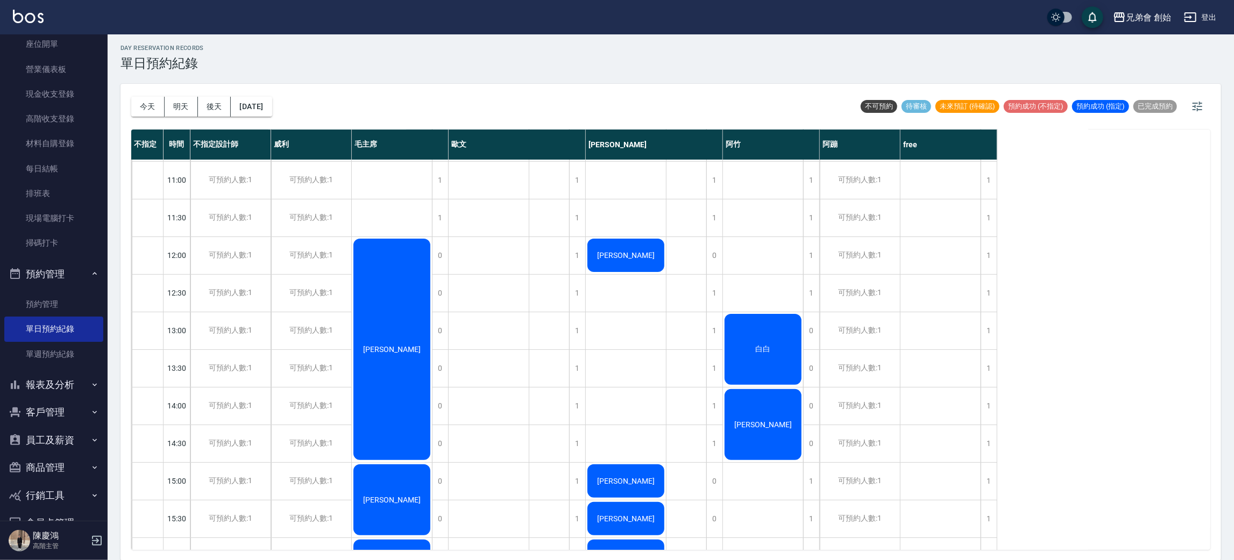
click at [394, 316] on div "范翔瑞" at bounding box center [392, 349] width 80 height 225
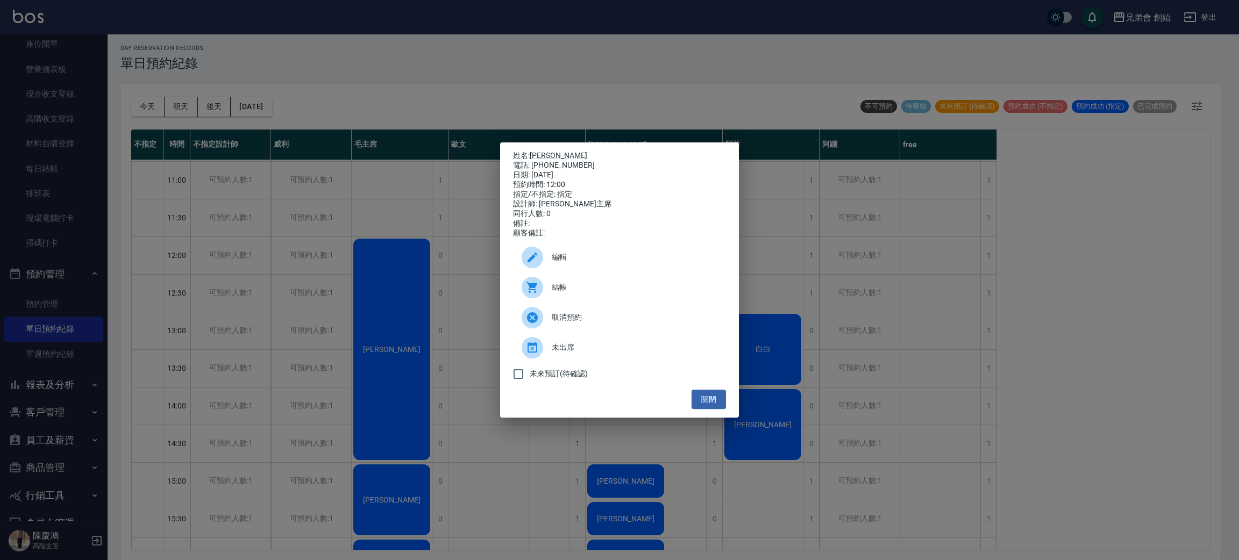
click at [598, 263] on span "編輯" at bounding box center [635, 257] width 166 height 11
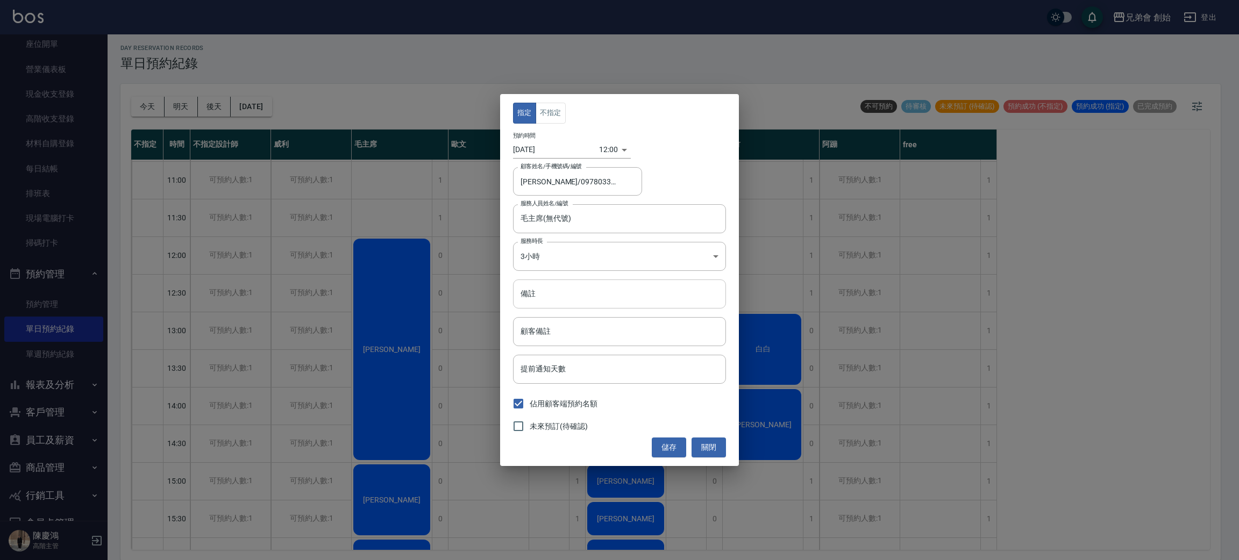
click at [581, 295] on input "備註" at bounding box center [619, 294] width 213 height 29
paste input "男士理髮（洗剪修眉）"
type input "男士理髮（洗剪修眉）、染髮（蓋白髮）"
click at [672, 453] on button "儲存" at bounding box center [669, 448] width 34 height 20
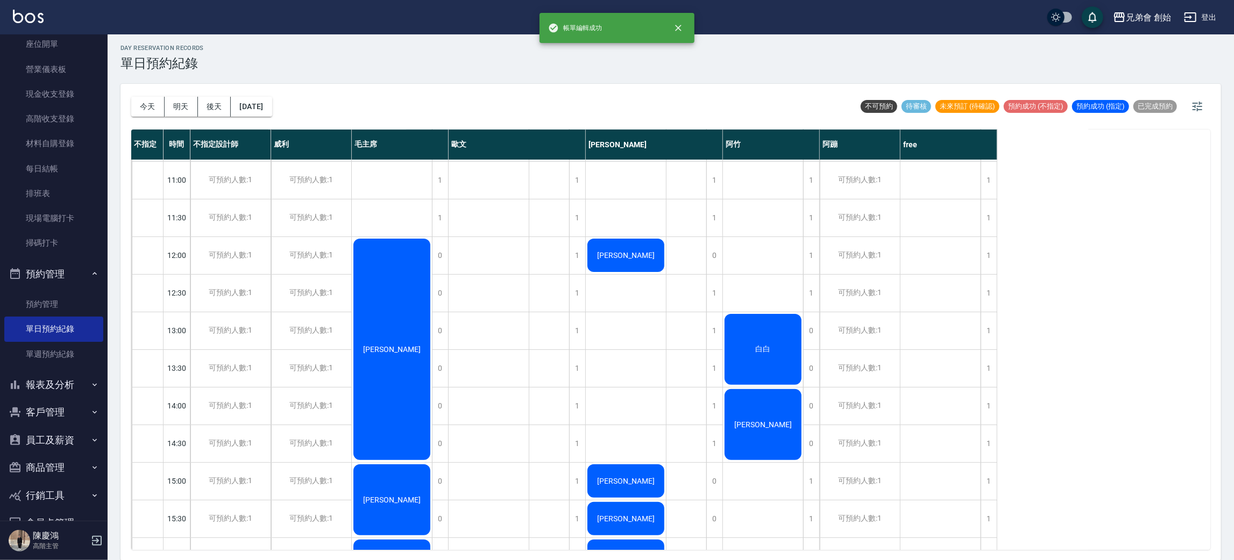
click at [402, 351] on span "范翔瑞" at bounding box center [392, 349] width 62 height 9
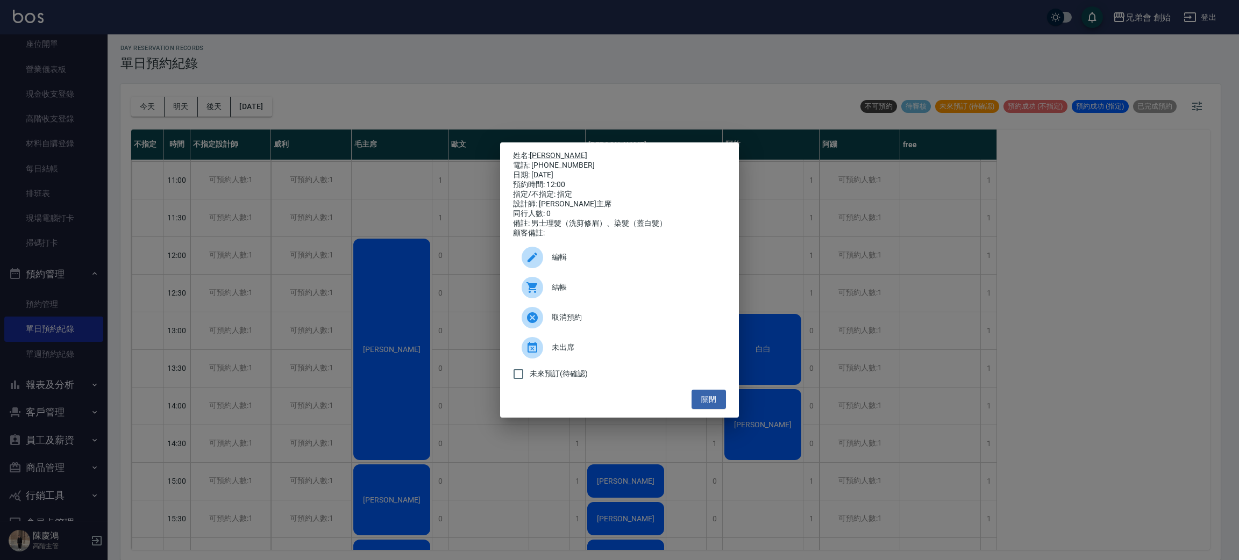
click at [419, 212] on div "姓名: 范翔瑞 電話: 0978033918 日期: 2025/08/29 預約時間: 12:00 指定/不指定: 指定 設計師: 毛主席 同行人數: 0 備…" at bounding box center [619, 280] width 1239 height 560
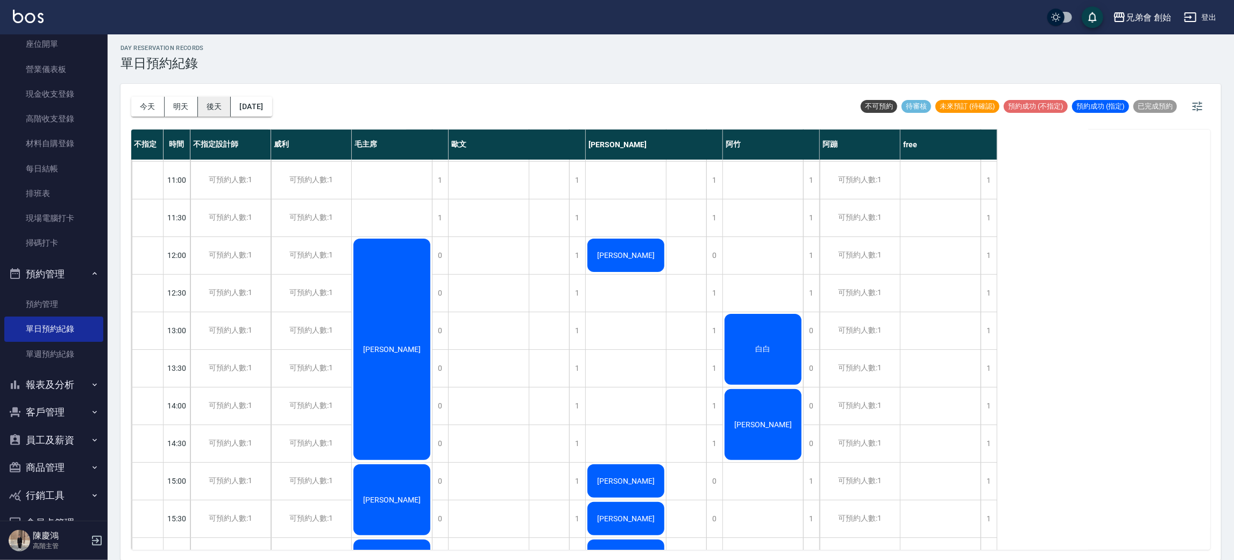
drag, startPoint x: 397, startPoint y: 227, endPoint x: 215, endPoint y: 111, distance: 216.7
click at [395, 221] on div "范翔瑞 陳宗浦 梁靖祥 戴先賢" at bounding box center [392, 557] width 81 height 1092
click at [152, 104] on button "今天" at bounding box center [147, 107] width 33 height 20
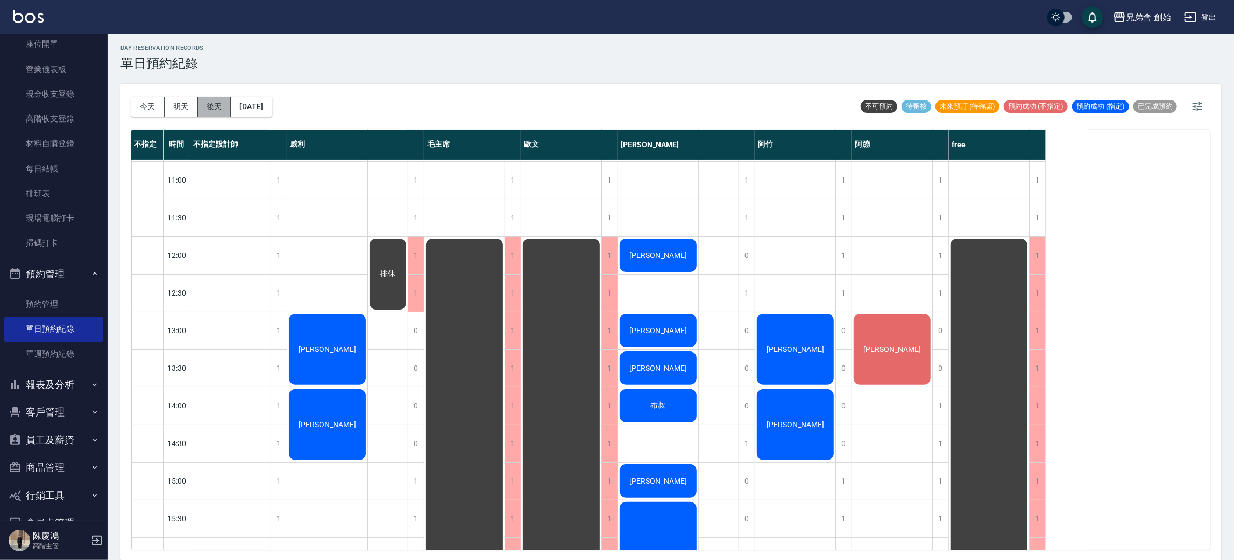
click at [217, 105] on button "後天" at bounding box center [214, 107] width 33 height 20
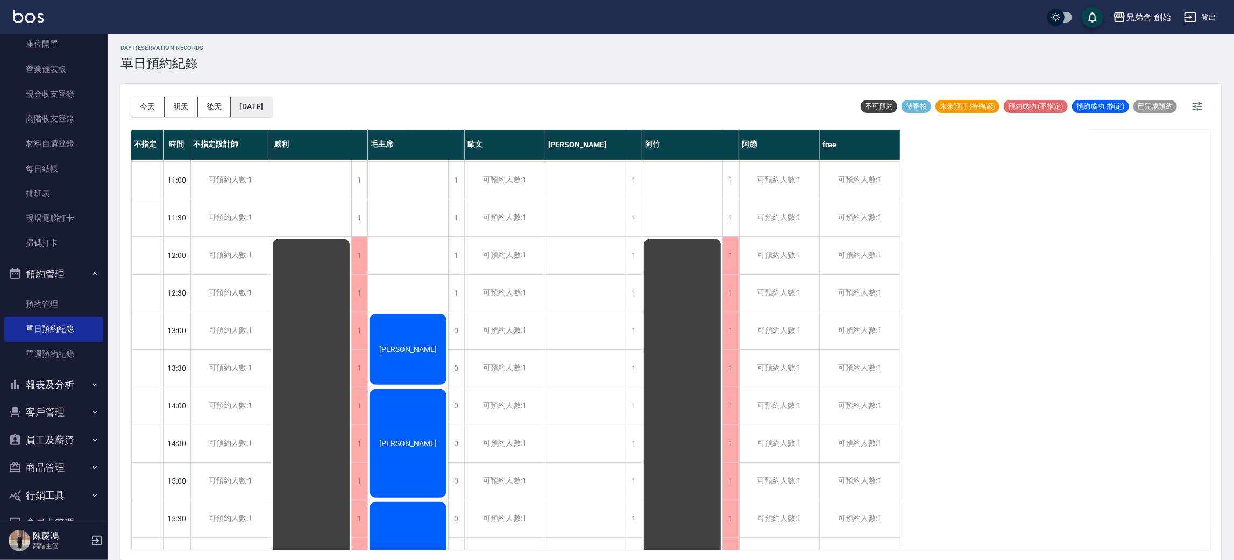
click at [272, 109] on button "2025/08/28" at bounding box center [251, 107] width 41 height 20
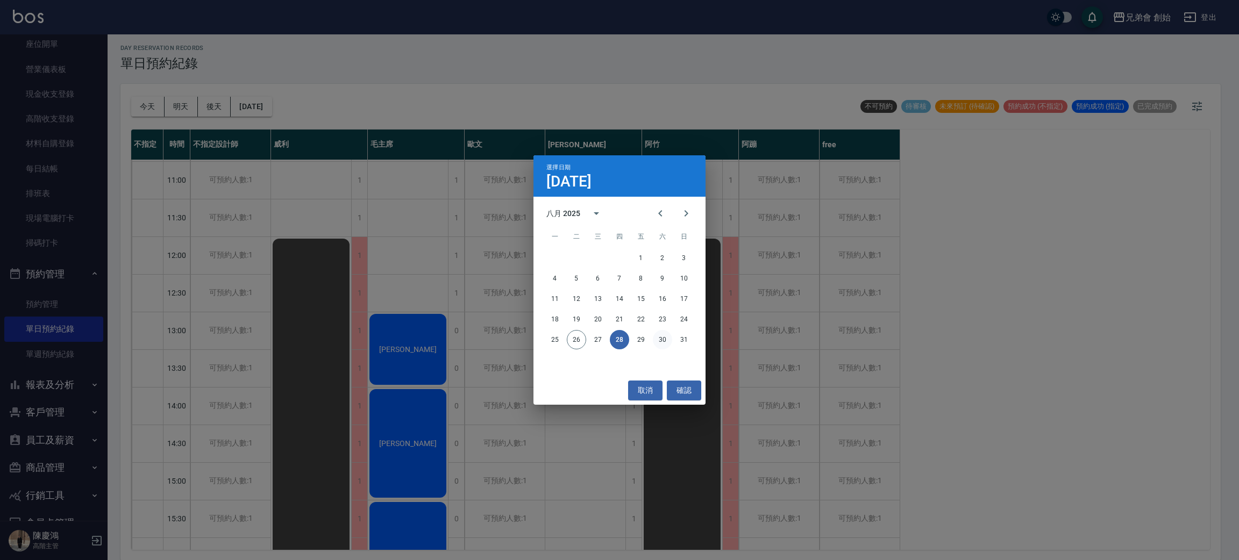
drag, startPoint x: 656, startPoint y: 340, endPoint x: 650, endPoint y: 338, distance: 6.1
click at [655, 340] on button "30" at bounding box center [662, 339] width 19 height 19
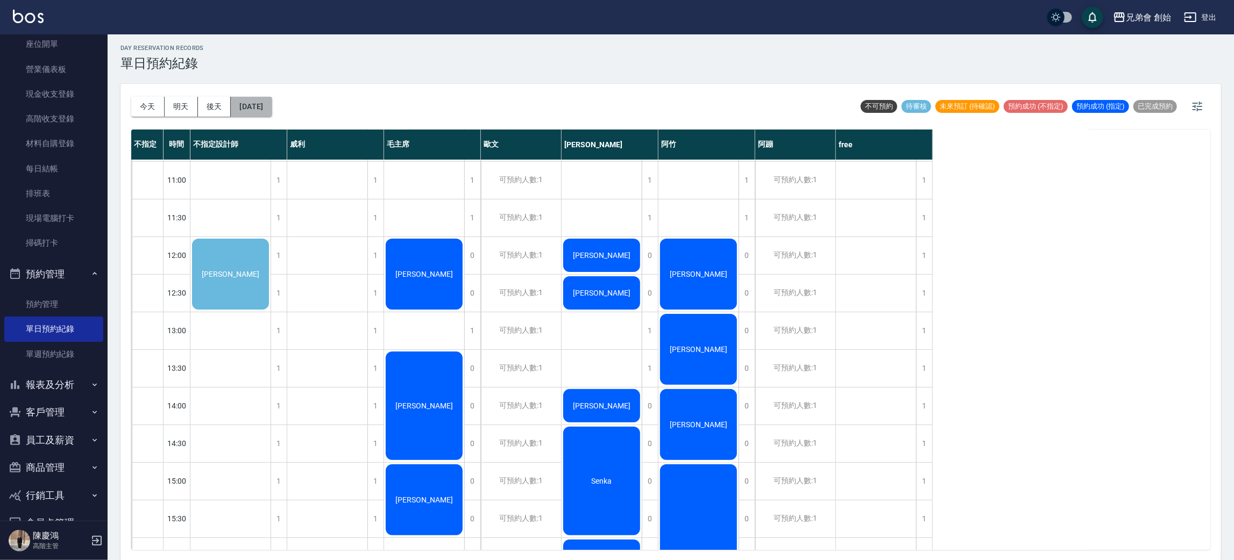
click at [269, 101] on button "2025/08/30" at bounding box center [251, 107] width 41 height 20
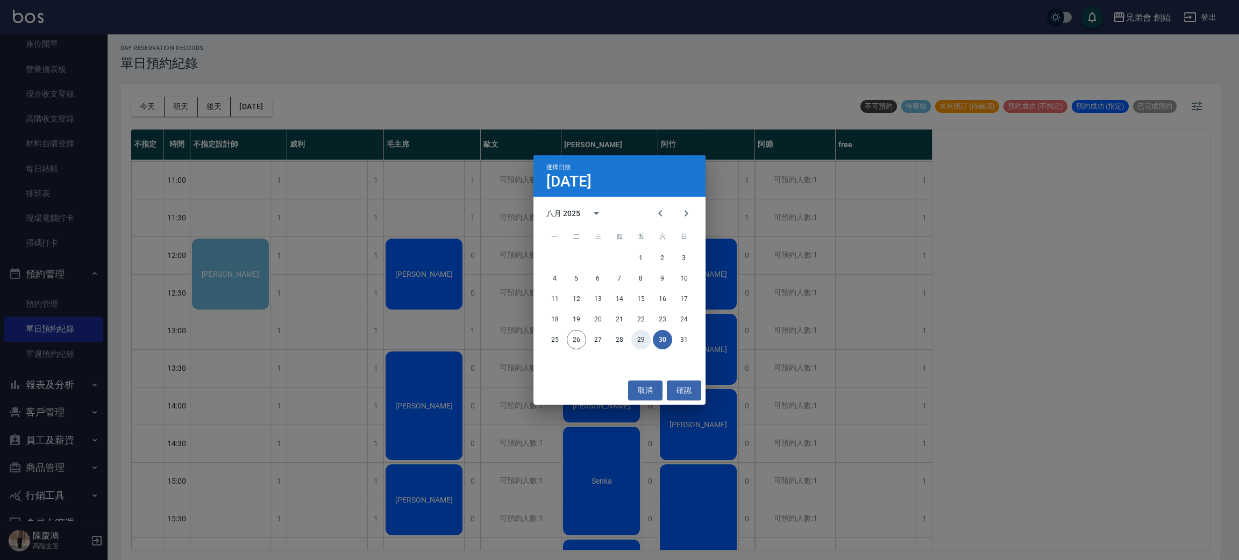
click at [644, 342] on button "29" at bounding box center [640, 339] width 19 height 19
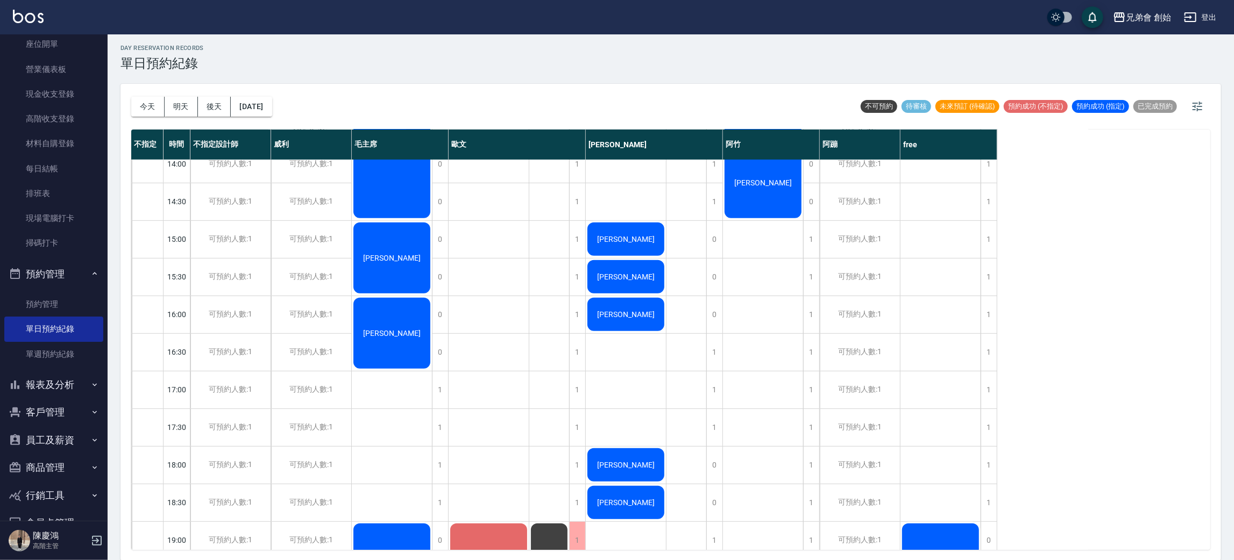
scroll to position [68, 0]
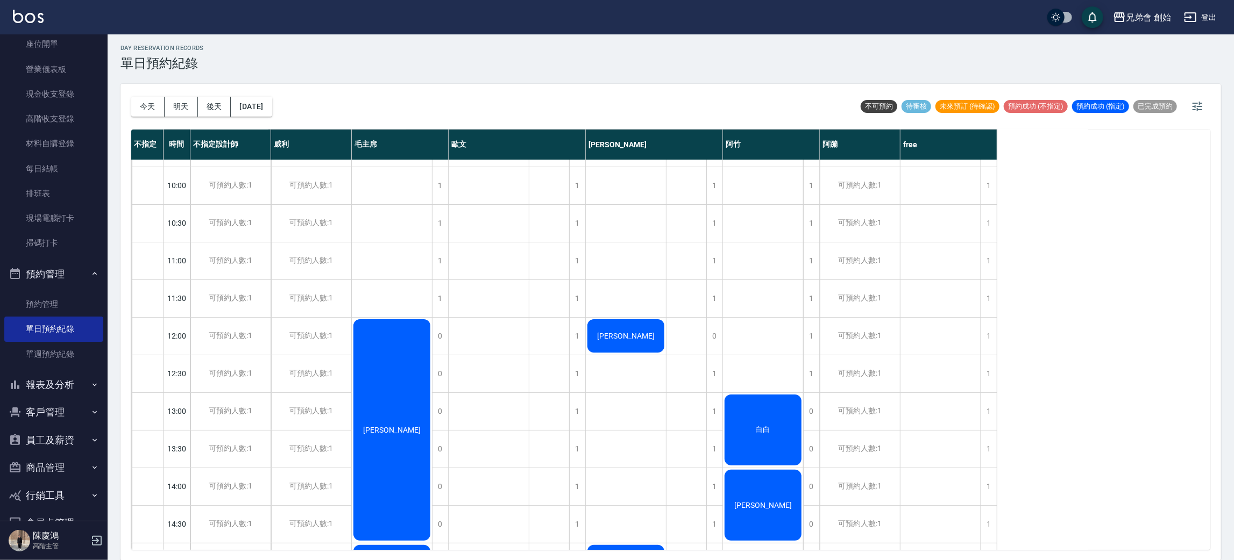
click at [362, 432] on div "范翔瑞" at bounding box center [392, 430] width 80 height 225
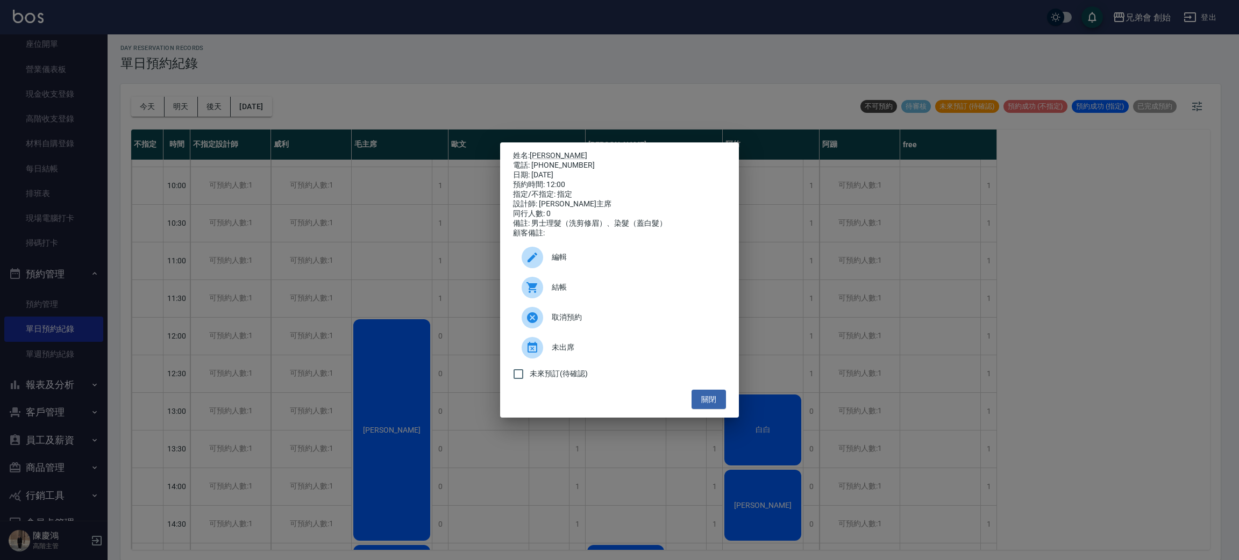
click at [397, 276] on div "姓名: 范翔瑞 電話: 0978033918 日期: 2025/08/29 預約時間: 12:00 指定/不指定: 指定 設計師: 毛主席 同行人數: 0 備…" at bounding box center [619, 280] width 1239 height 560
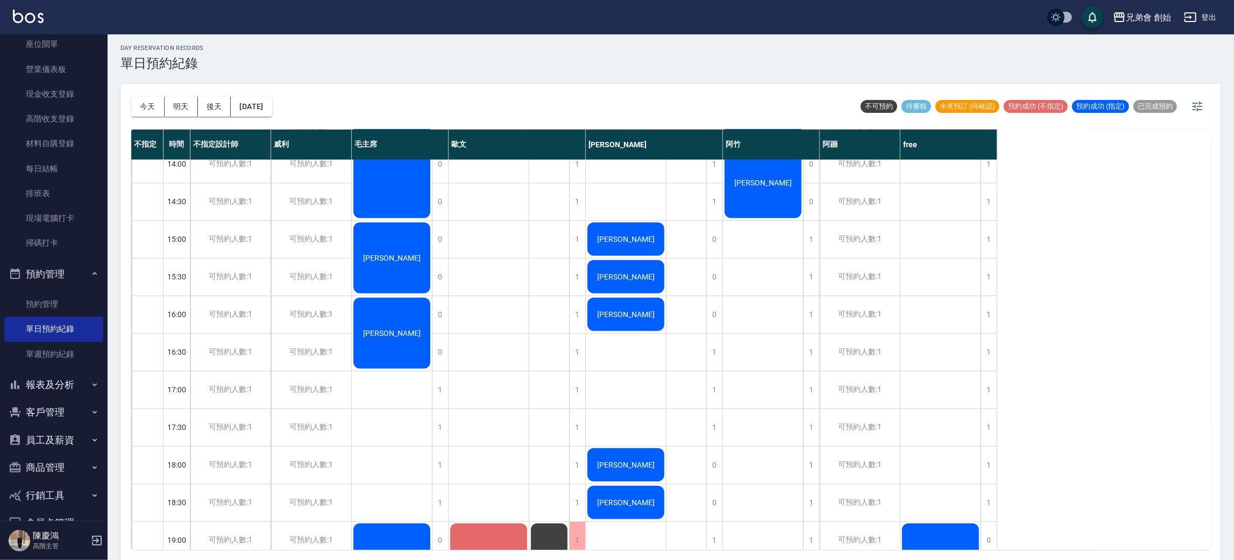
scroll to position [714, 0]
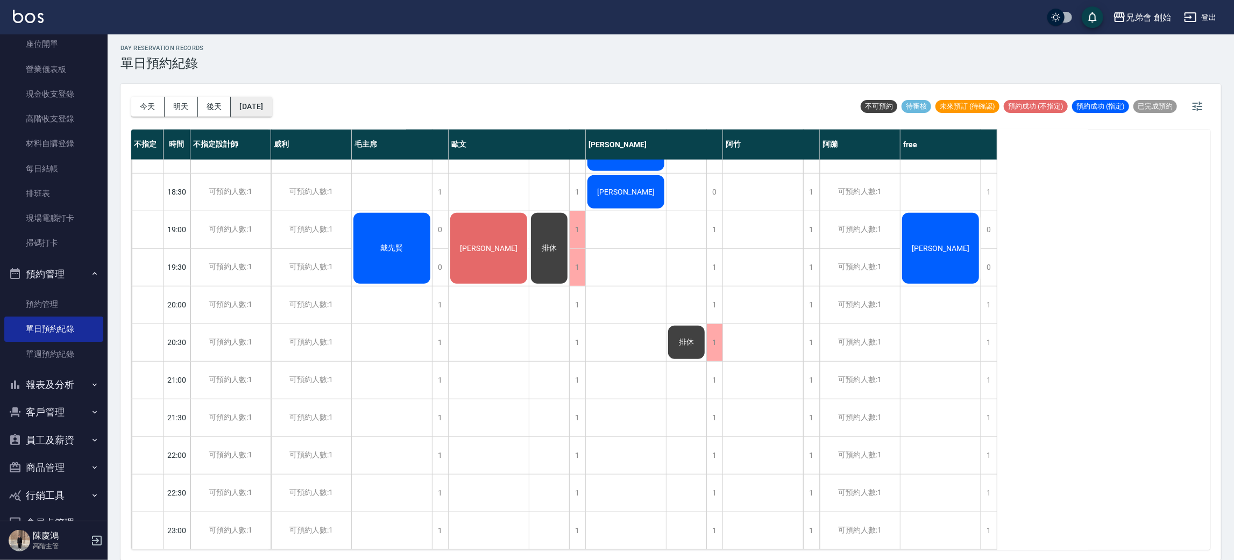
click at [258, 105] on button "2025/08/29" at bounding box center [251, 107] width 41 height 20
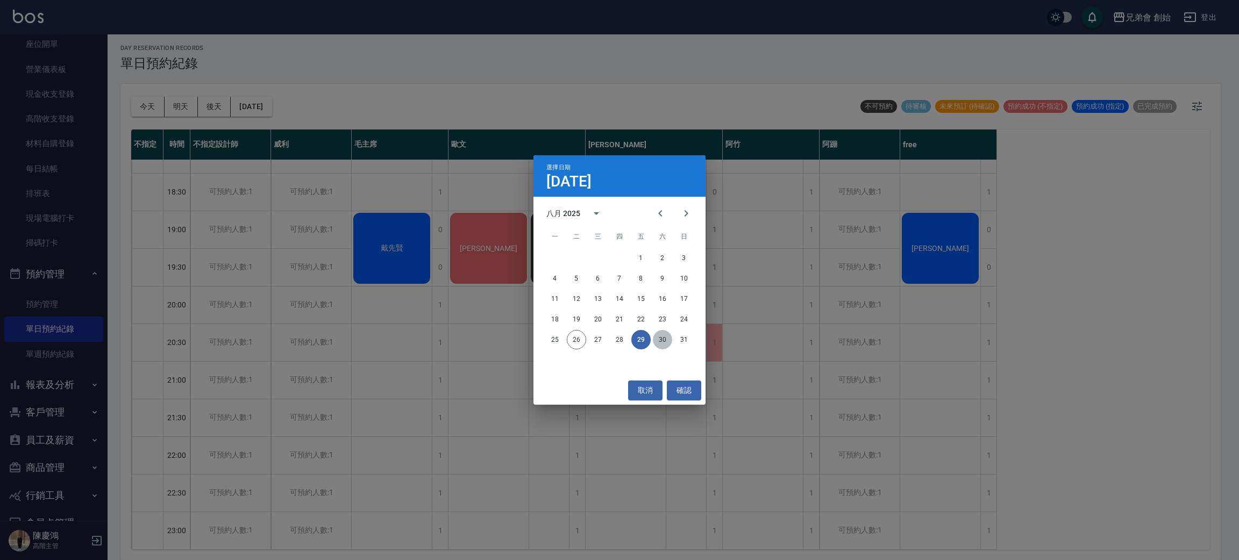
click at [660, 331] on button "30" at bounding box center [662, 339] width 19 height 19
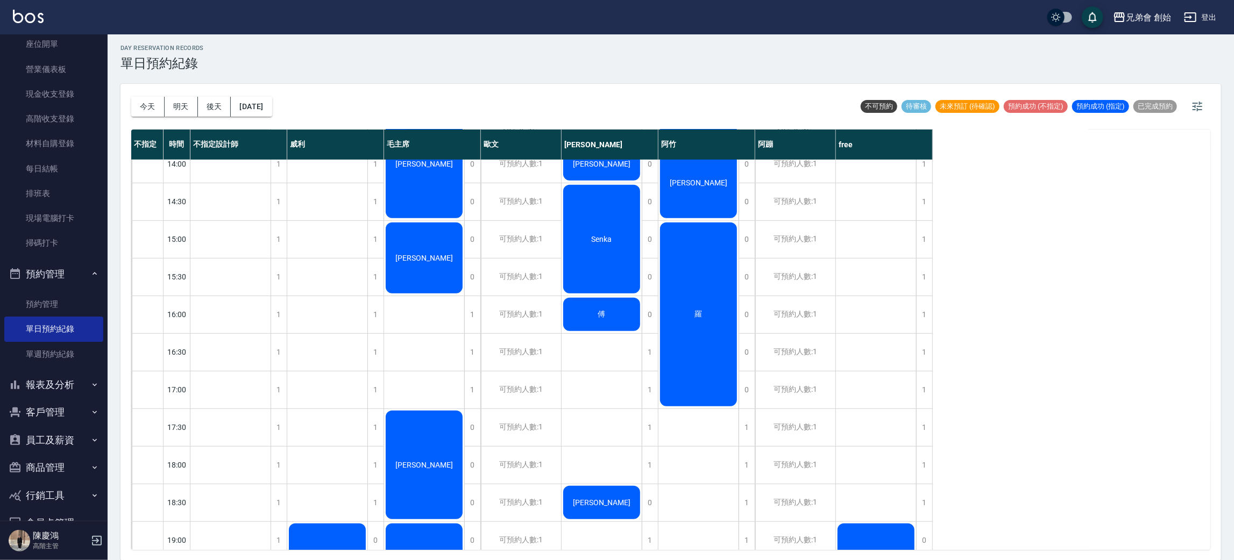
scroll to position [149, 0]
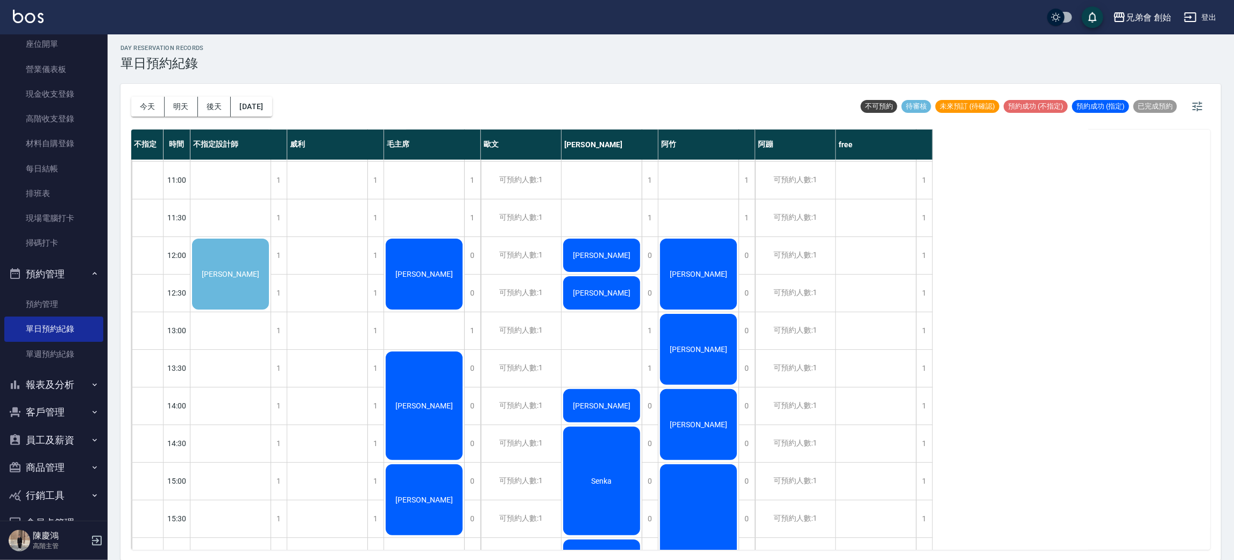
click at [231, 283] on div "吳維定" at bounding box center [230, 274] width 80 height 74
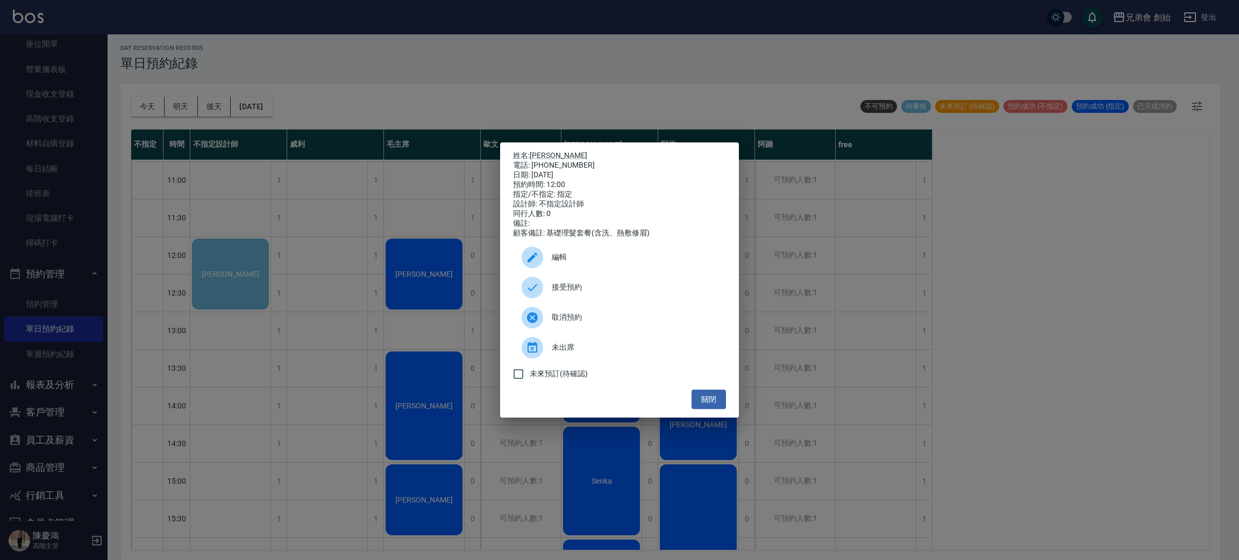
click at [547, 144] on div "姓名: 吳維定 電話: 0900108365 日期: 2025/08/30 預約時間: 12:00 指定/不指定: 指定 設計師: 不指定設計師 同行人數: …" at bounding box center [619, 281] width 239 height 276
click at [545, 151] on link "吳維定" at bounding box center [559, 155] width 58 height 9
click at [322, 133] on div "姓名: 吳維定 電話: 0900108365 日期: 2025/08/30 預約時間: 12:00 指定/不指定: 指定 設計師: 不指定設計師 同行人數: …" at bounding box center [619, 280] width 1239 height 560
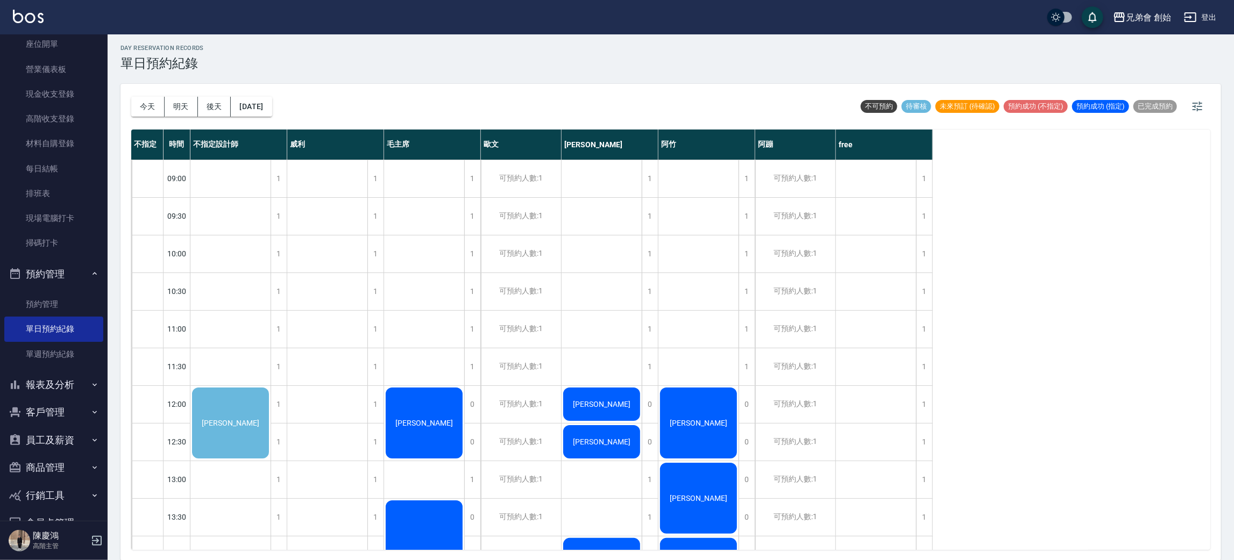
scroll to position [81, 0]
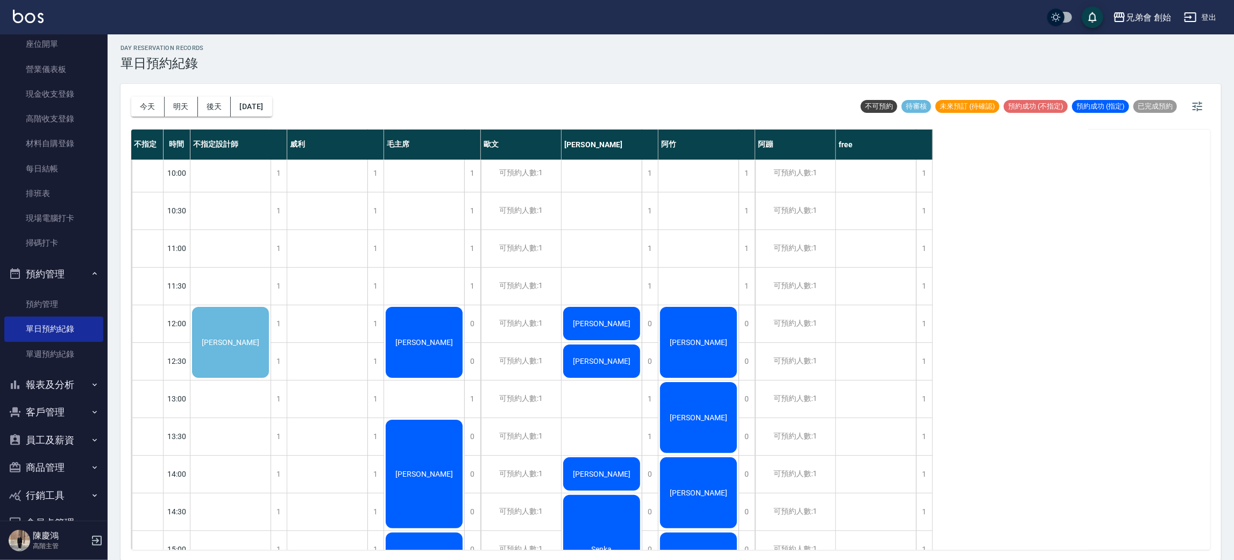
click at [248, 342] on div "吳維定" at bounding box center [230, 343] width 80 height 74
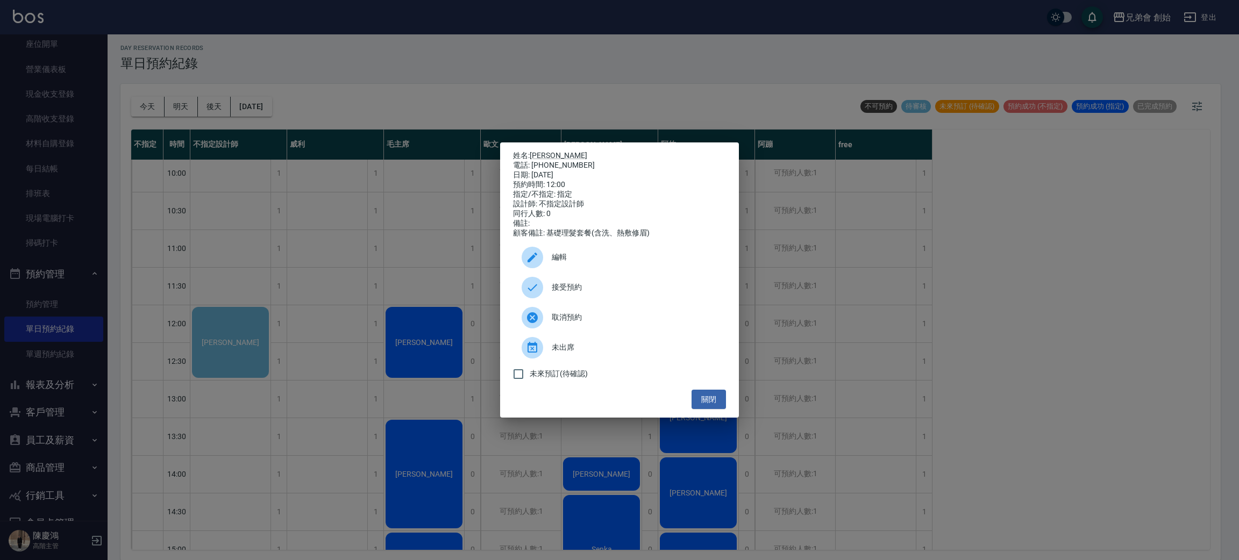
click at [343, 270] on div "姓名: 吳維定 電話: 0900108365 日期: 2025/08/30 預約時間: 12:00 指定/不指定: 指定 設計師: 不指定設計師 同行人數: …" at bounding box center [619, 280] width 1239 height 560
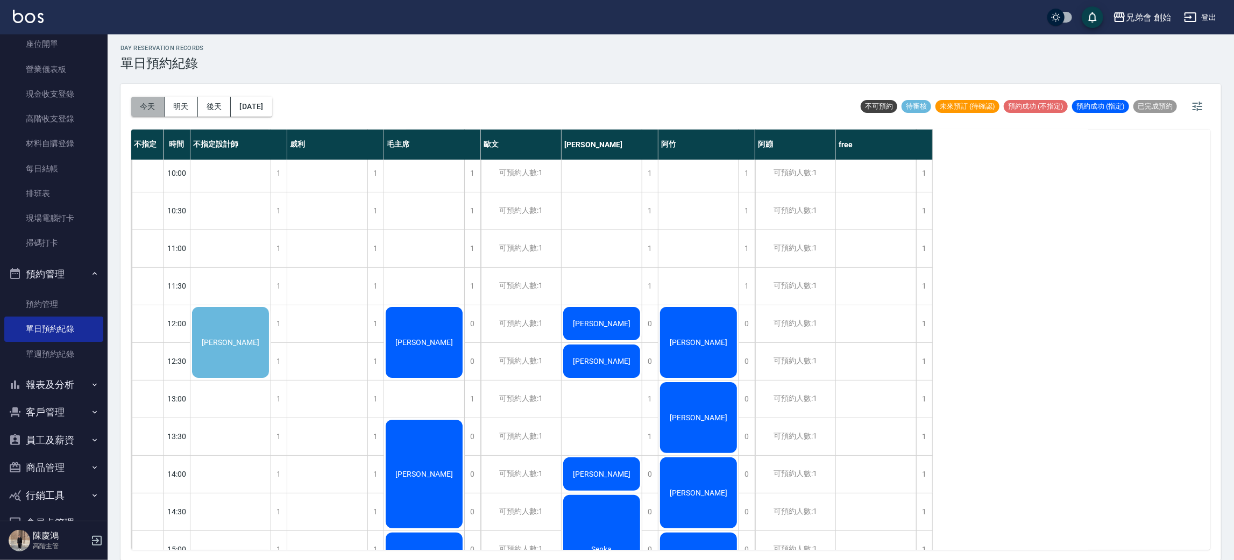
click at [134, 106] on button "今天" at bounding box center [147, 107] width 33 height 20
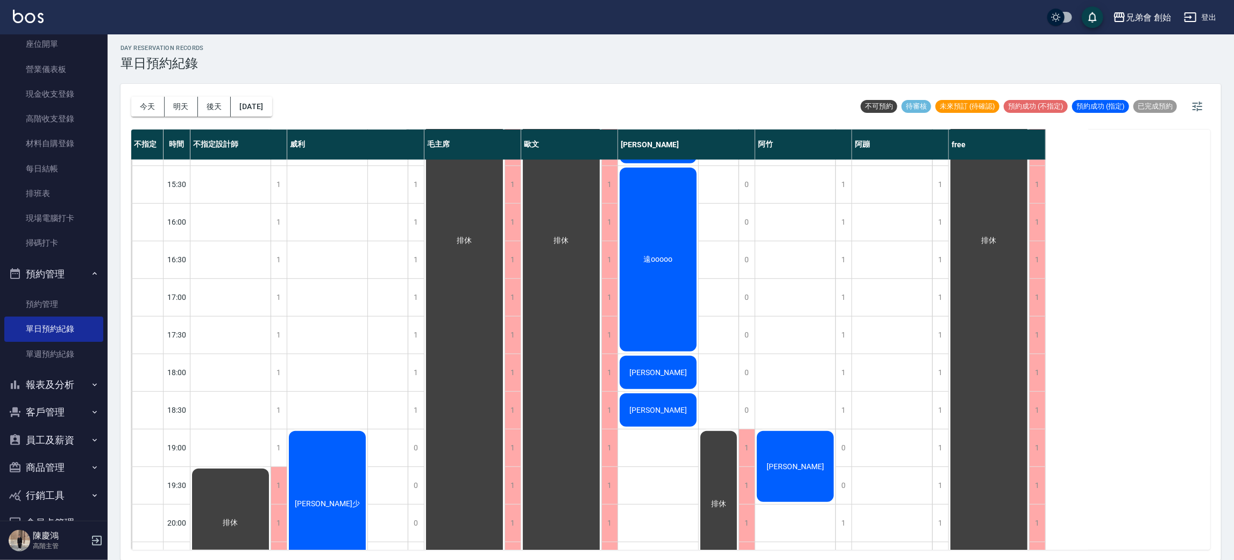
scroll to position [714, 0]
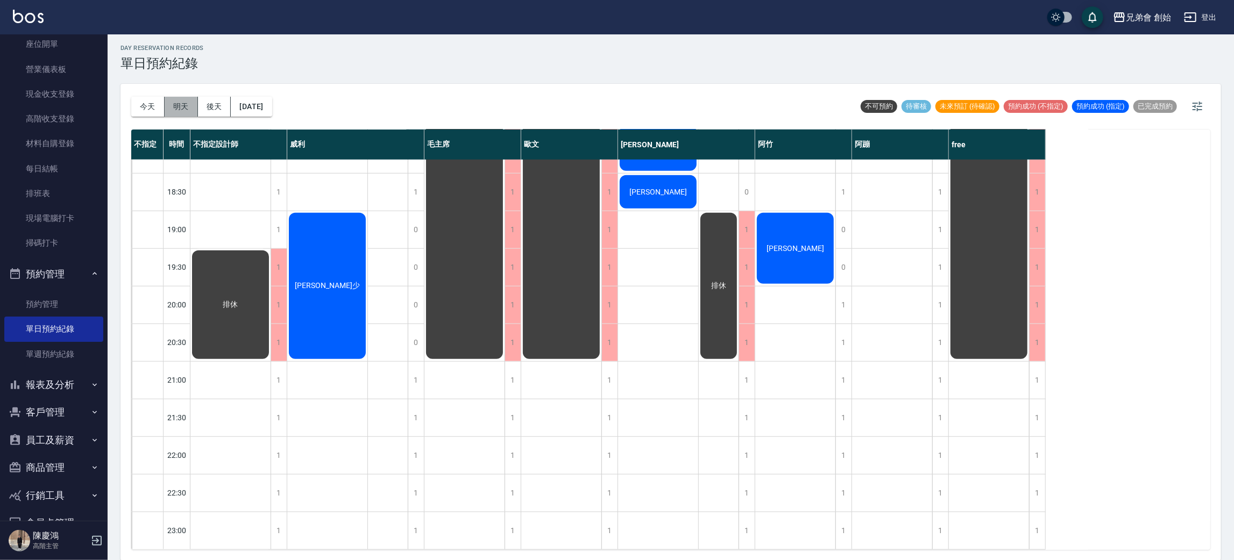
click at [179, 109] on button "明天" at bounding box center [181, 107] width 33 height 20
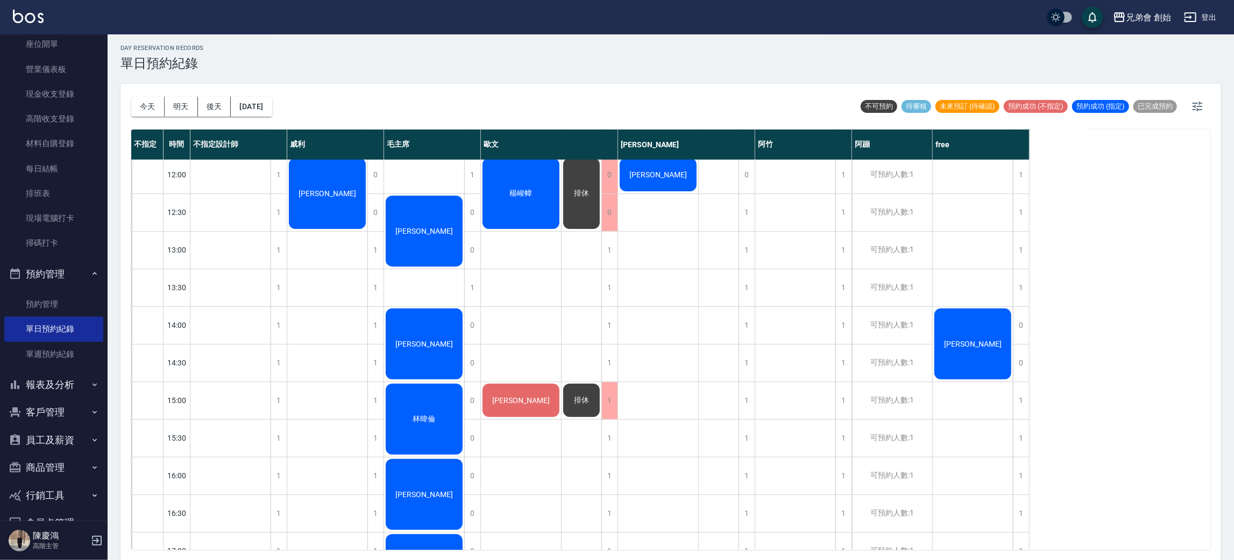
scroll to position [472, 0]
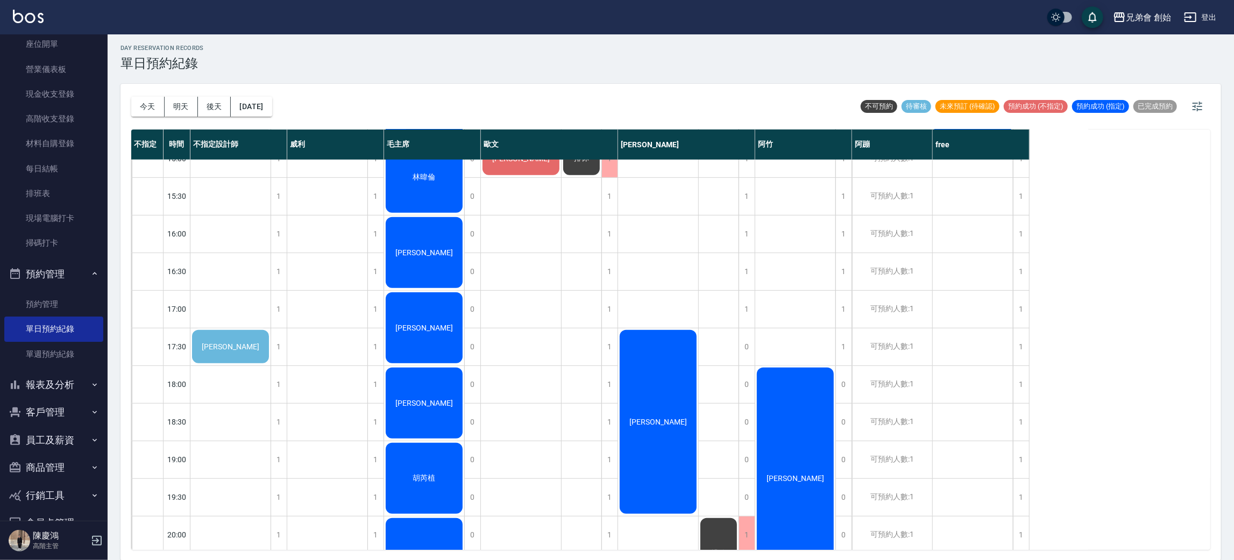
click at [243, 343] on span "[PERSON_NAME]" at bounding box center [231, 347] width 62 height 9
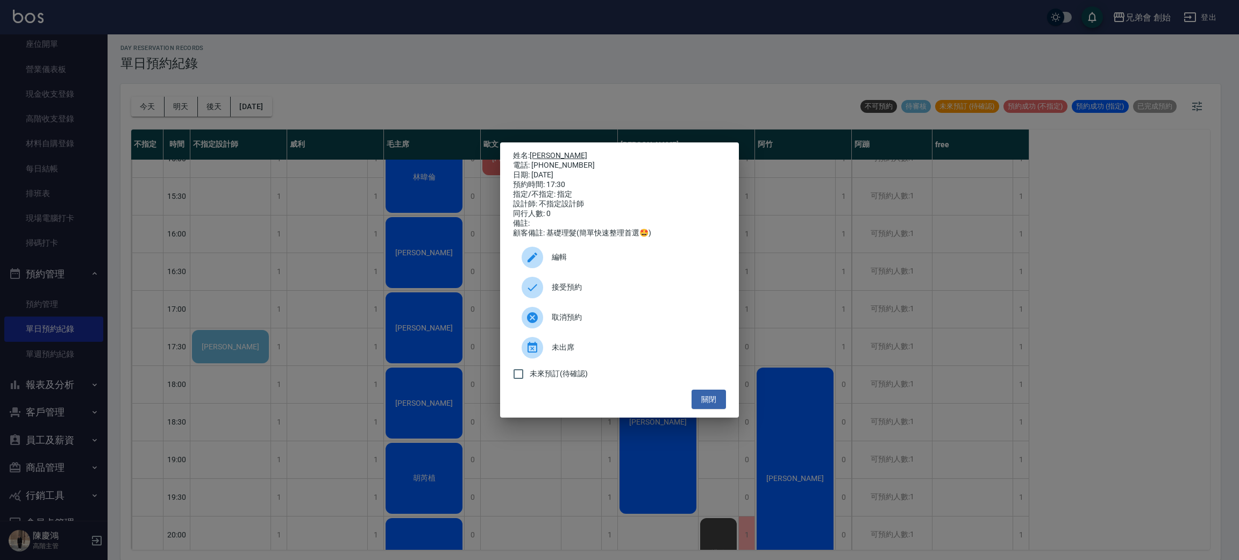
click at [544, 151] on link "[PERSON_NAME]" at bounding box center [559, 155] width 58 height 9
click at [362, 73] on div "姓名: 陳柏叡 電話: 0978102667 日期: 2025/08/27 預約時間: 17:30 指定/不指定: 指定 設計師: 不指定設計師 同行人數: …" at bounding box center [619, 280] width 1239 height 560
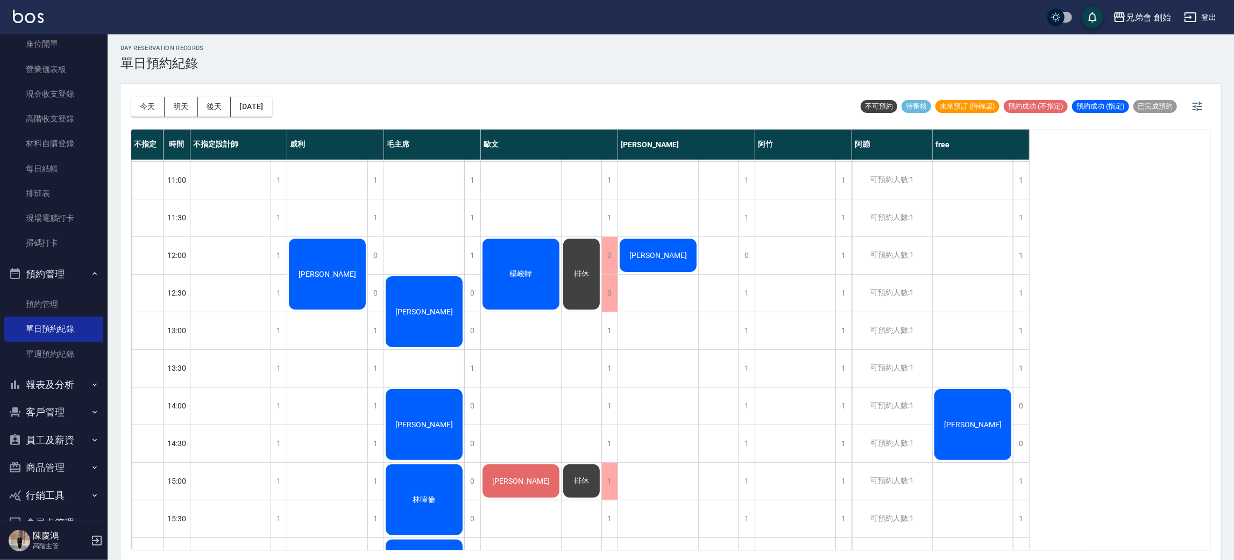
scroll to position [552, 0]
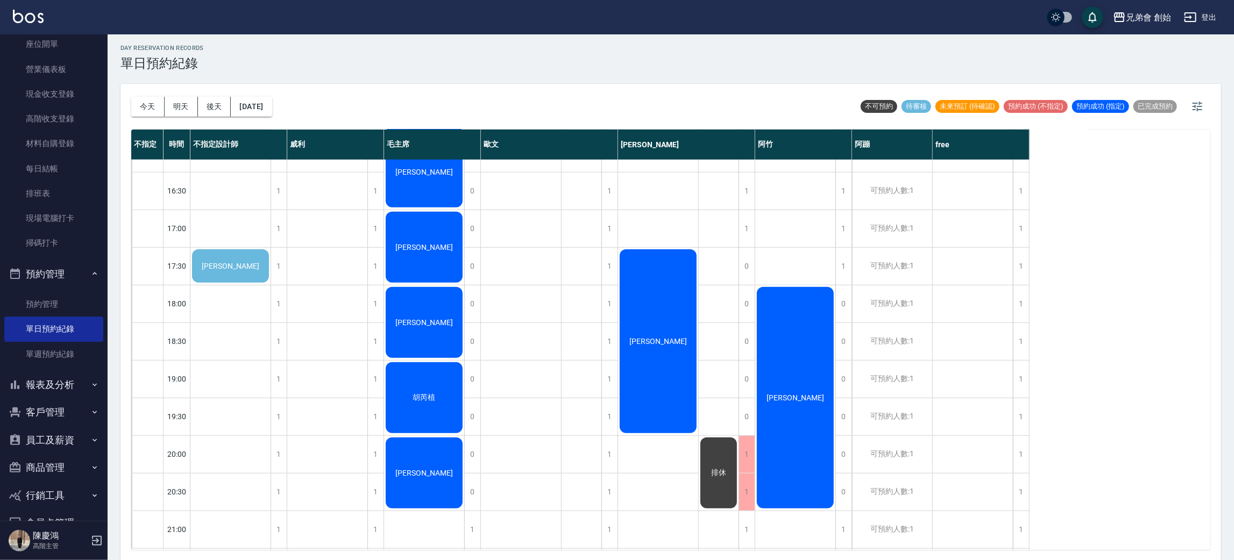
click at [238, 271] on div "[PERSON_NAME]" at bounding box center [230, 266] width 80 height 37
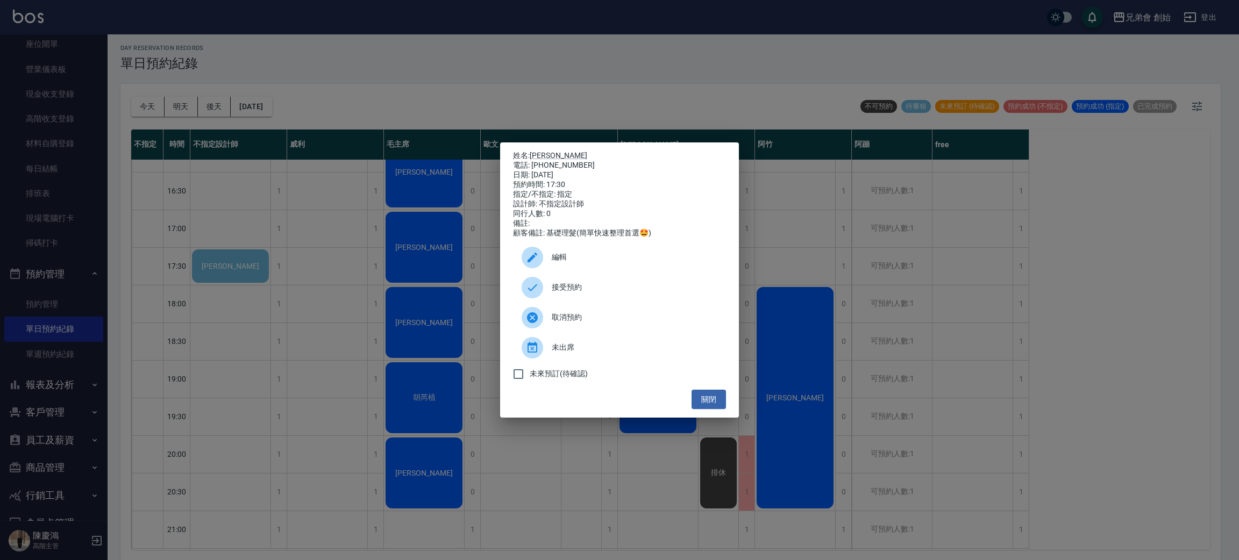
drag, startPoint x: 282, startPoint y: 243, endPoint x: 237, endPoint y: 97, distance: 153.1
click at [283, 241] on div "姓名: 陳柏叡 電話: 0978102667 日期: 2025/08/27 預約時間: 17:30 指定/不指定: 指定 設計師: 不指定設計師 同行人數: …" at bounding box center [619, 280] width 1239 height 560
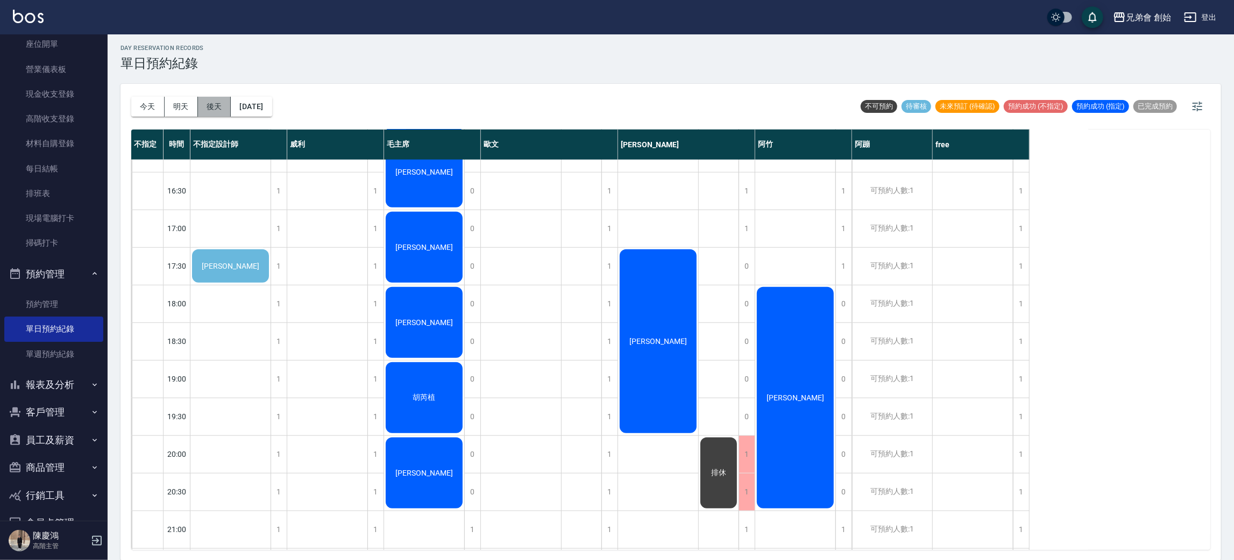
click at [210, 110] on button "後天" at bounding box center [214, 107] width 33 height 20
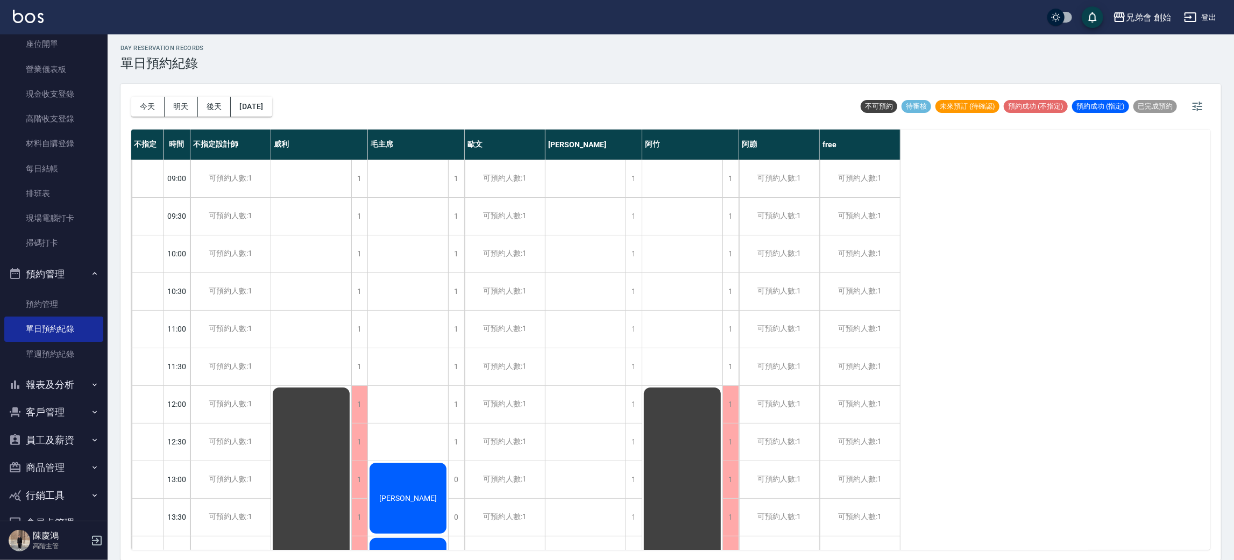
drag, startPoint x: 191, startPoint y: 91, endPoint x: 181, endPoint y: 105, distance: 17.3
click at [191, 93] on div "今天 明天 後天 2025/08/28" at bounding box center [201, 107] width 141 height 46
click at [181, 106] on button "明天" at bounding box center [181, 107] width 33 height 20
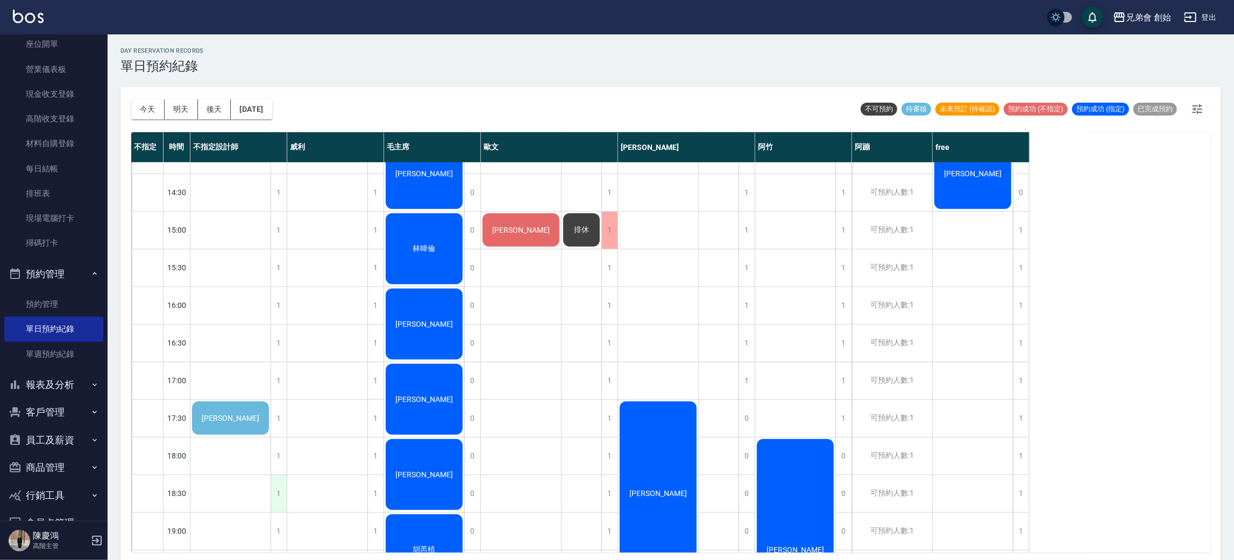
scroll to position [565, 0]
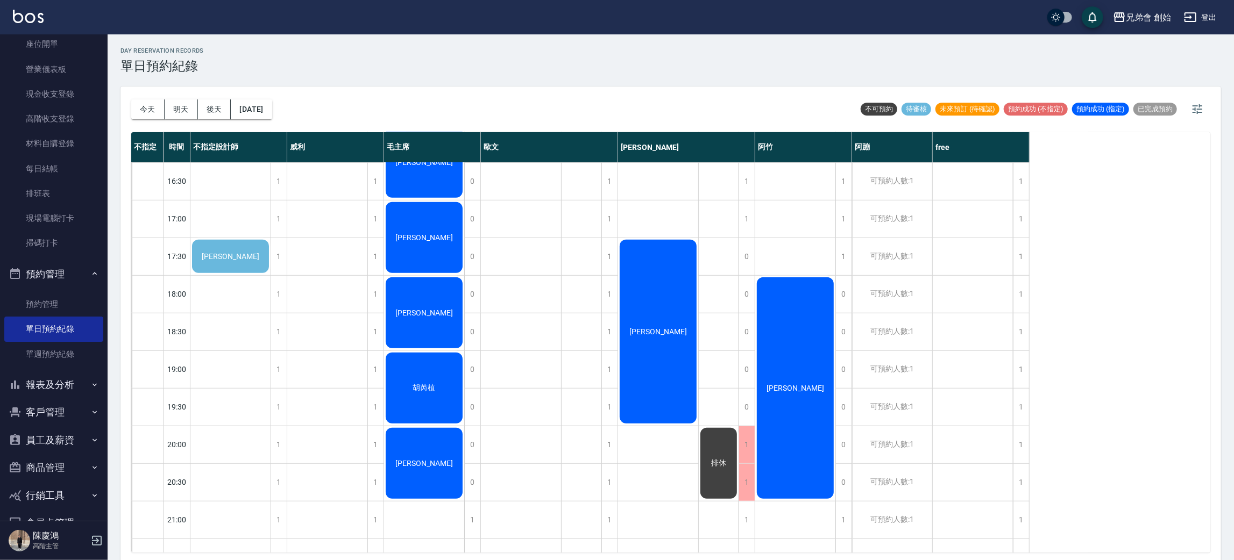
click at [219, 258] on span "[PERSON_NAME]" at bounding box center [231, 256] width 62 height 9
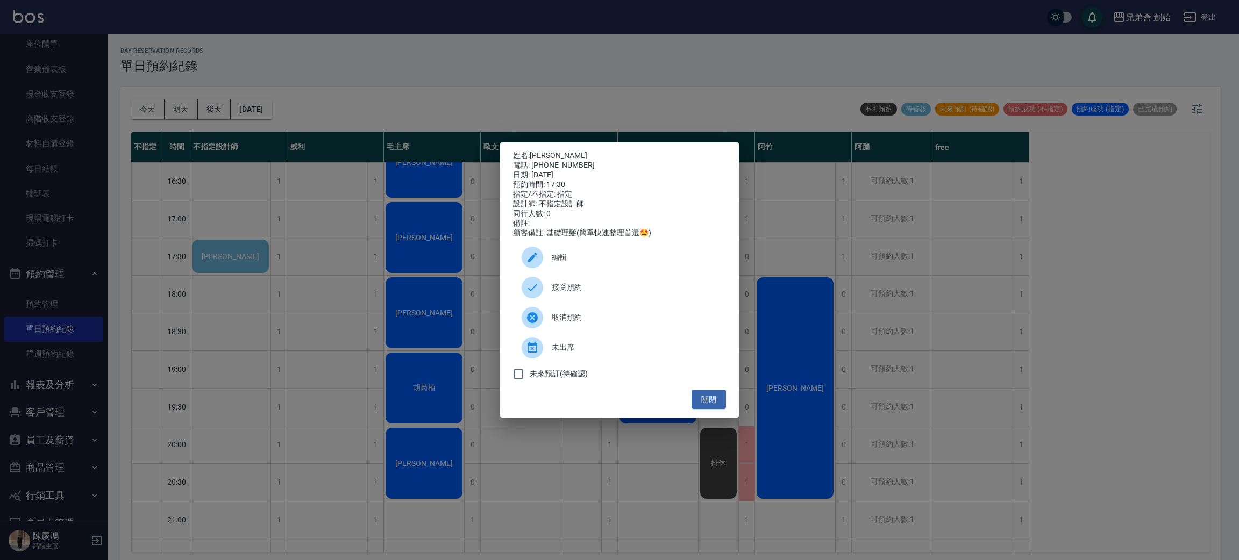
click at [621, 288] on span "接受預約" at bounding box center [635, 287] width 166 height 11
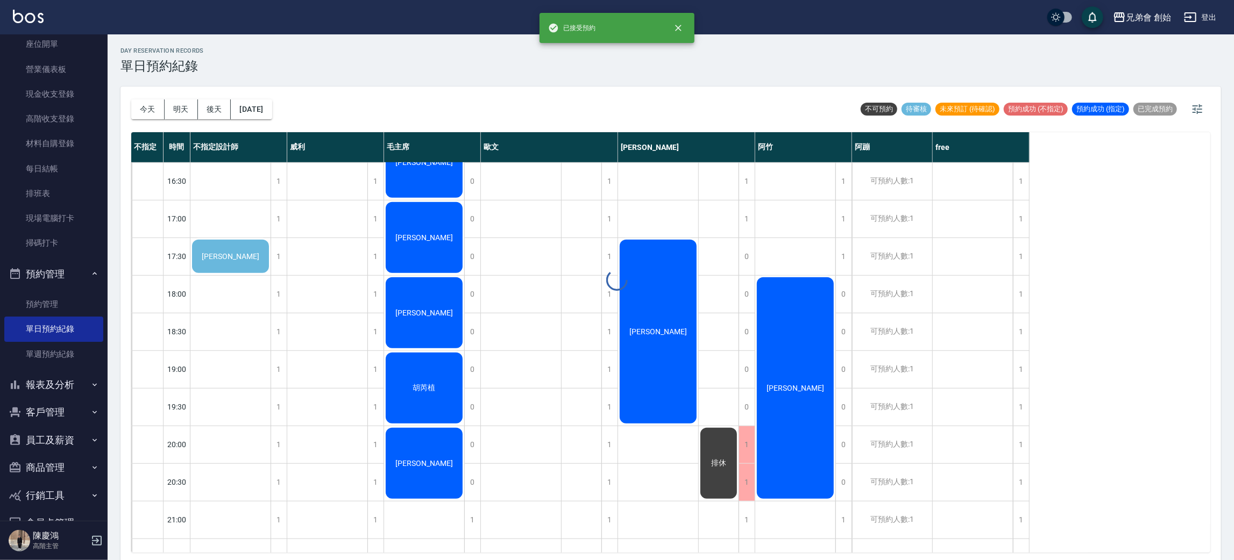
click at [233, 257] on div at bounding box center [617, 280] width 1234 height 560
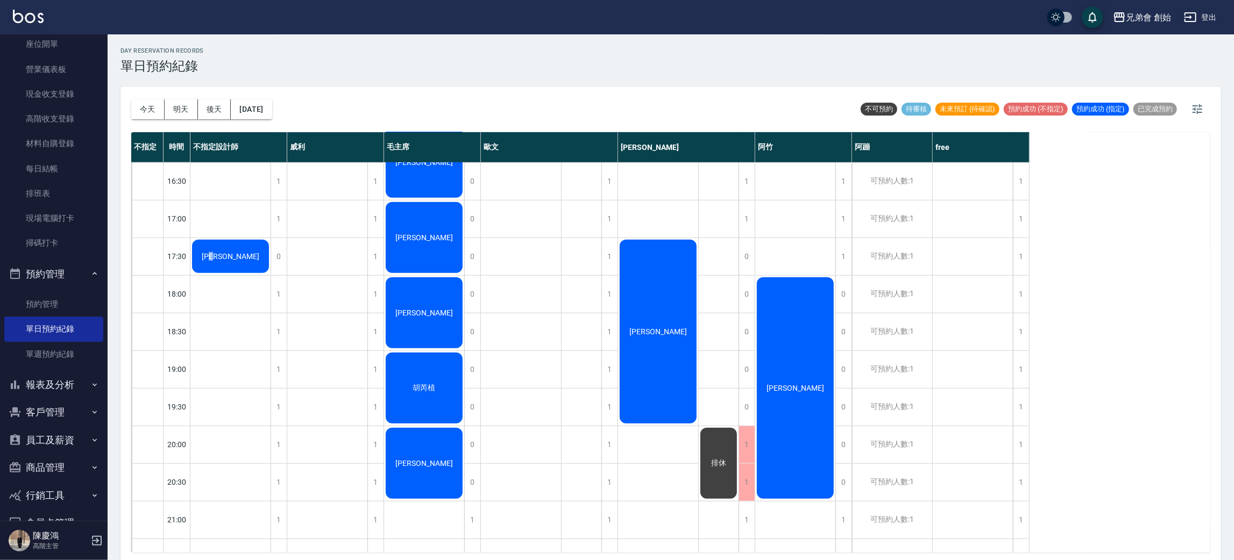
click at [233, 256] on span "[PERSON_NAME]" at bounding box center [231, 256] width 62 height 9
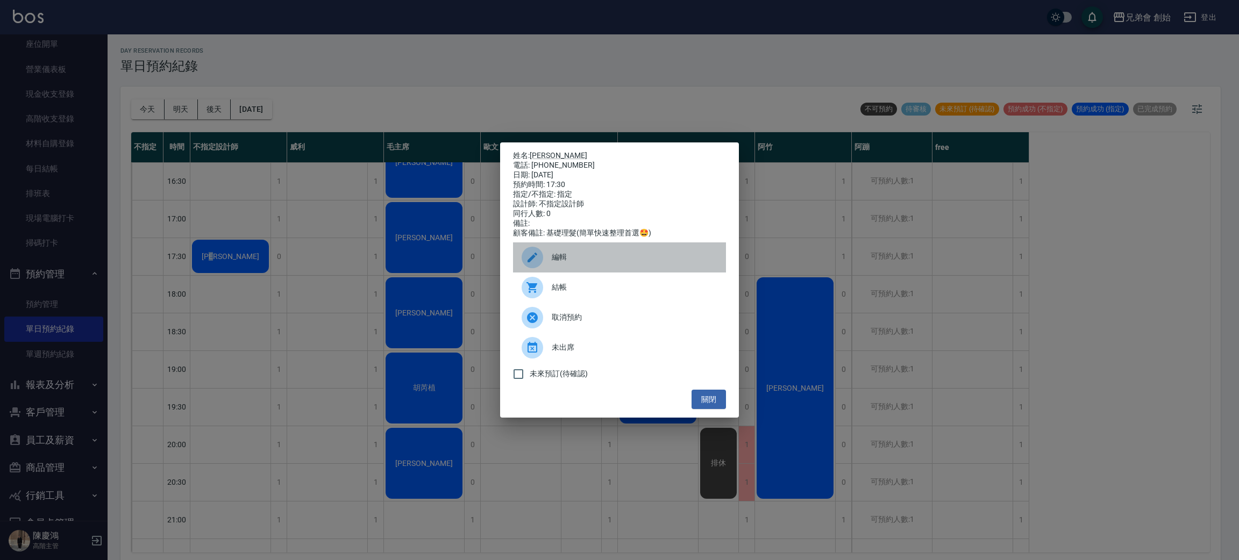
click at [586, 260] on span "編輯" at bounding box center [635, 257] width 166 height 11
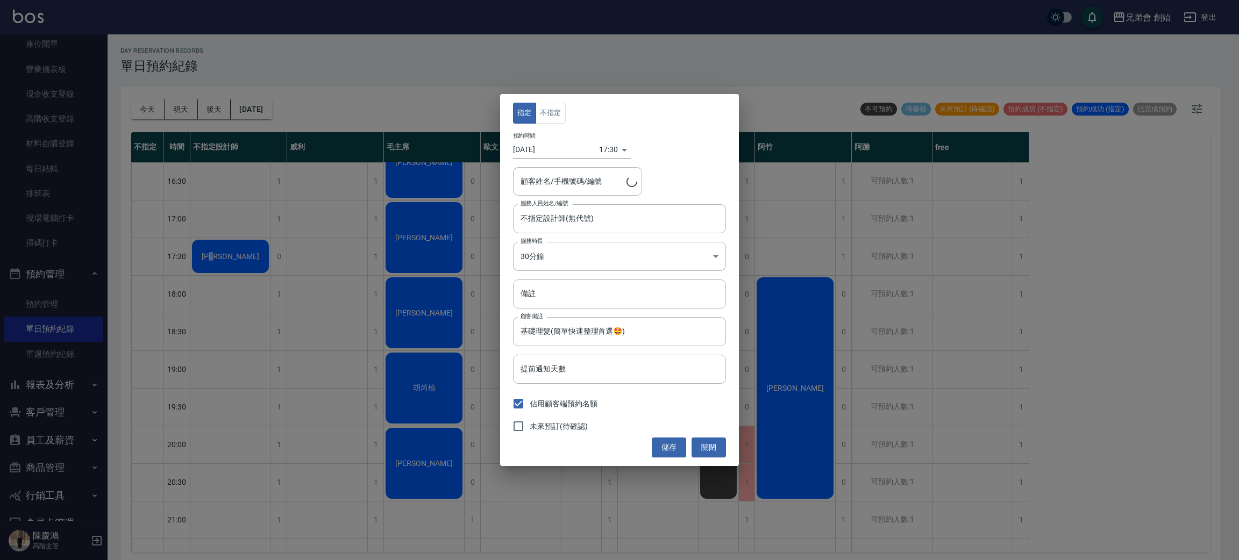
type input "陳柏叡/0978102667"
click at [546, 115] on button "不指定" at bounding box center [551, 113] width 30 height 21
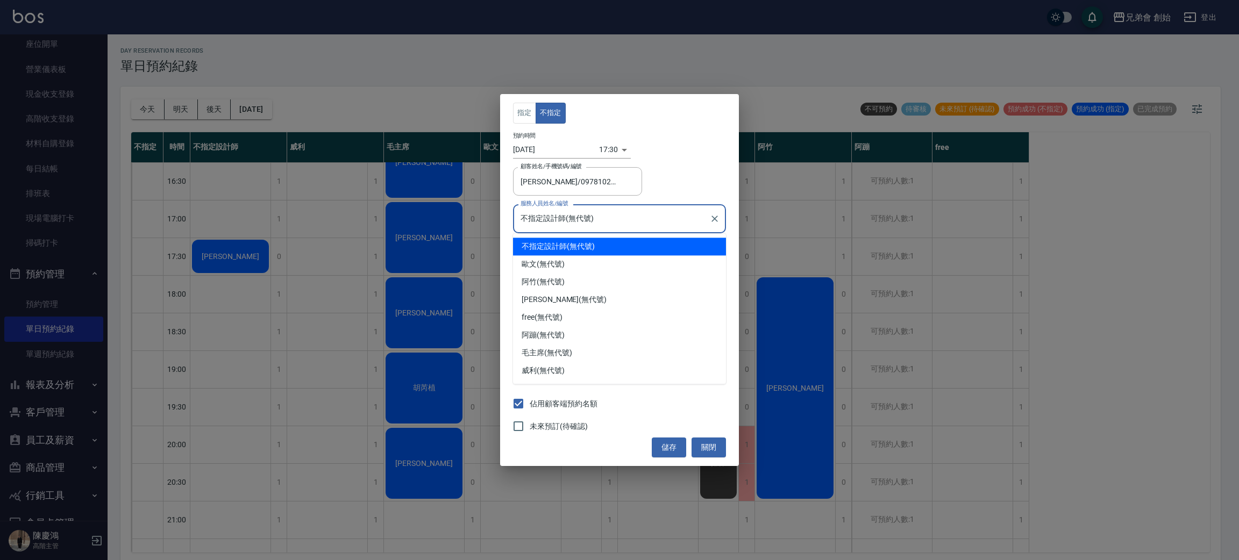
click at [594, 218] on input "不指定設計師(無代號)" at bounding box center [611, 218] width 187 height 19
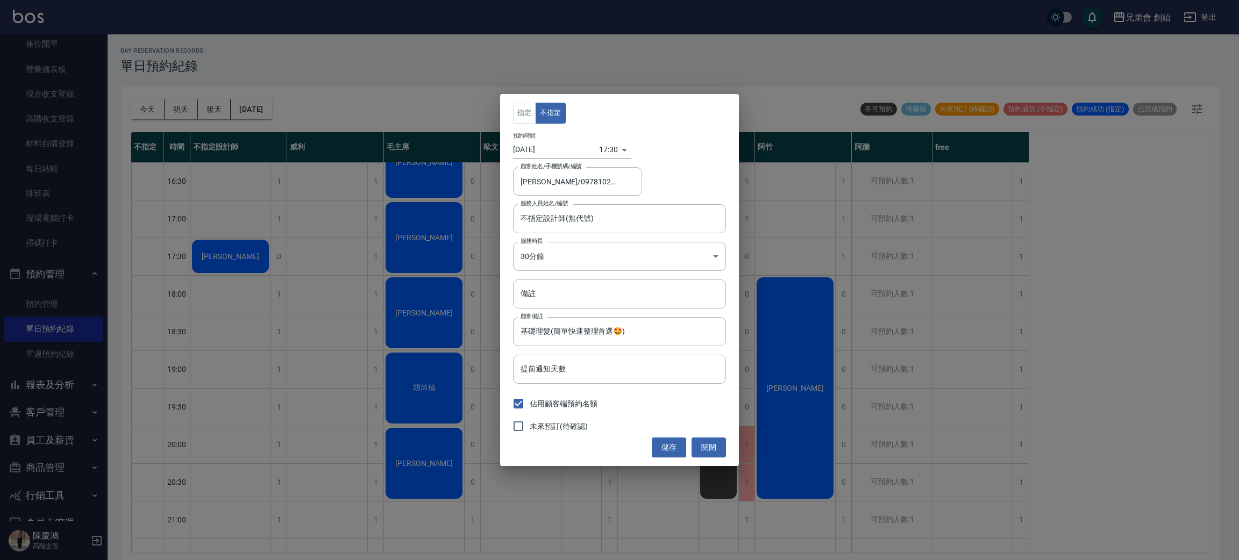
click at [563, 455] on div "儲存 關閉" at bounding box center [619, 448] width 213 height 20
click at [664, 449] on button "儲存" at bounding box center [669, 448] width 34 height 20
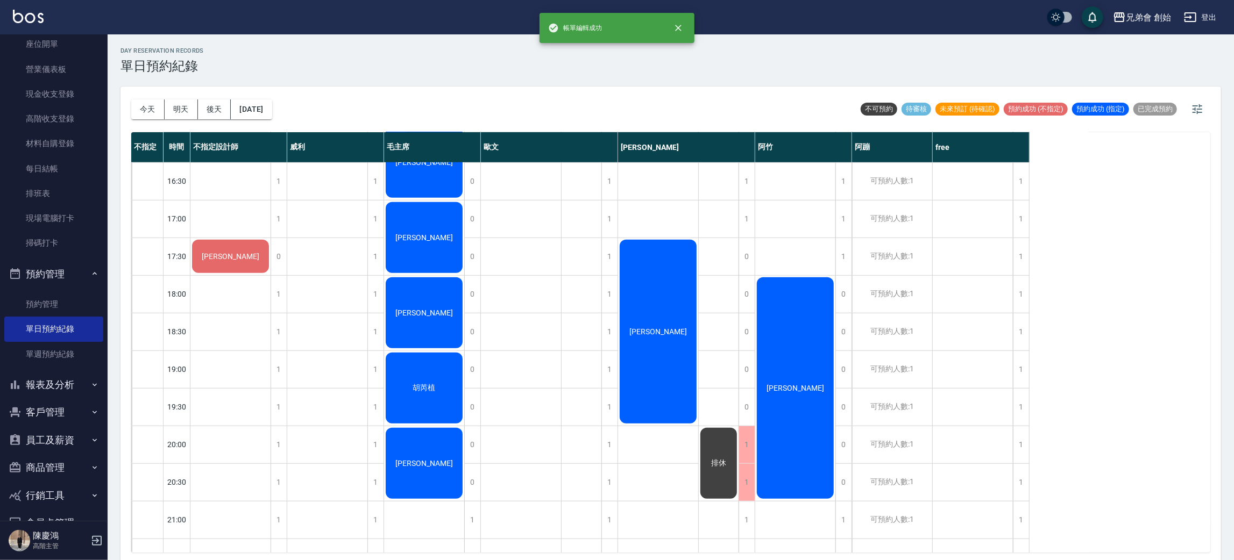
click at [246, 262] on div "[PERSON_NAME]" at bounding box center [230, 256] width 80 height 37
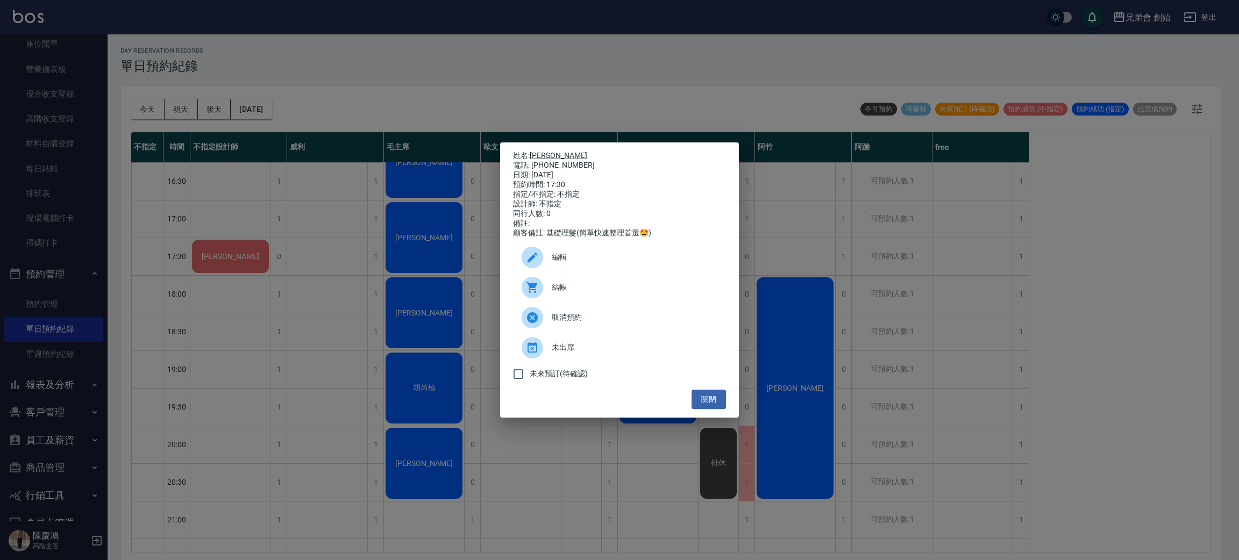
click at [546, 153] on link "[PERSON_NAME]" at bounding box center [559, 155] width 58 height 9
click at [347, 240] on div "姓名: 陳柏叡 電話: 0978102667 日期: 2025/08/27 預約時間: 17:30 指定/不指定: 不指定 設計師: 不指定 同行人數: 0 …" at bounding box center [619, 280] width 1239 height 560
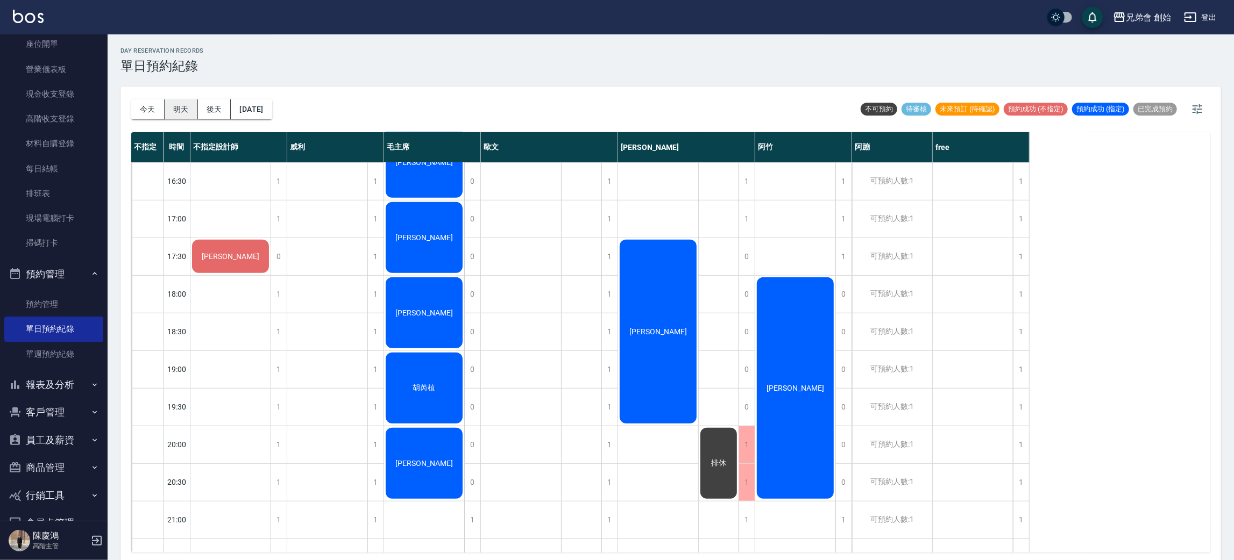
click at [174, 109] on button "明天" at bounding box center [181, 110] width 33 height 20
click at [234, 242] on div "[PERSON_NAME]" at bounding box center [230, 256] width 80 height 37
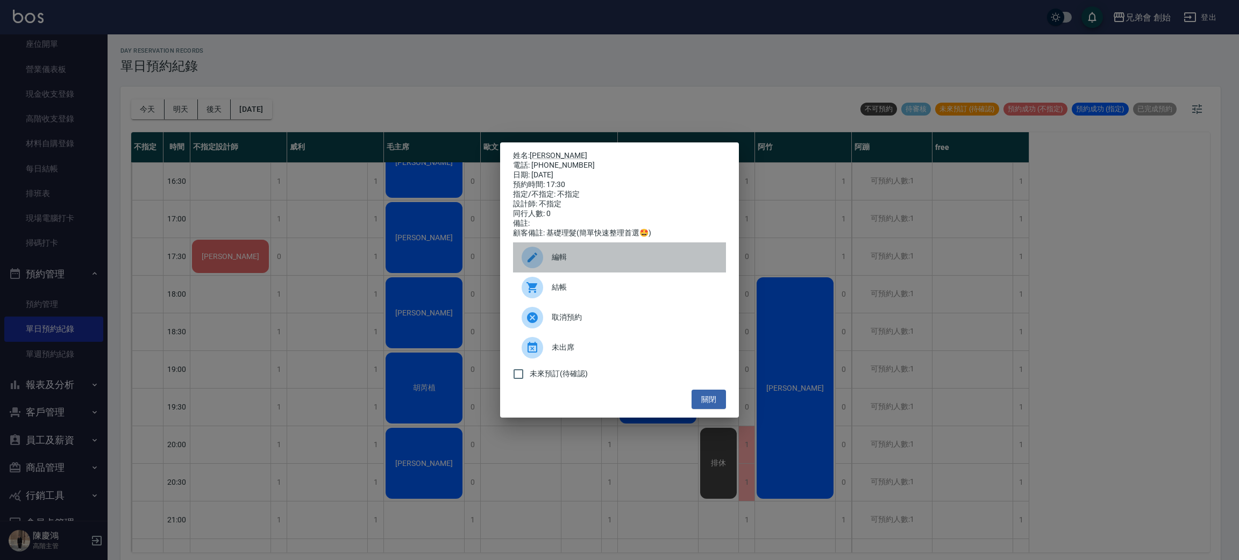
click at [588, 259] on span "編輯" at bounding box center [635, 257] width 166 height 11
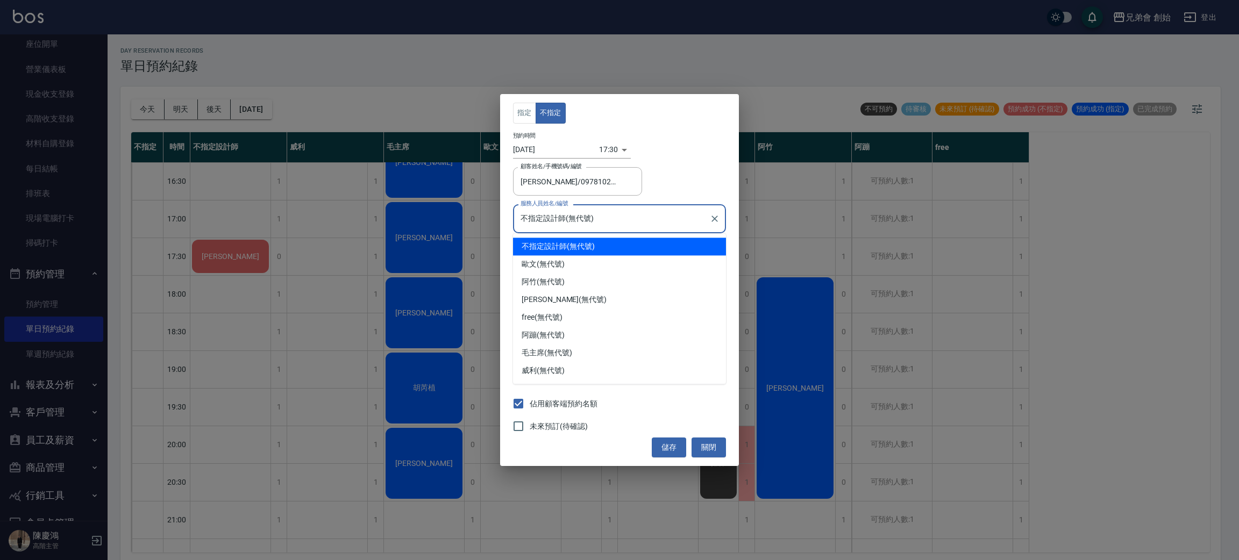
click at [578, 216] on input "不指定設計師(無代號)" at bounding box center [611, 218] width 187 height 19
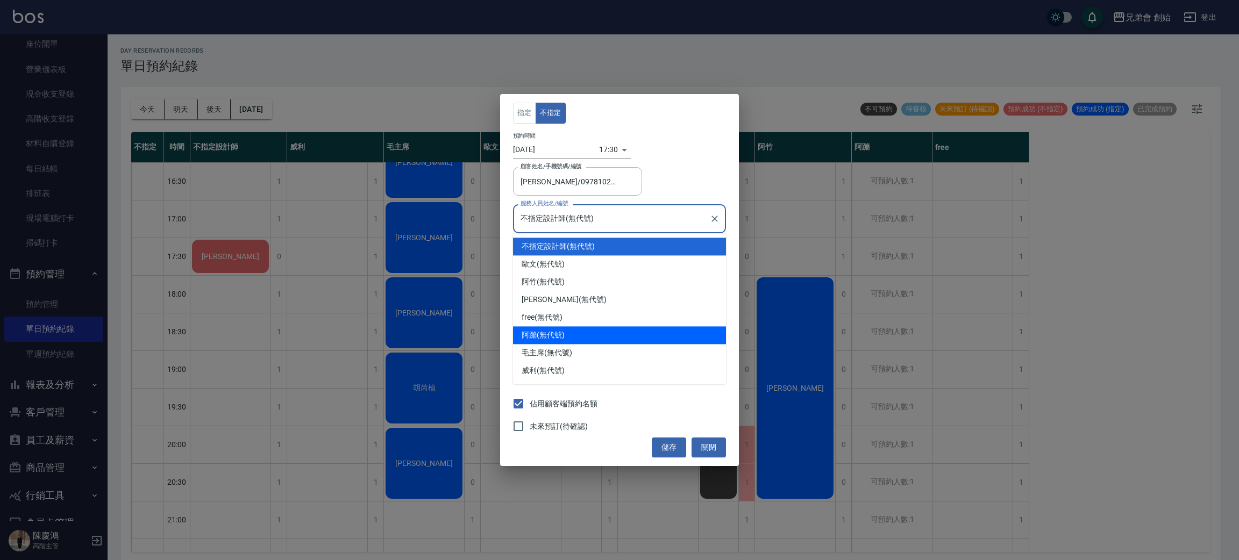
click at [604, 332] on div "阿蹦 (無代號)" at bounding box center [619, 335] width 213 height 18
type input "阿蹦(無代號)"
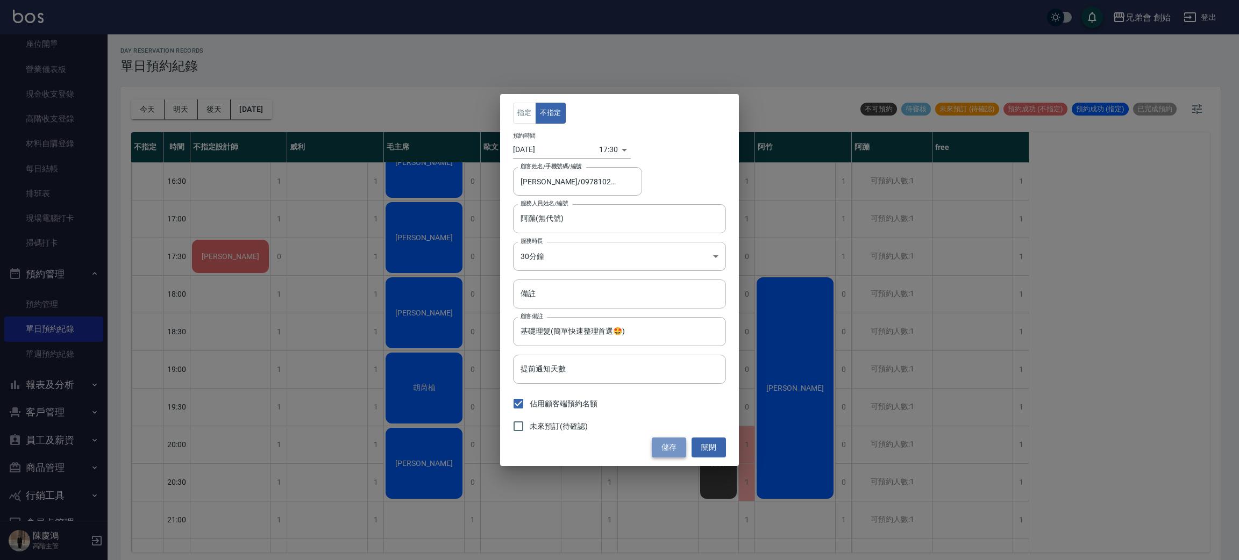
click at [666, 441] on button "儲存" at bounding box center [669, 448] width 34 height 20
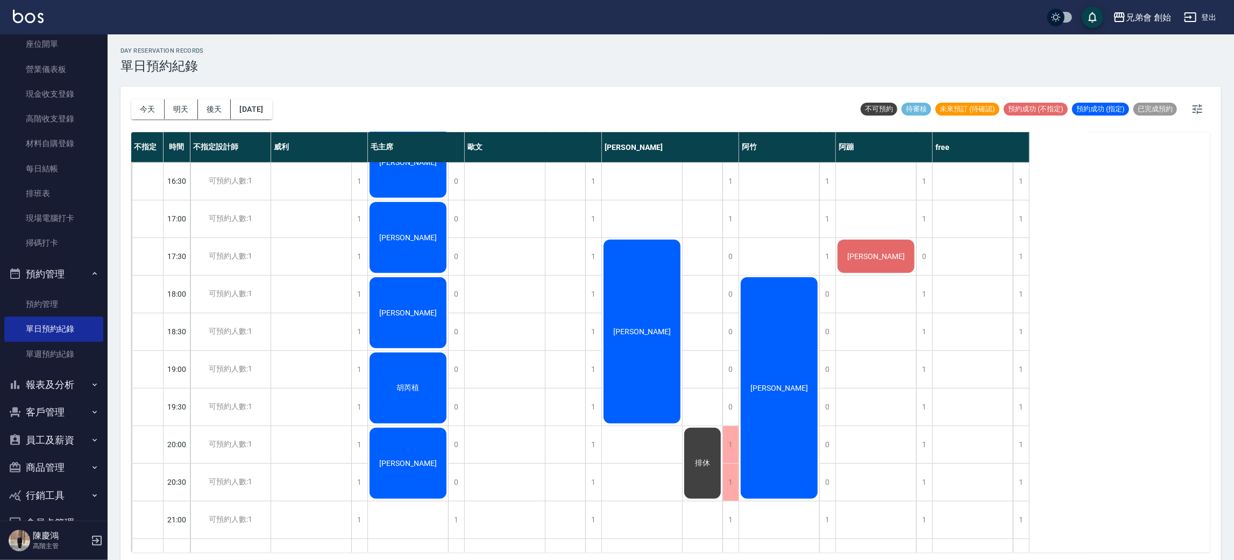
scroll to position [714, 0]
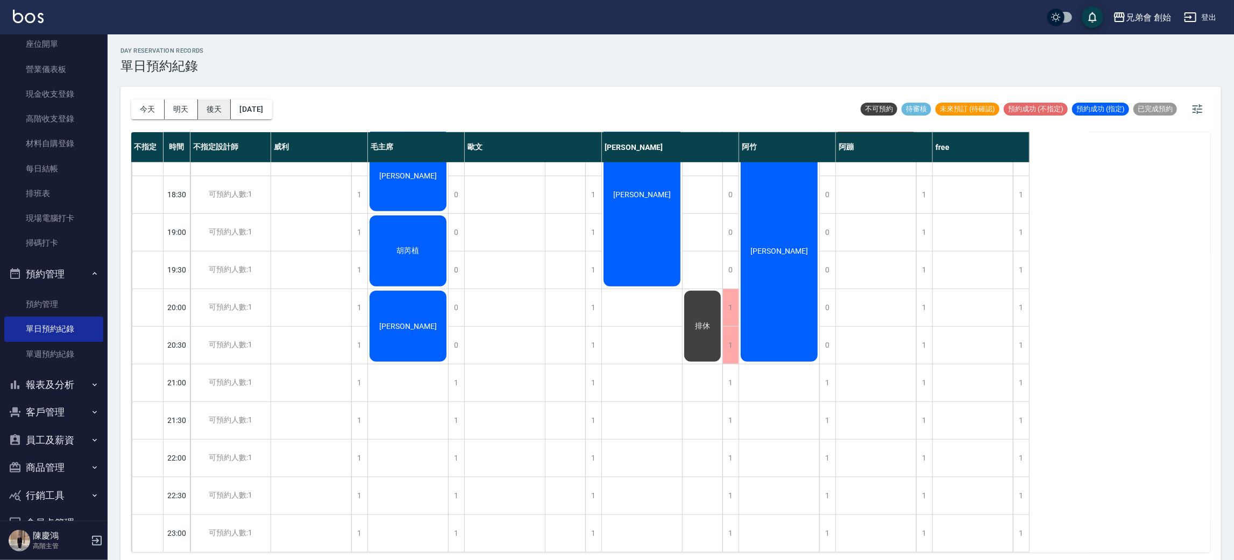
click at [221, 106] on button "後天" at bounding box center [214, 110] width 33 height 20
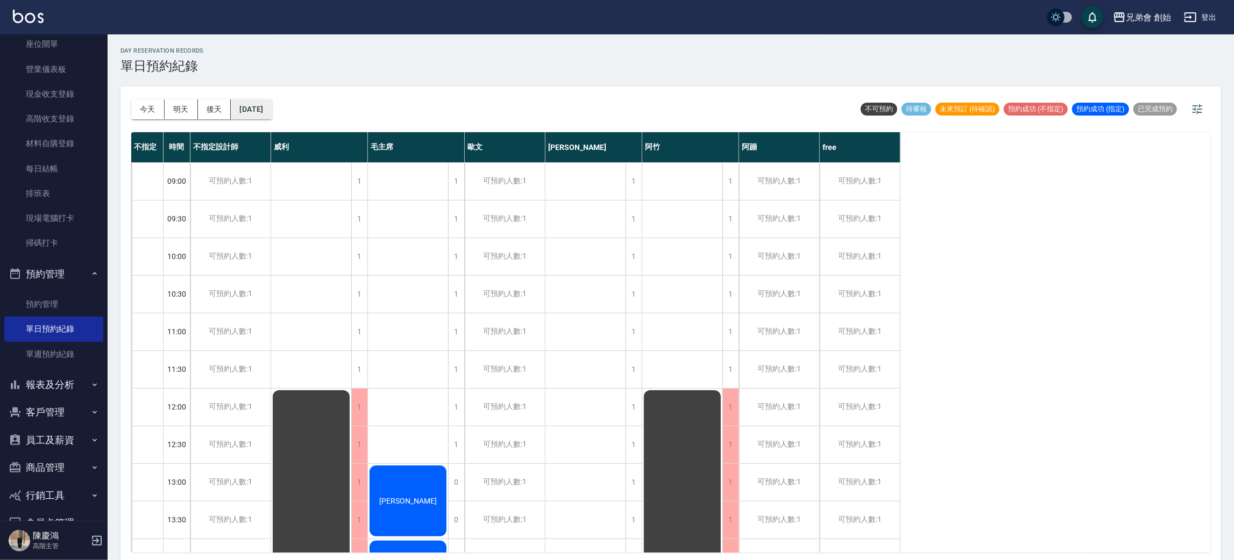
click at [269, 113] on button "2025/08/28" at bounding box center [251, 110] width 41 height 20
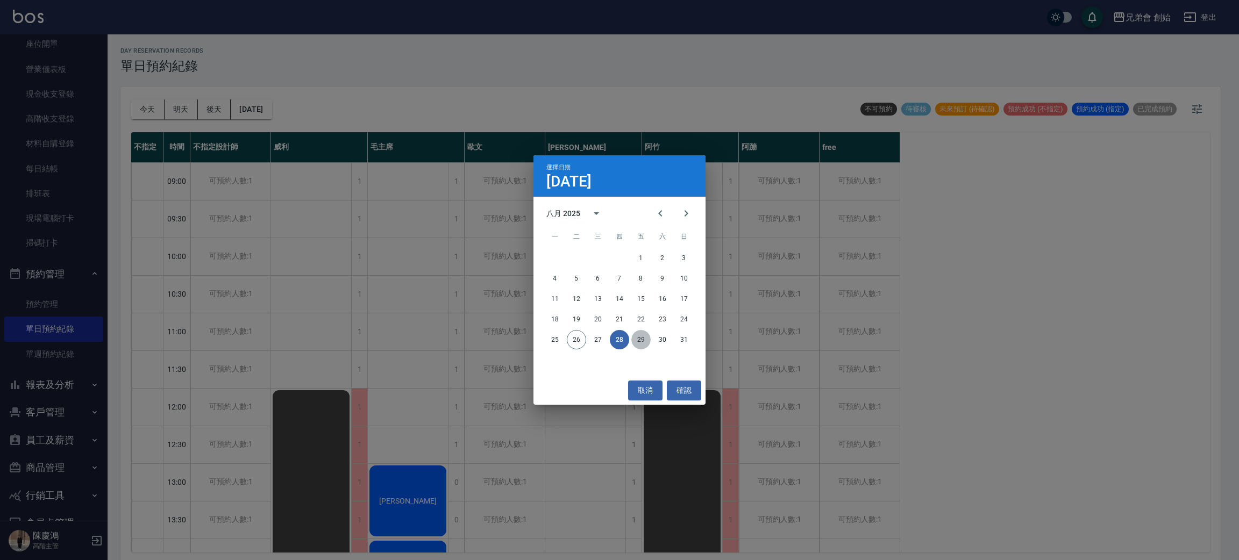
click at [647, 341] on button "29" at bounding box center [640, 339] width 19 height 19
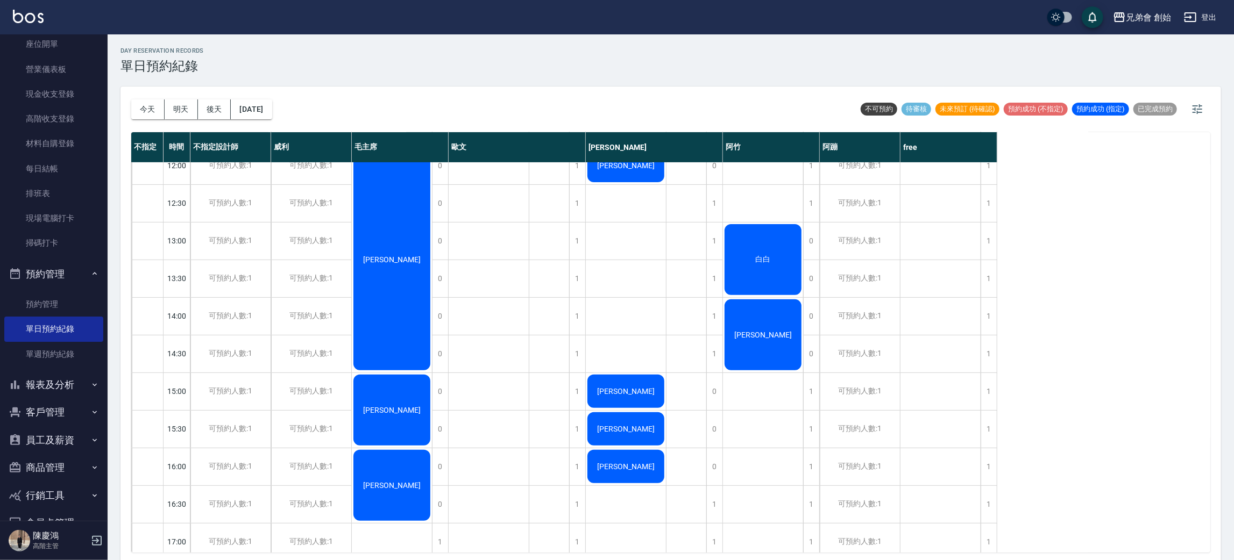
scroll to position [645, 0]
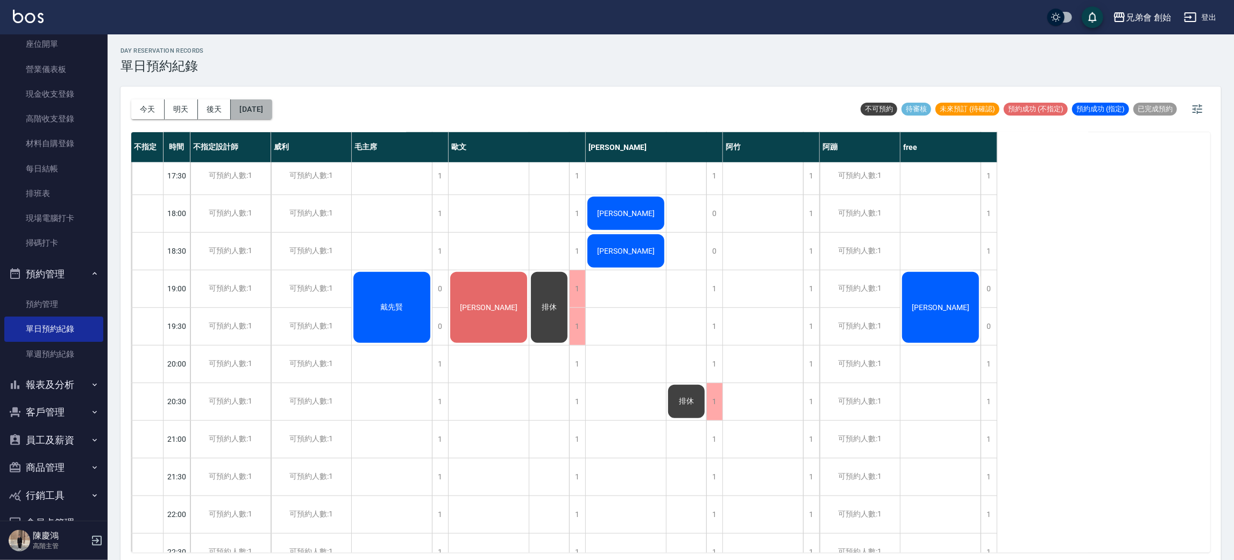
click at [272, 105] on button "2025/08/29" at bounding box center [251, 110] width 41 height 20
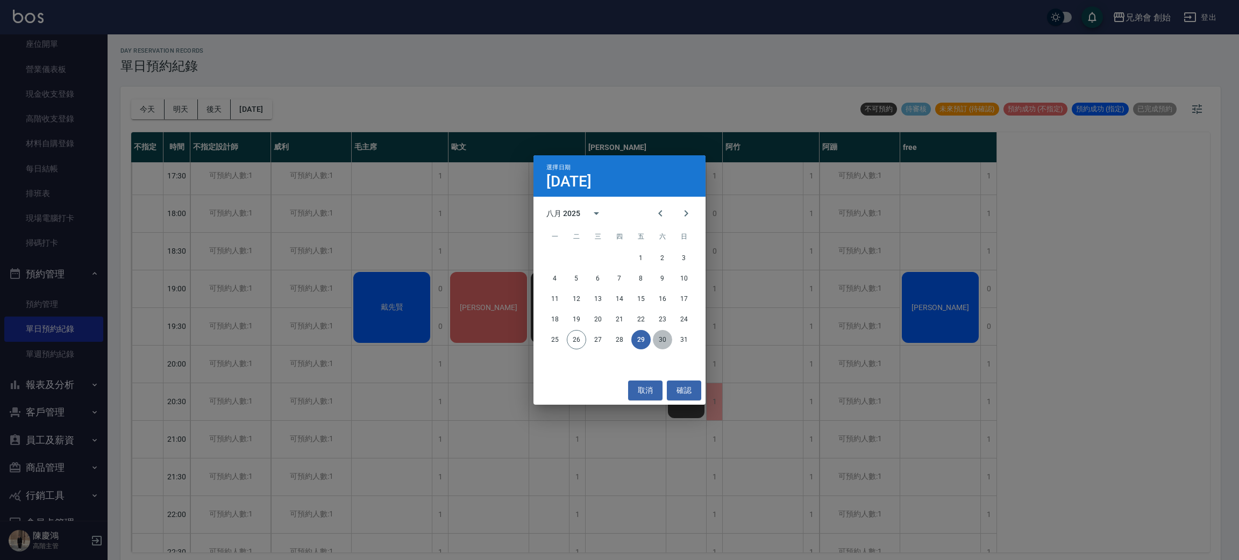
click at [666, 342] on button "30" at bounding box center [662, 339] width 19 height 19
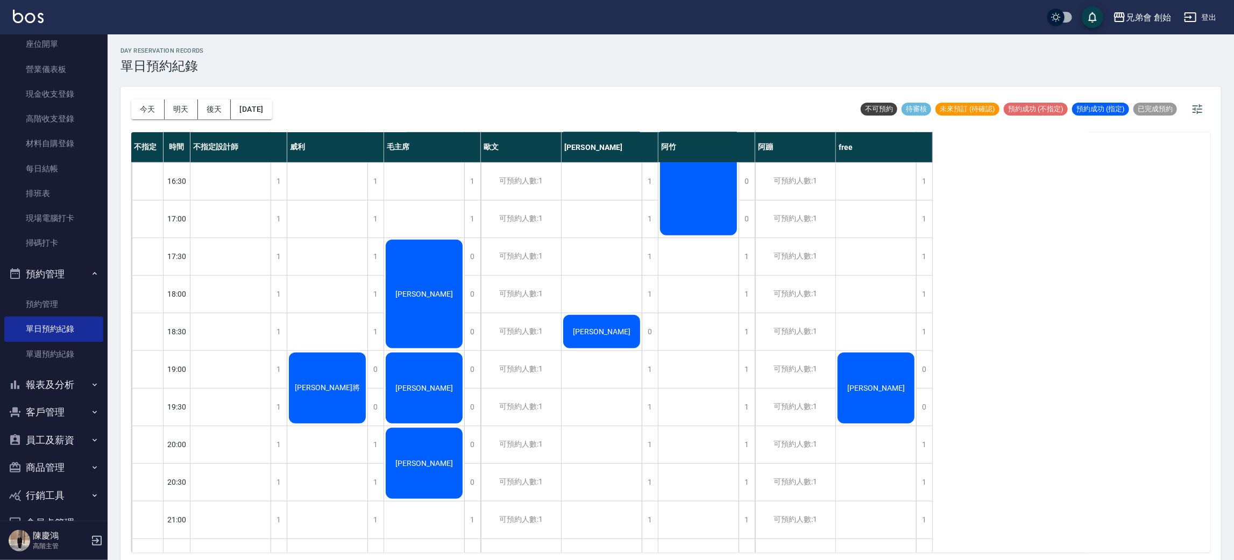
scroll to position [81, 0]
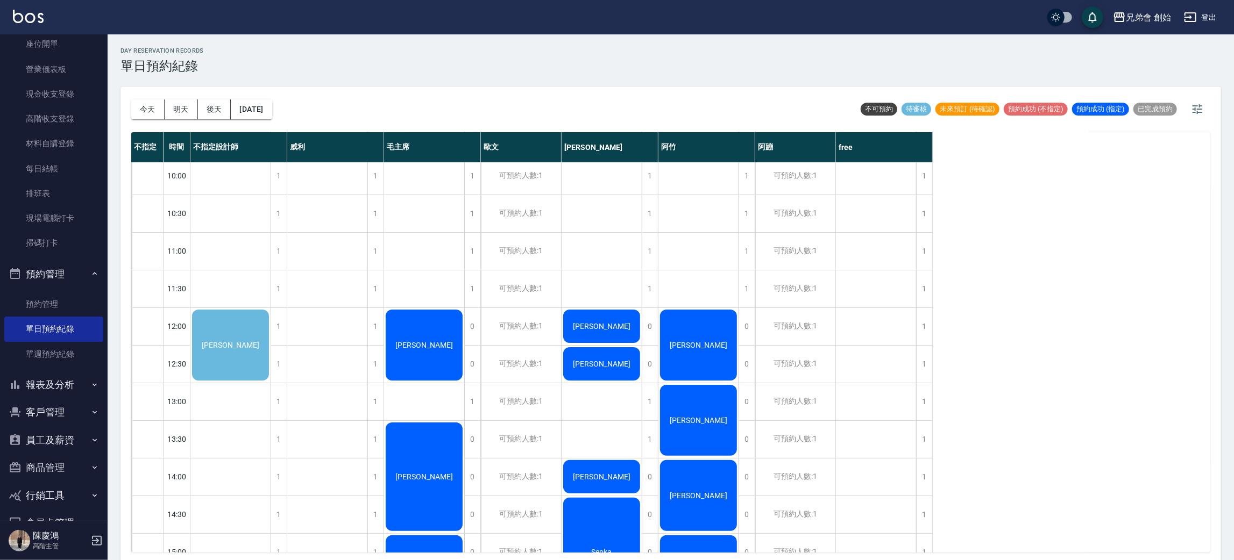
click at [238, 344] on span "吳維定" at bounding box center [231, 345] width 62 height 9
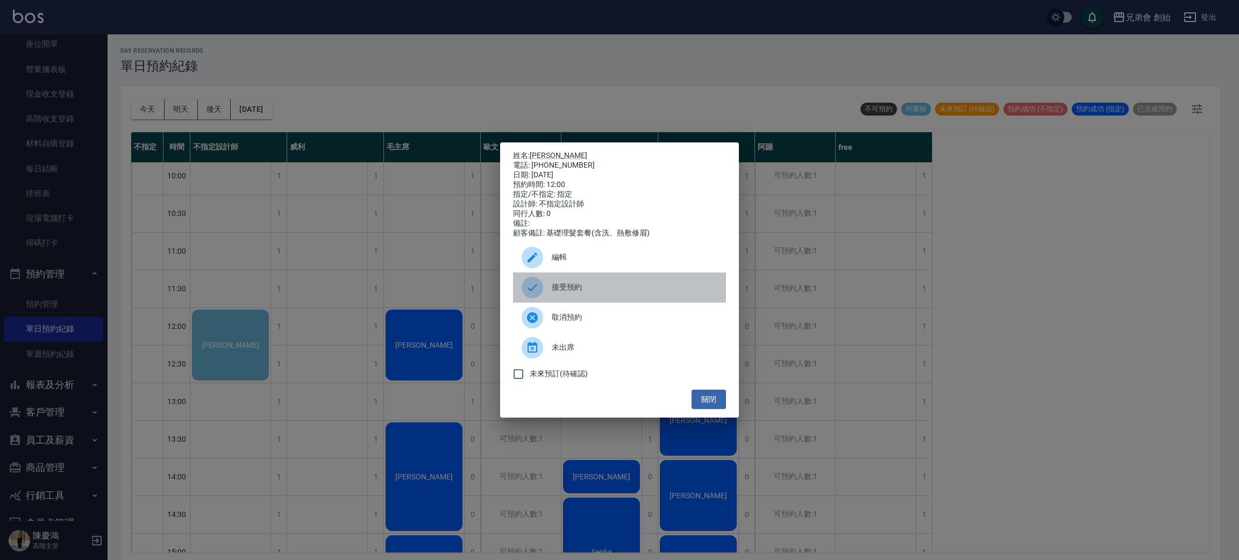
click at [571, 292] on span "接受預約" at bounding box center [635, 287] width 166 height 11
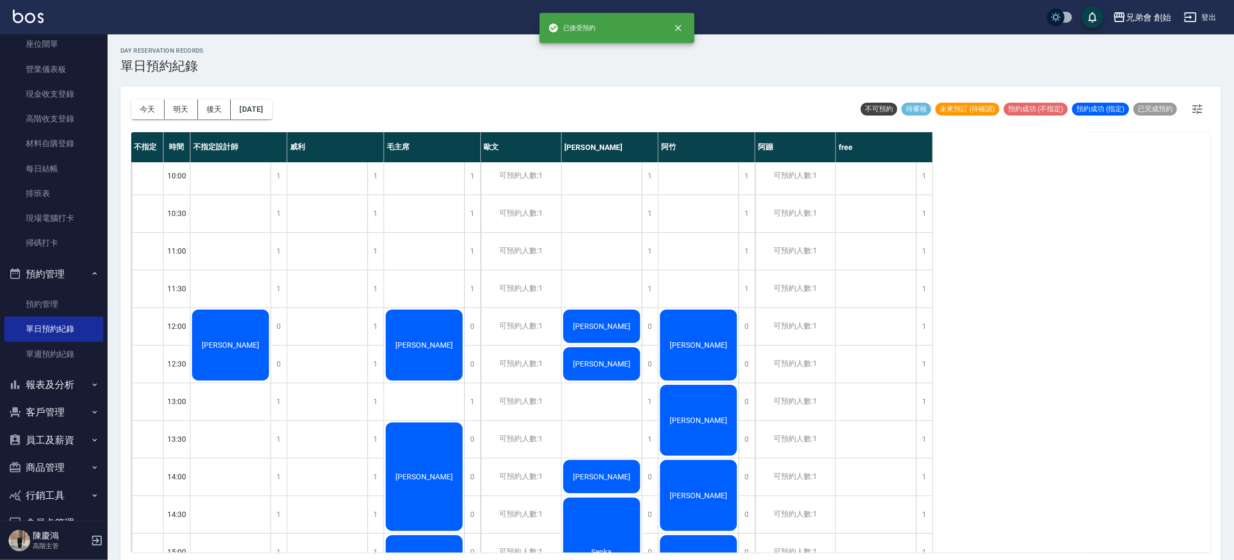
click at [229, 341] on span "吳維定" at bounding box center [231, 345] width 62 height 9
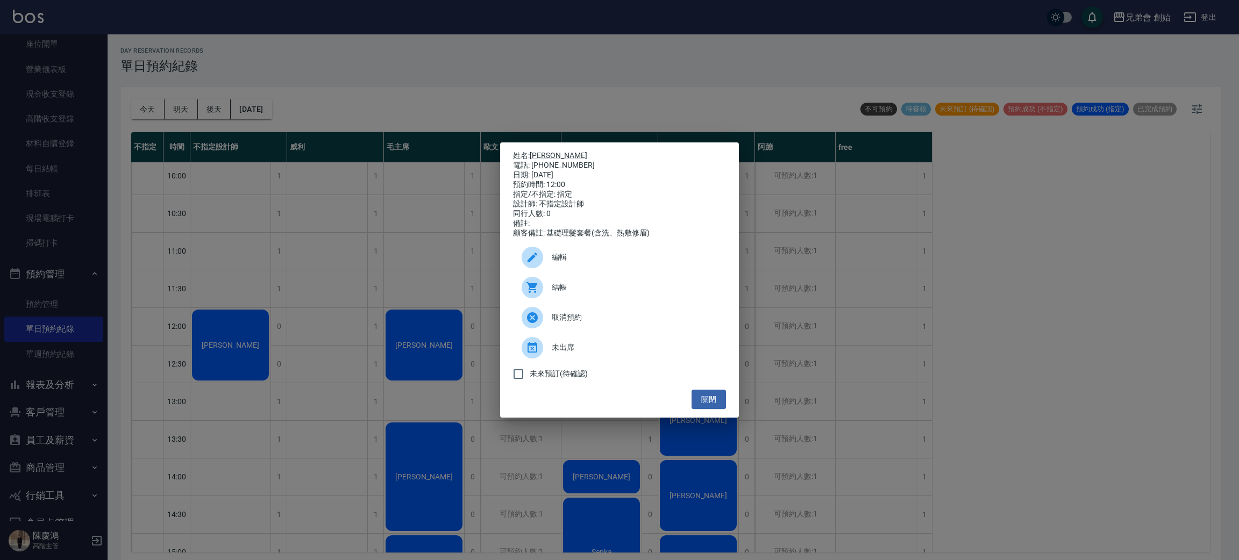
click at [631, 238] on div "顧客備註: 基礎理髮套餐(含洗、熱敷修眉)" at bounding box center [619, 234] width 213 height 10
click at [617, 259] on span "編輯" at bounding box center [635, 257] width 166 height 11
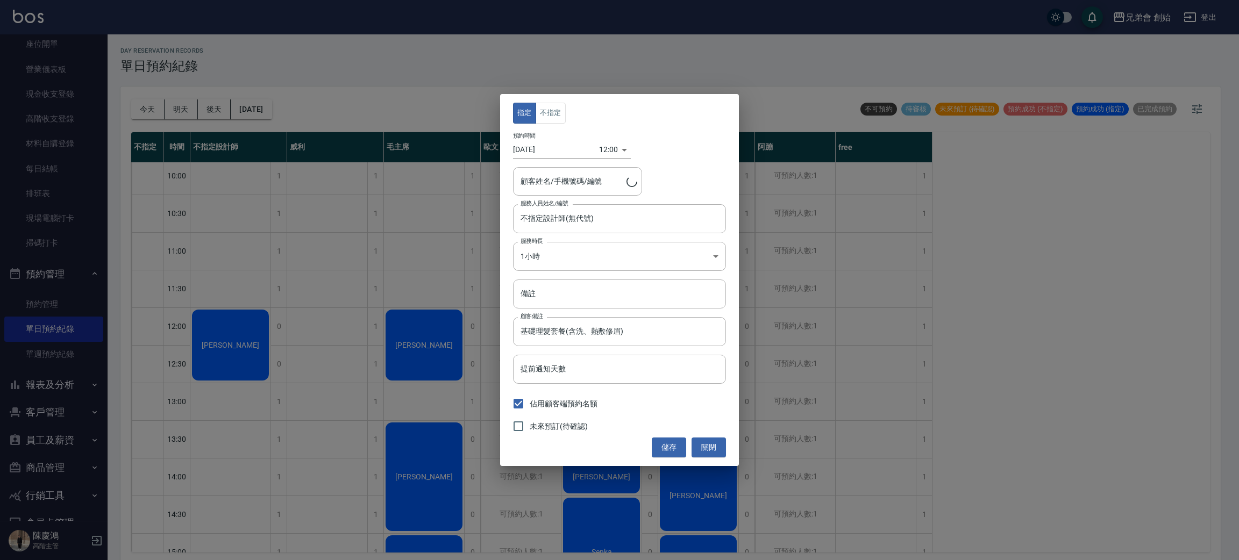
type input "吳維定/0900108365"
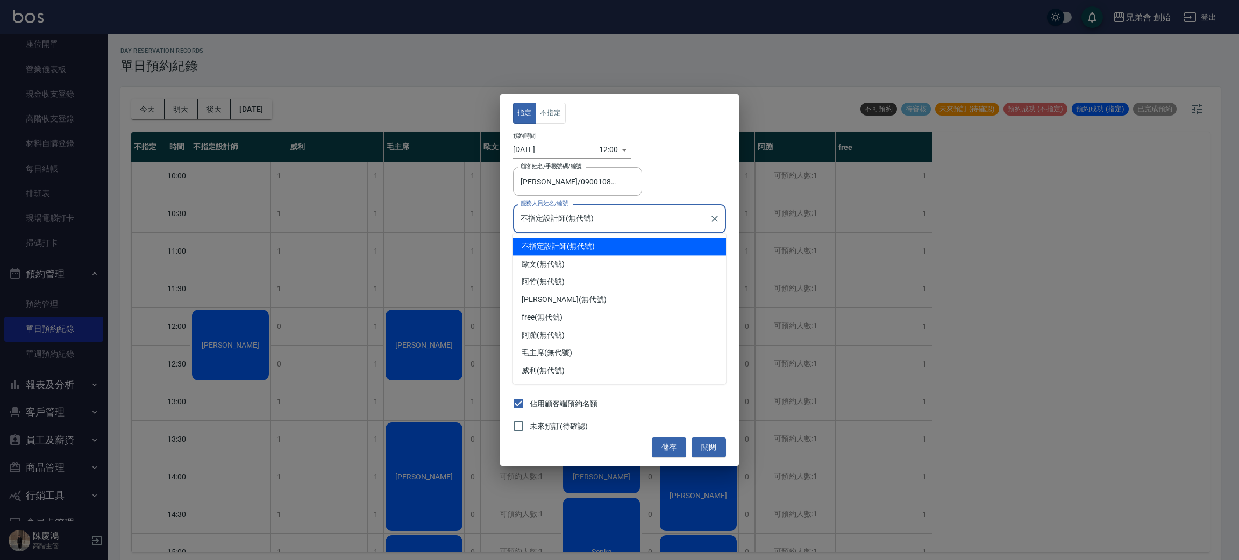
click at [580, 219] on input "不指定設計師(無代號)" at bounding box center [611, 218] width 187 height 19
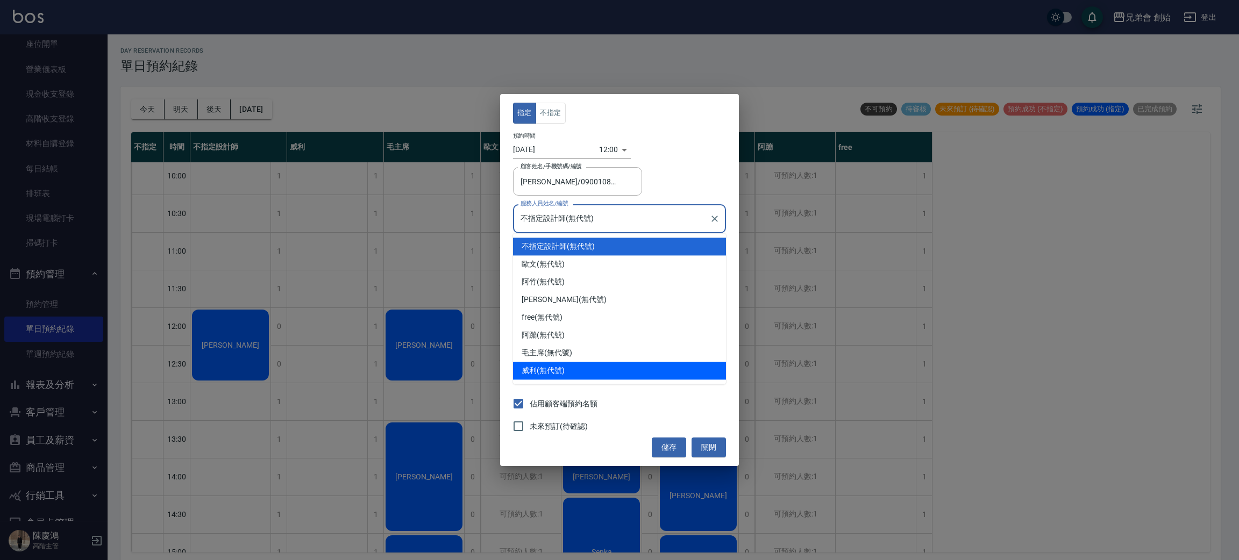
drag, startPoint x: 587, startPoint y: 370, endPoint x: 615, endPoint y: 367, distance: 28.2
click at [589, 367] on div "威利 (無代號)" at bounding box center [619, 371] width 213 height 18
type input "威利(無代號)"
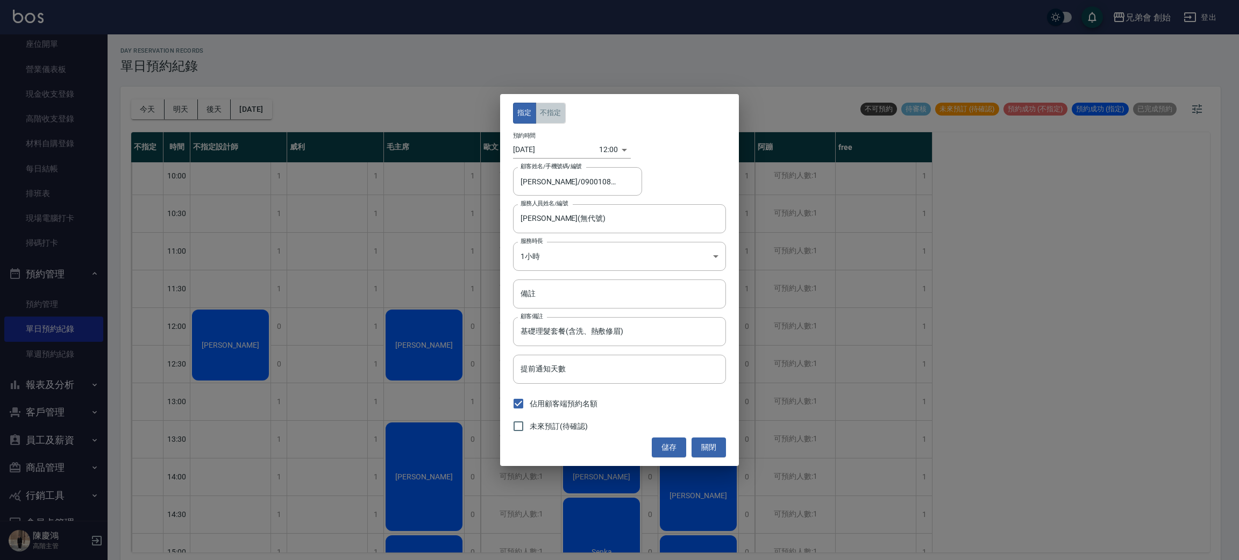
click at [551, 119] on button "不指定" at bounding box center [551, 113] width 30 height 21
click at [666, 438] on button "儲存" at bounding box center [669, 448] width 34 height 20
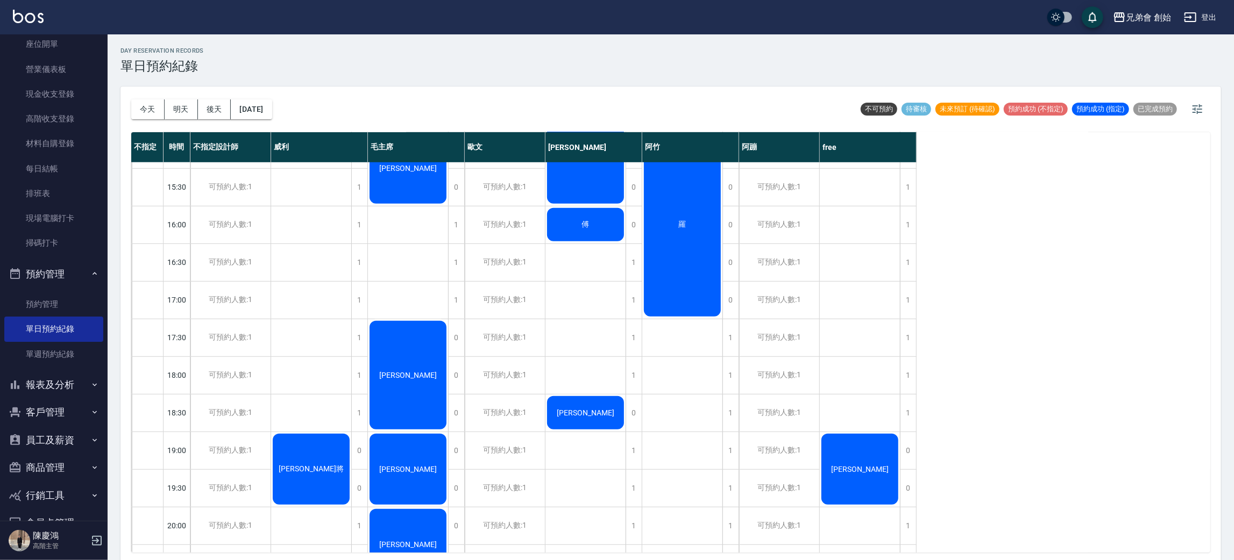
scroll to position [714, 0]
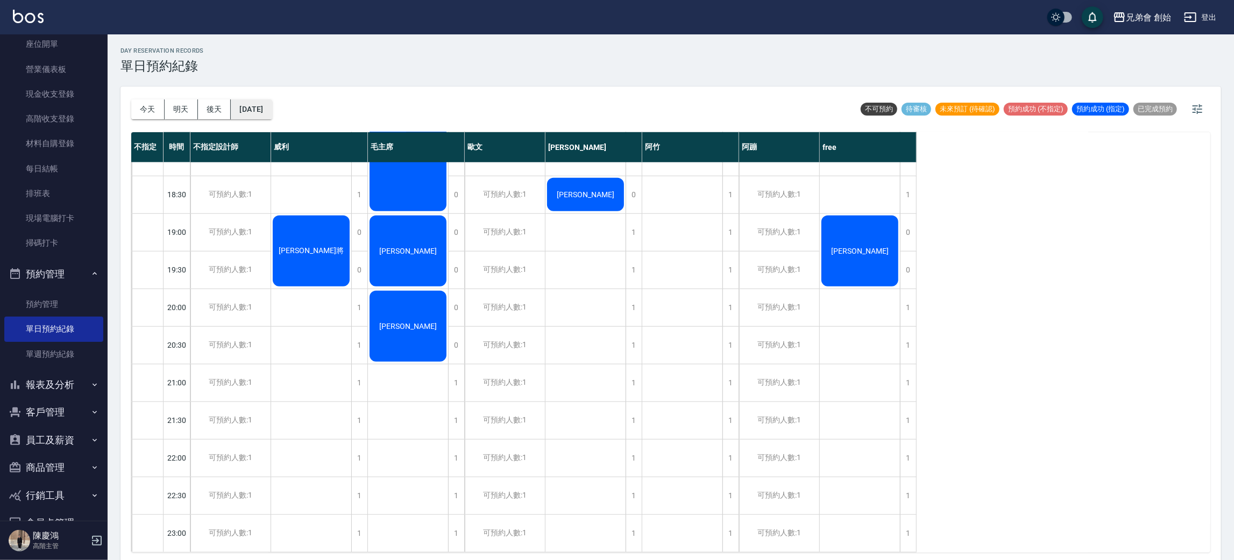
click at [272, 115] on button "2025/08/30" at bounding box center [251, 110] width 41 height 20
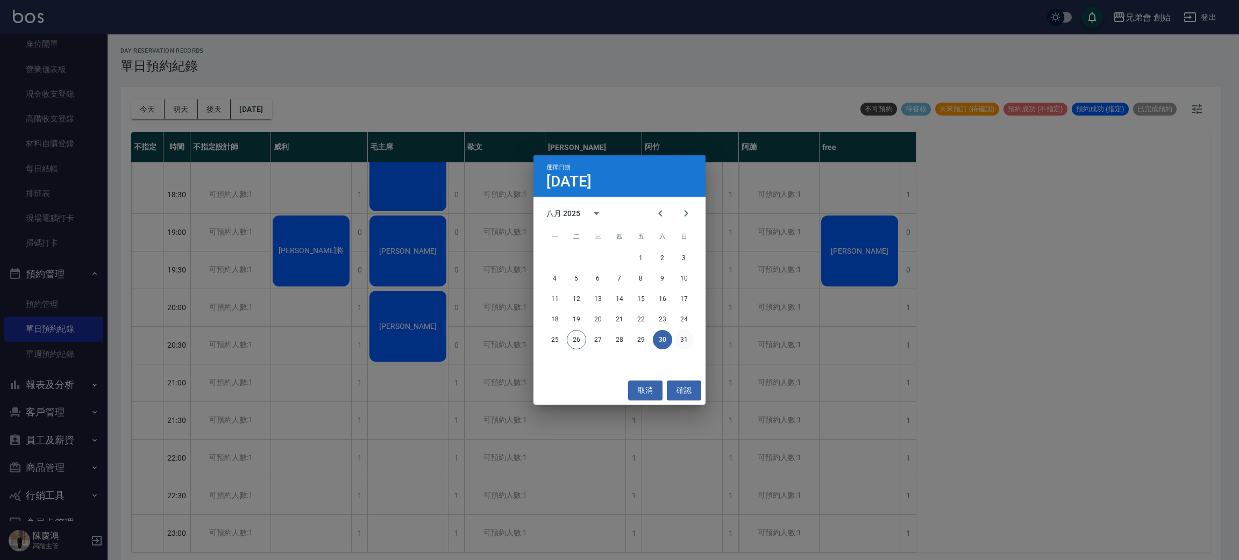
click at [684, 339] on button "31" at bounding box center [683, 339] width 19 height 19
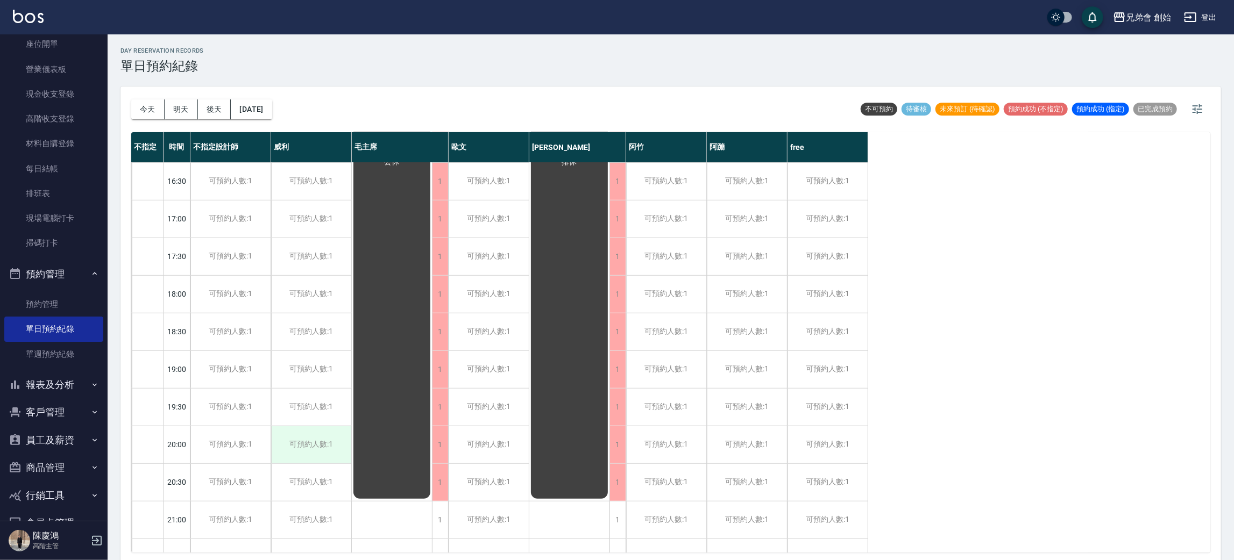
scroll to position [714, 0]
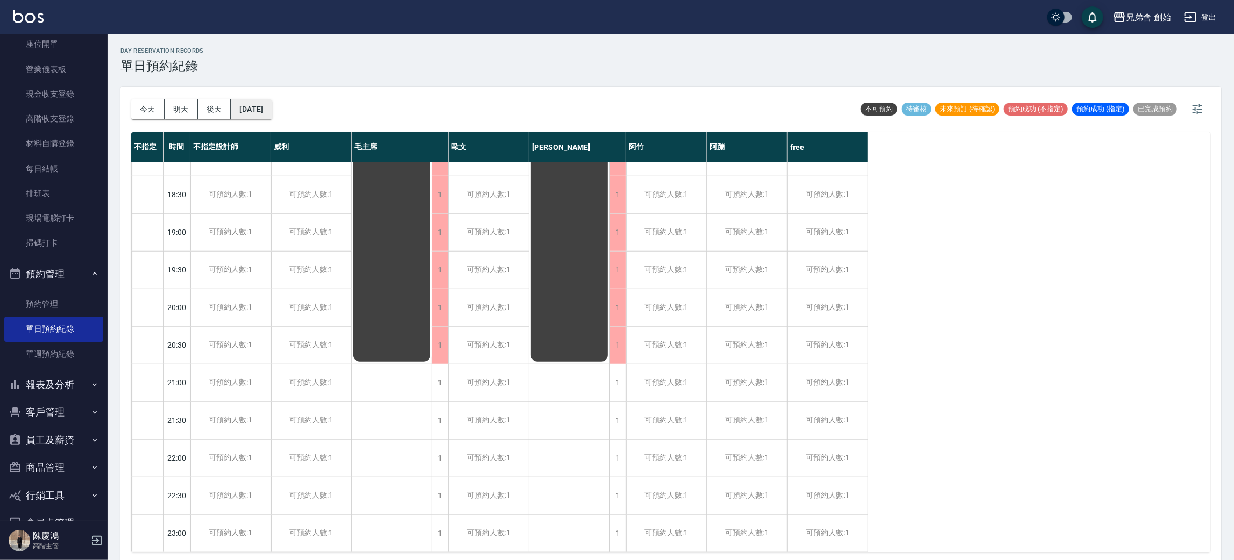
click at [272, 110] on button "2025/08/31" at bounding box center [251, 110] width 41 height 20
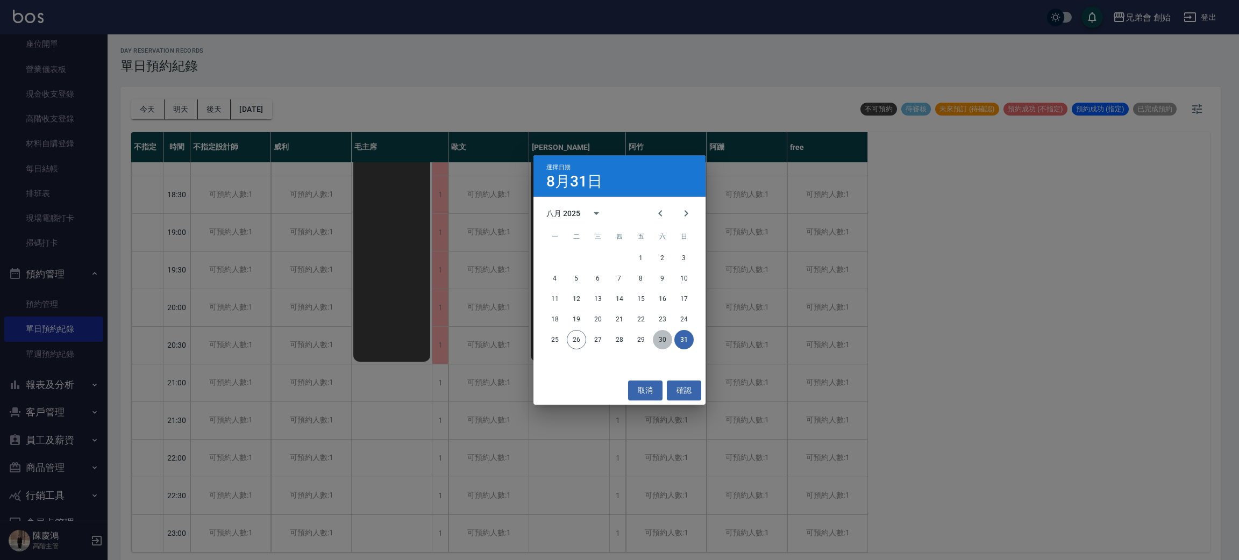
click at [669, 344] on button "30" at bounding box center [662, 339] width 19 height 19
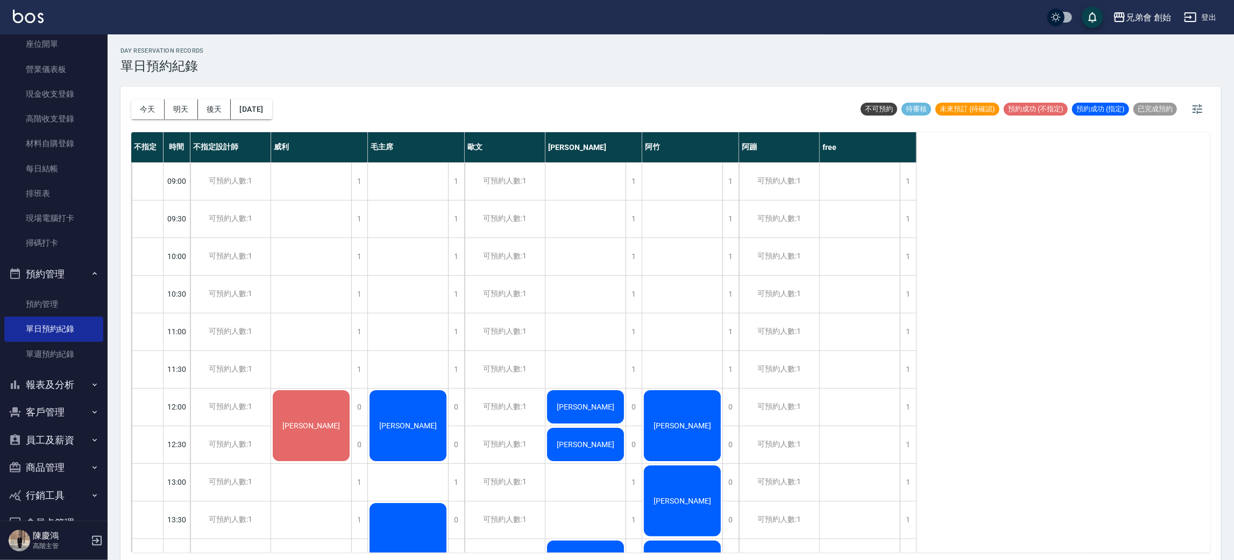
click at [272, 87] on div "今天 明天 後天 2025/08/30" at bounding box center [201, 110] width 141 height 46
click at [267, 102] on button "2025/08/30" at bounding box center [251, 110] width 41 height 20
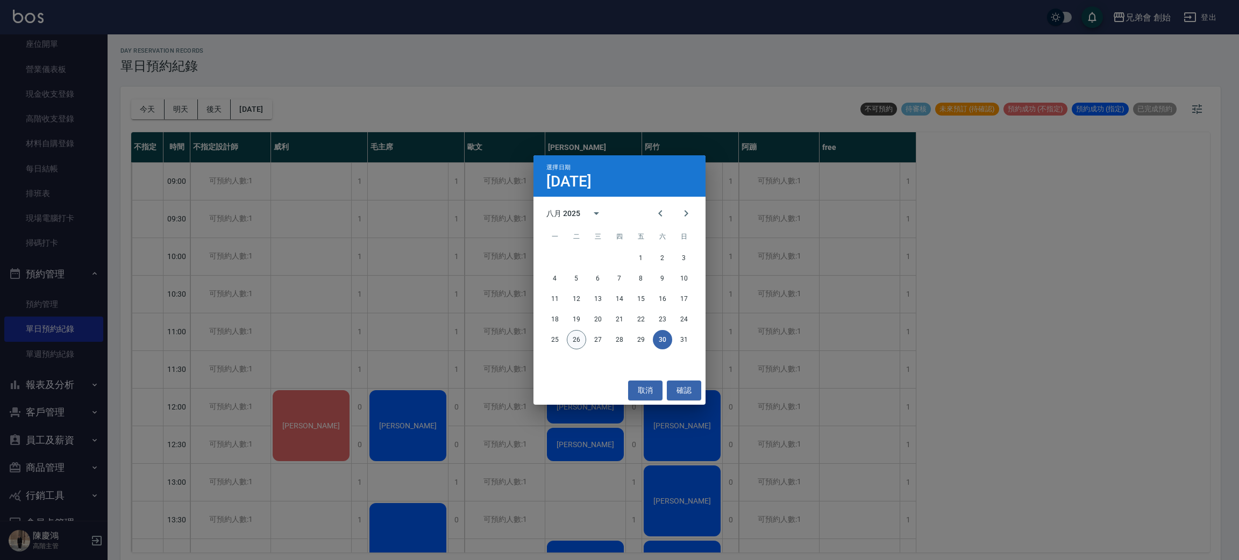
click at [577, 338] on button "26" at bounding box center [576, 339] width 19 height 19
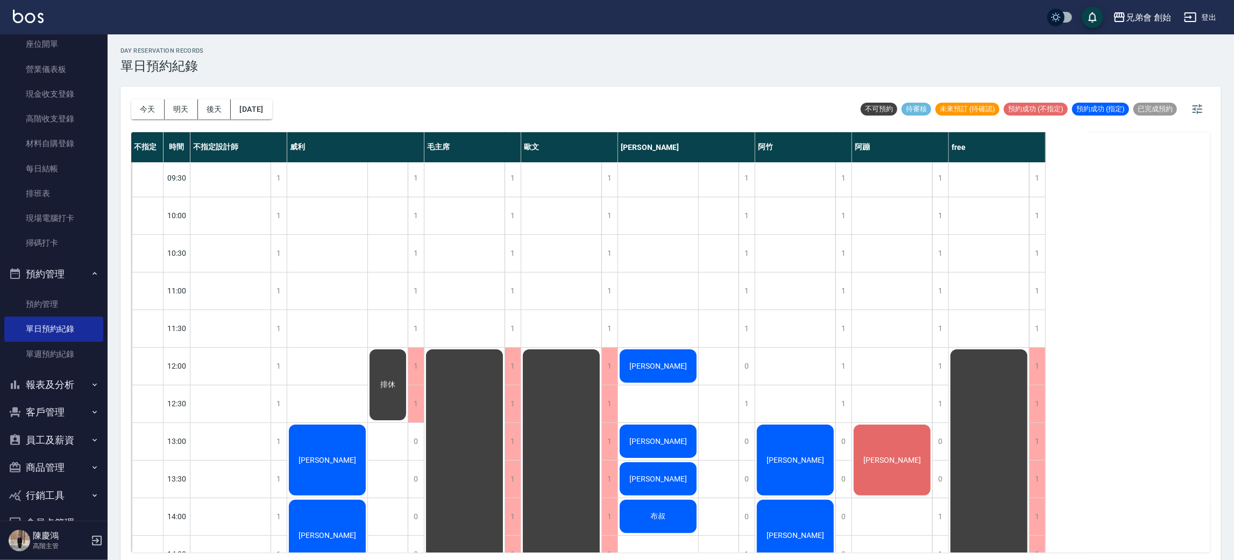
scroll to position [44, 0]
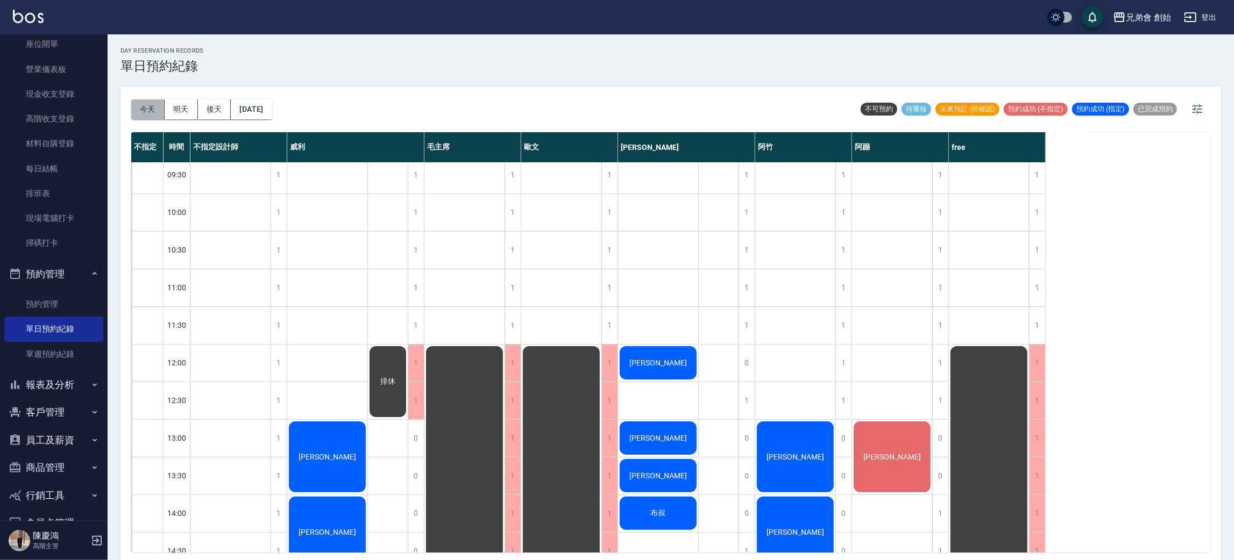
click at [150, 115] on button "今天" at bounding box center [147, 110] width 33 height 20
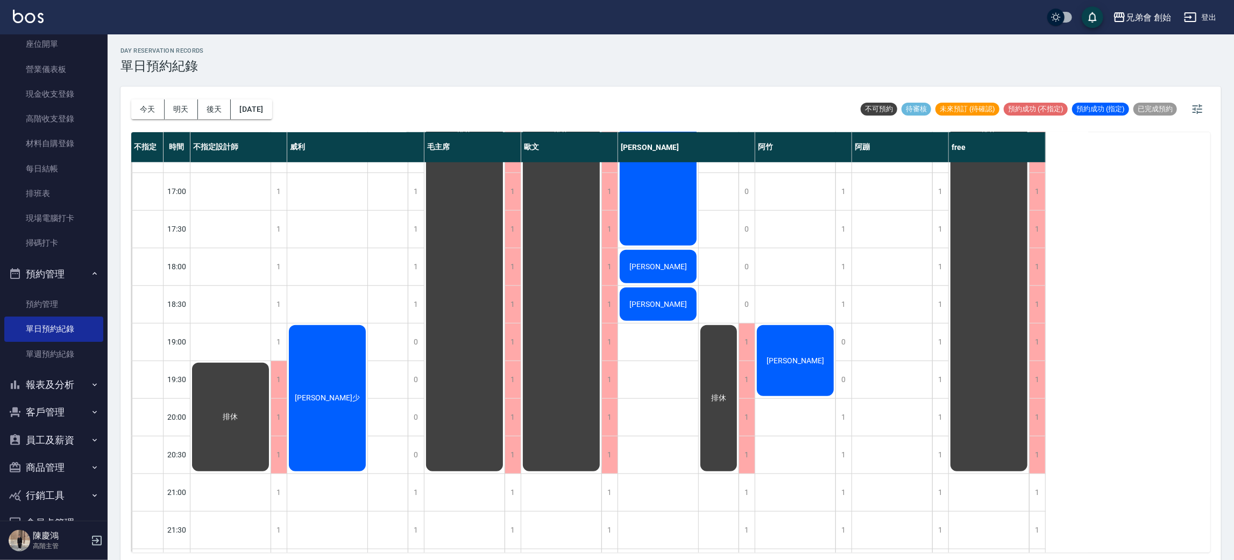
scroll to position [591, 0]
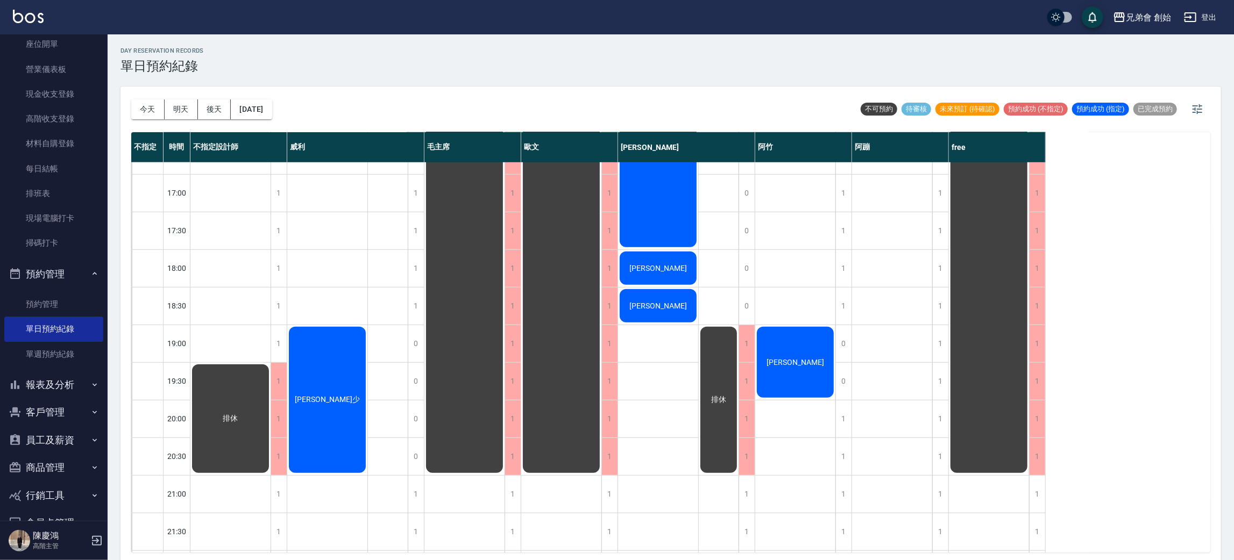
click at [271, 380] on div "徐宣少" at bounding box center [230, 419] width 80 height 112
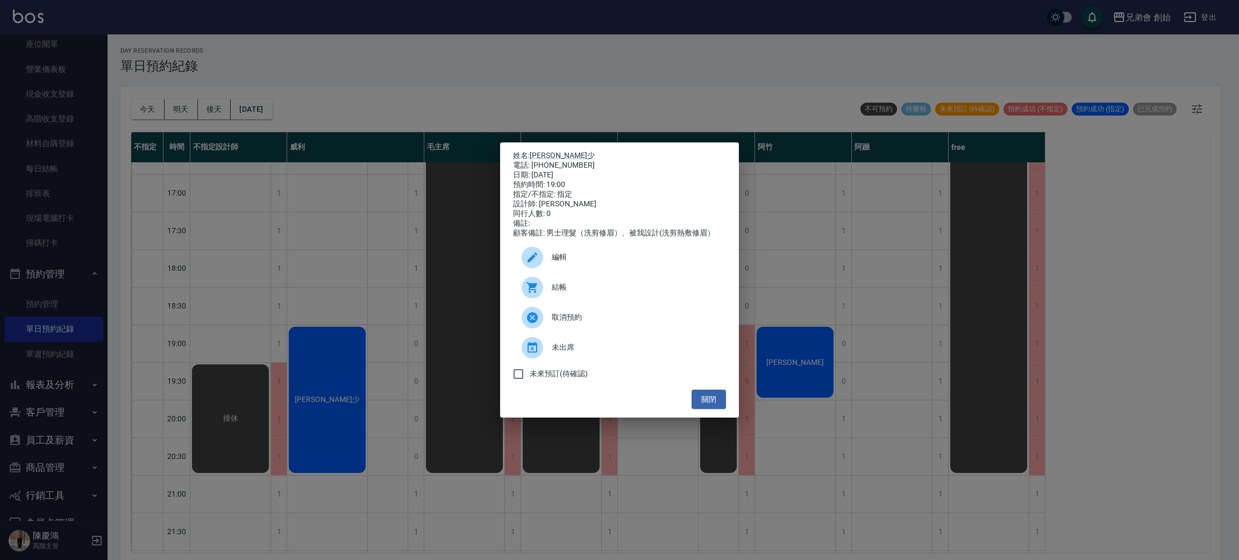
click at [327, 266] on div "姓名: 徐宣少 電話: 0989300373 日期: 2025/08/26 預約時間: 19:00 指定/不指定: 指定 設計師: 威利 同行人數: 0 備註…" at bounding box center [619, 280] width 1239 height 560
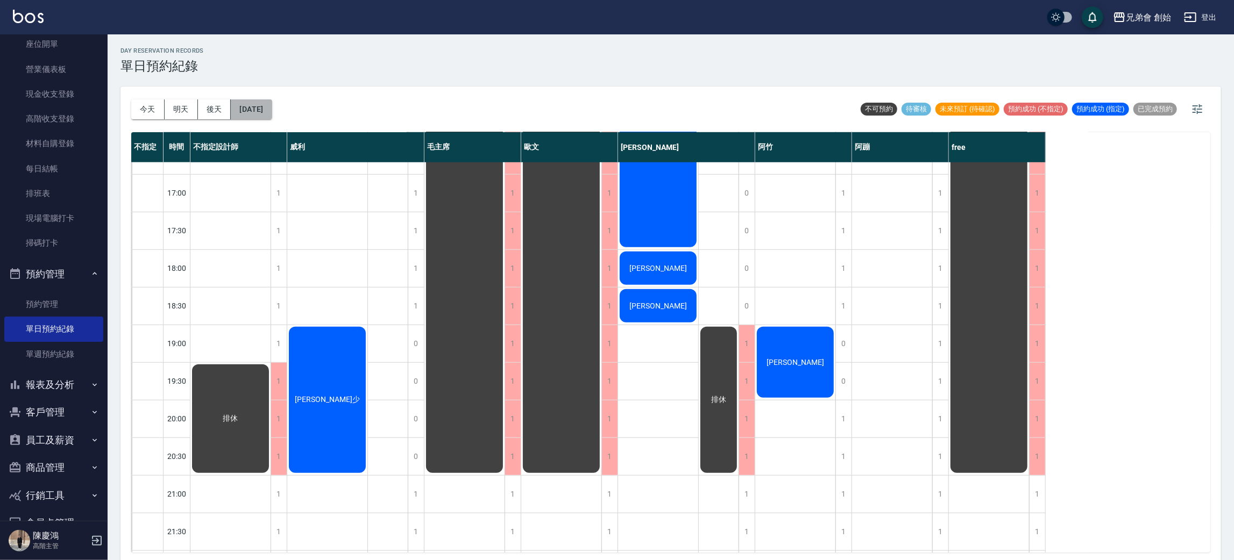
click at [272, 106] on button "2025/08/26" at bounding box center [251, 110] width 41 height 20
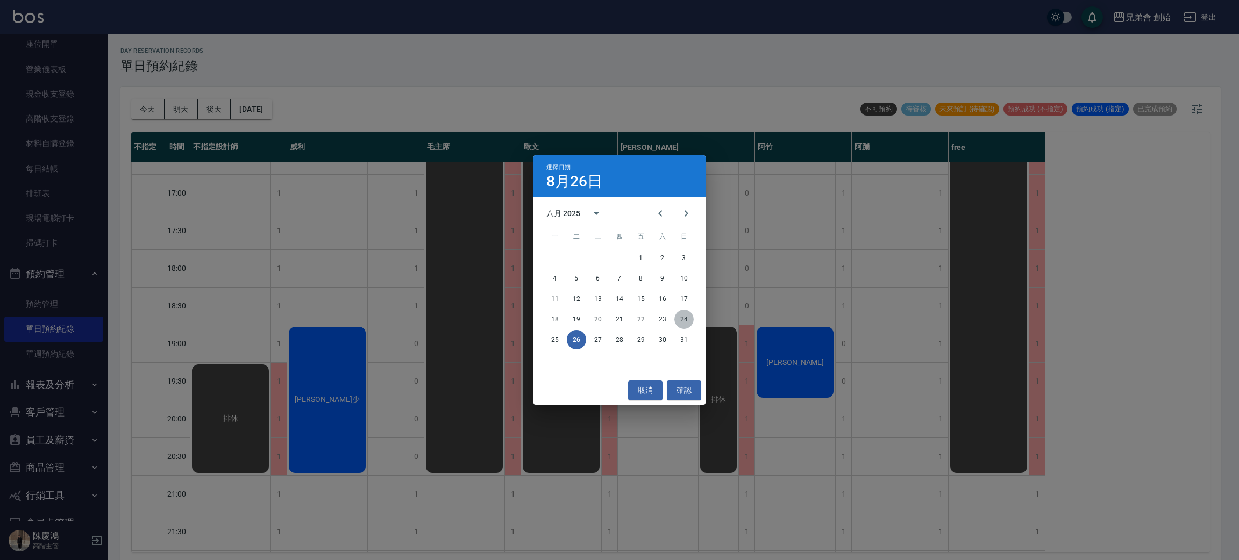
click at [682, 323] on button "24" at bounding box center [683, 319] width 19 height 19
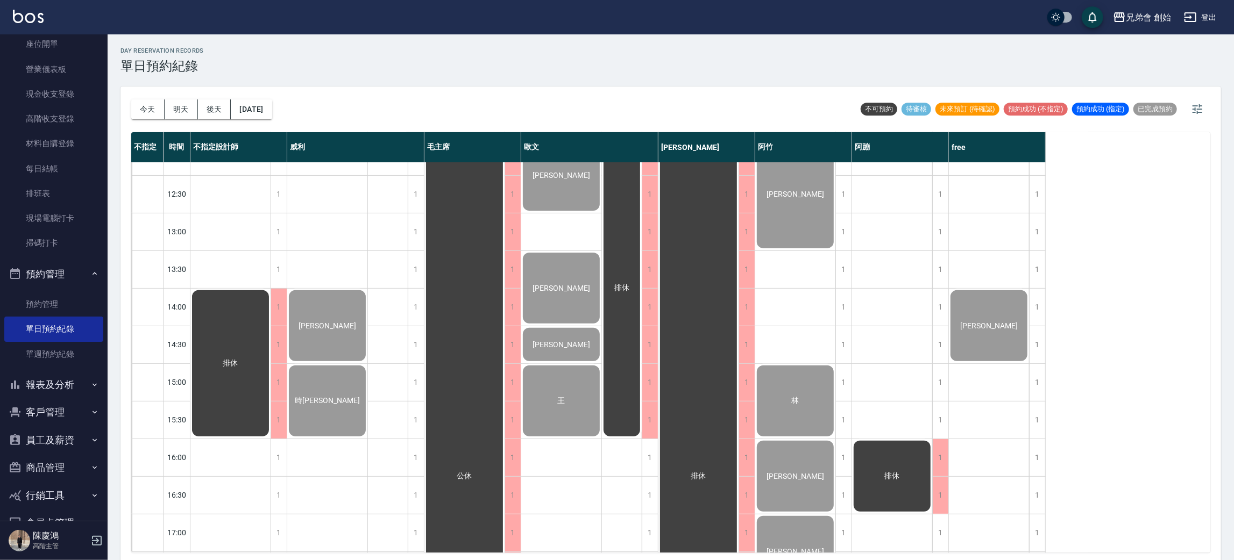
scroll to position [248, 0]
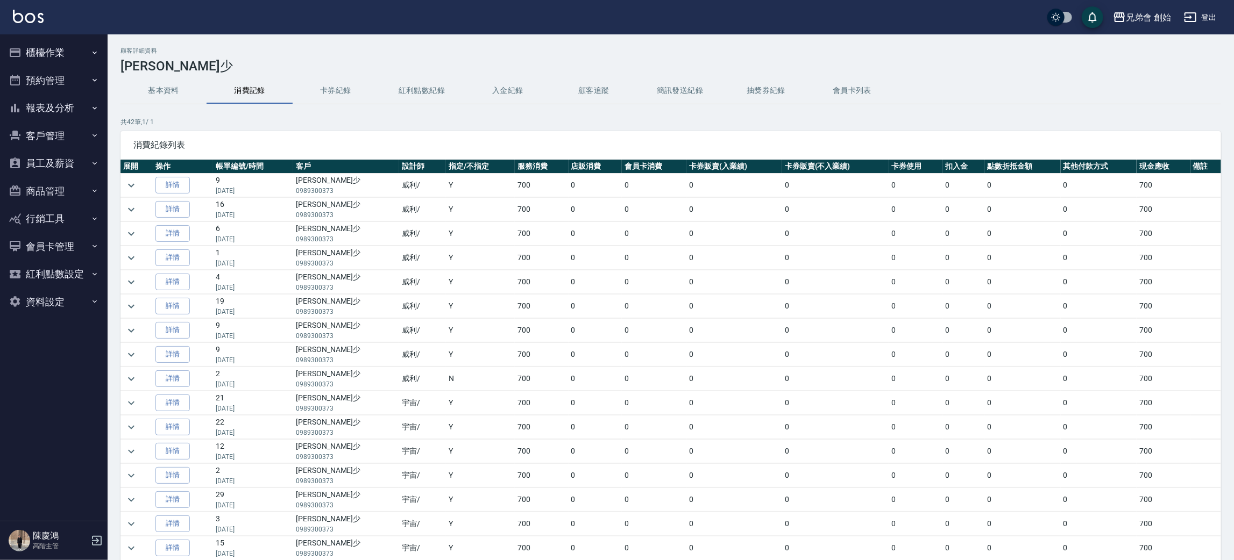
drag, startPoint x: 153, startPoint y: 69, endPoint x: 151, endPoint y: 87, distance: 17.8
click at [153, 70] on h3 "徐宣少" at bounding box center [670, 66] width 1100 height 15
click at [151, 91] on button "基本資料" at bounding box center [163, 91] width 86 height 26
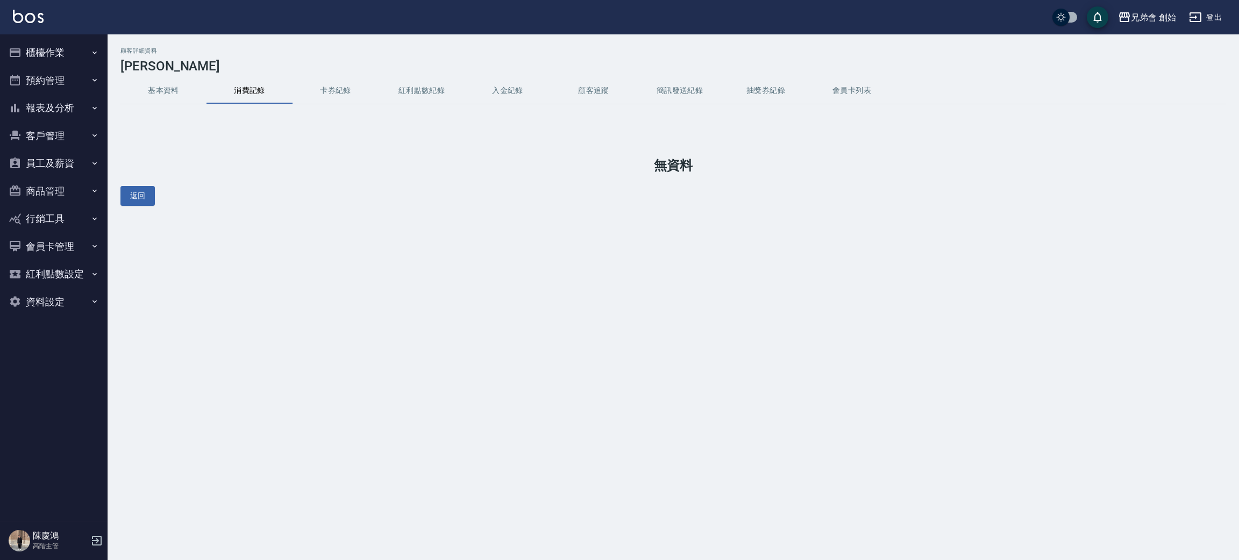
click at [167, 96] on button "基本資料" at bounding box center [163, 91] width 86 height 26
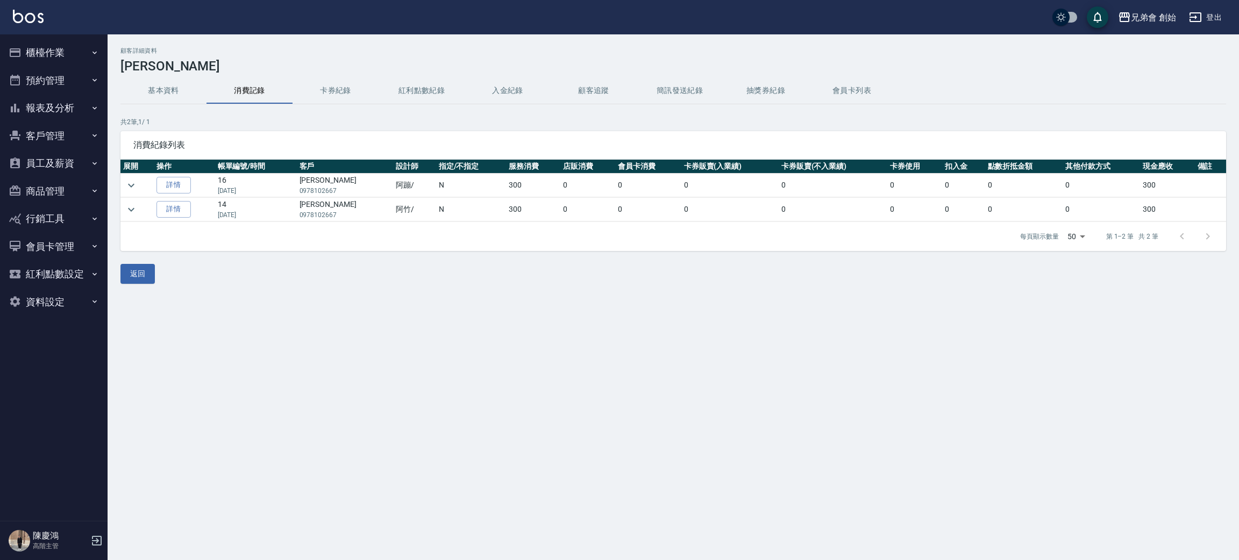
click at [167, 99] on button "基本資料" at bounding box center [163, 91] width 86 height 26
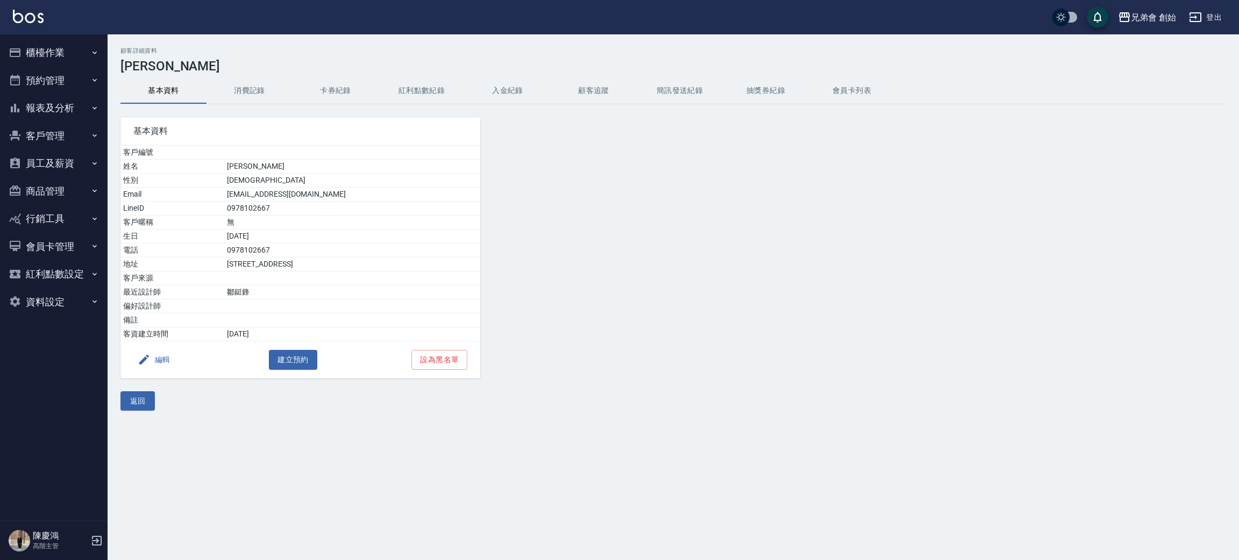
click at [243, 85] on button "消費記錄" at bounding box center [250, 91] width 86 height 26
